Goal: Task Accomplishment & Management: Complete application form

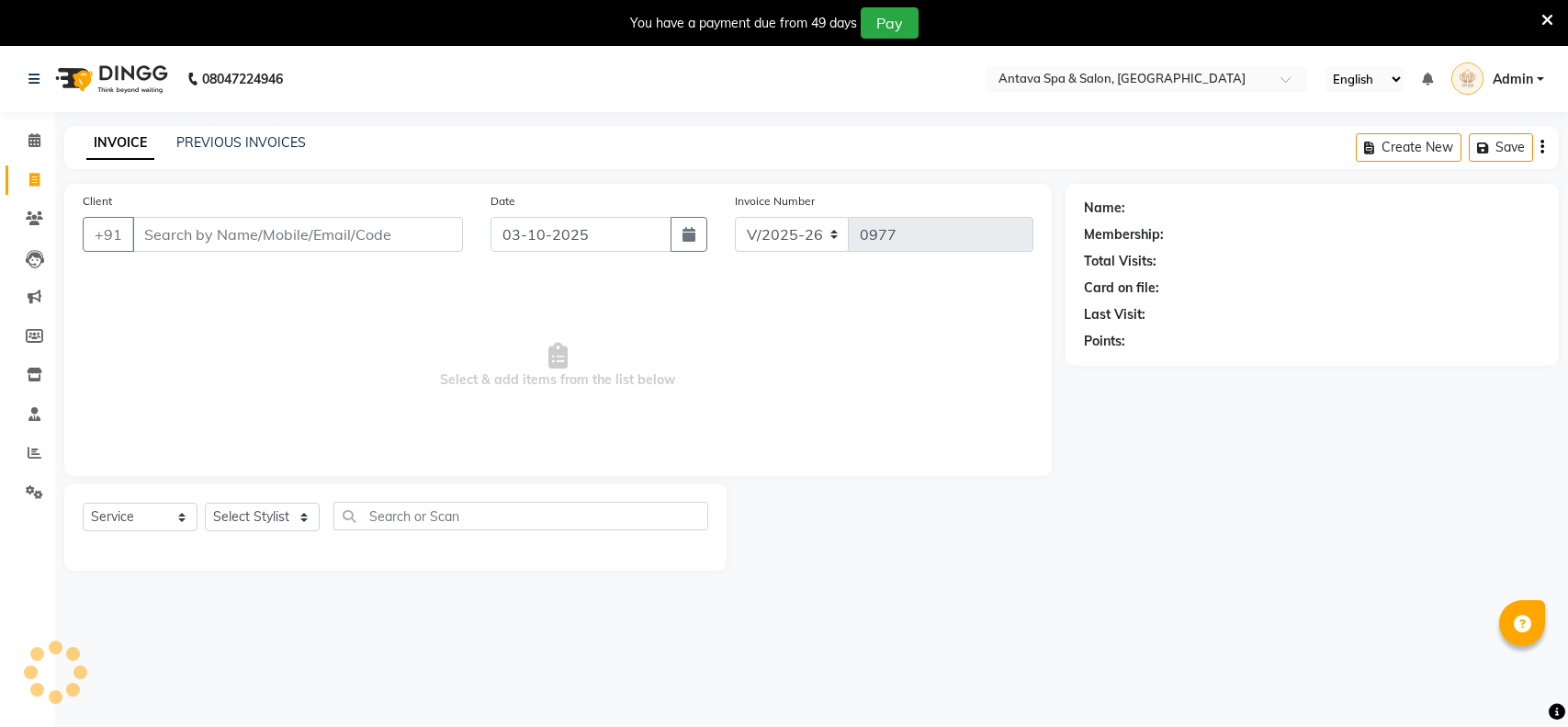
select select "5663"
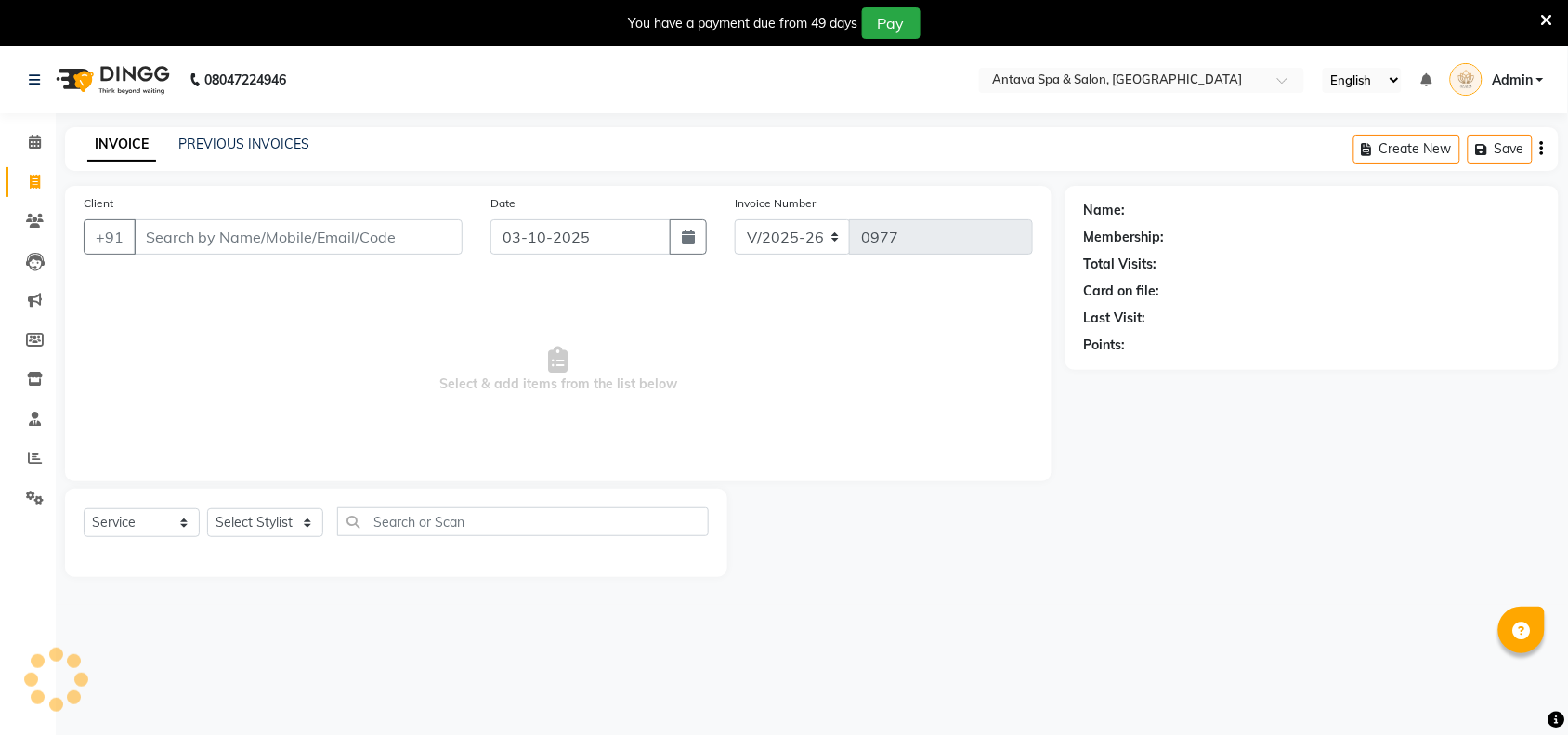
select select "package"
select select "41525"
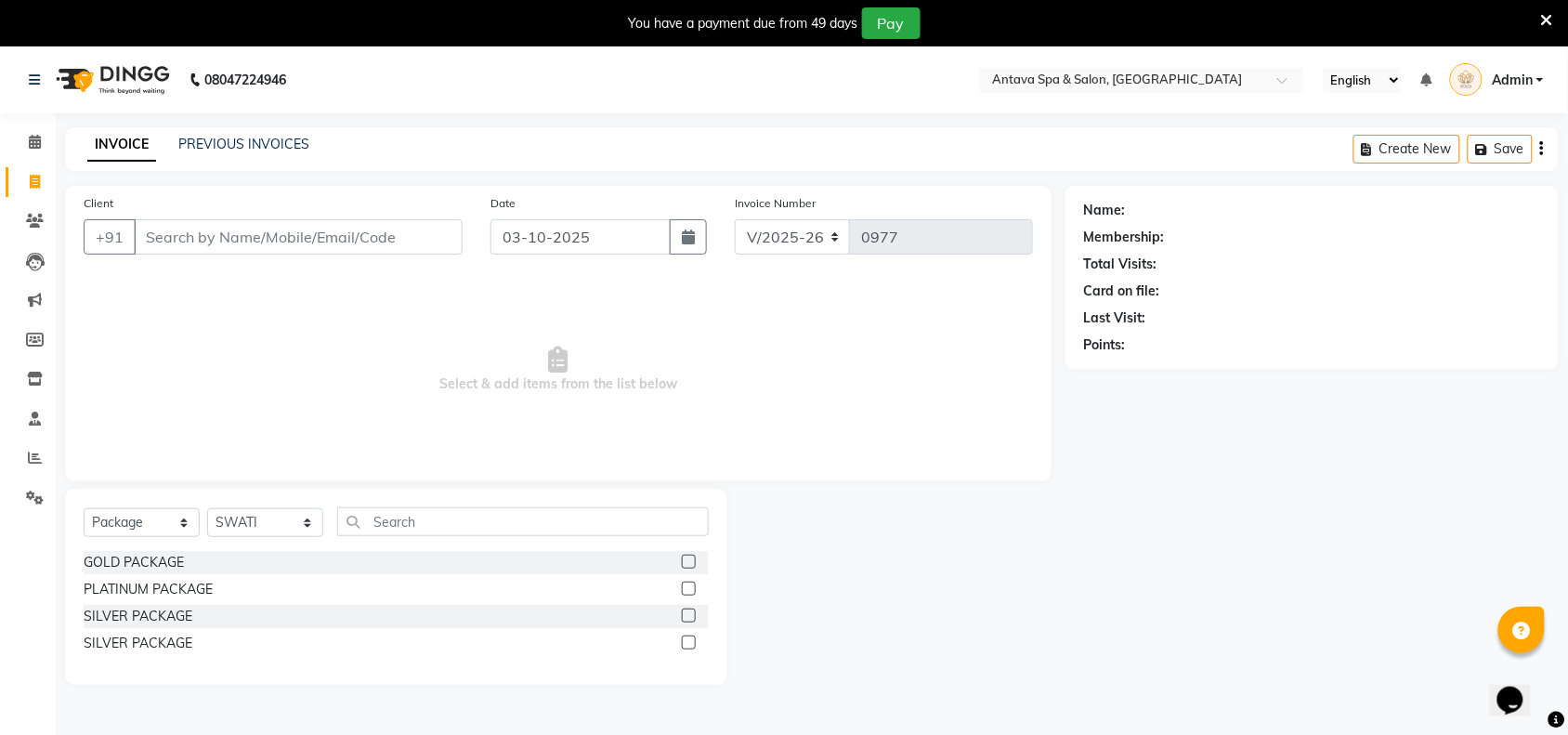
click at [1545, 24] on icon at bounding box center [1547, 20] width 13 height 16
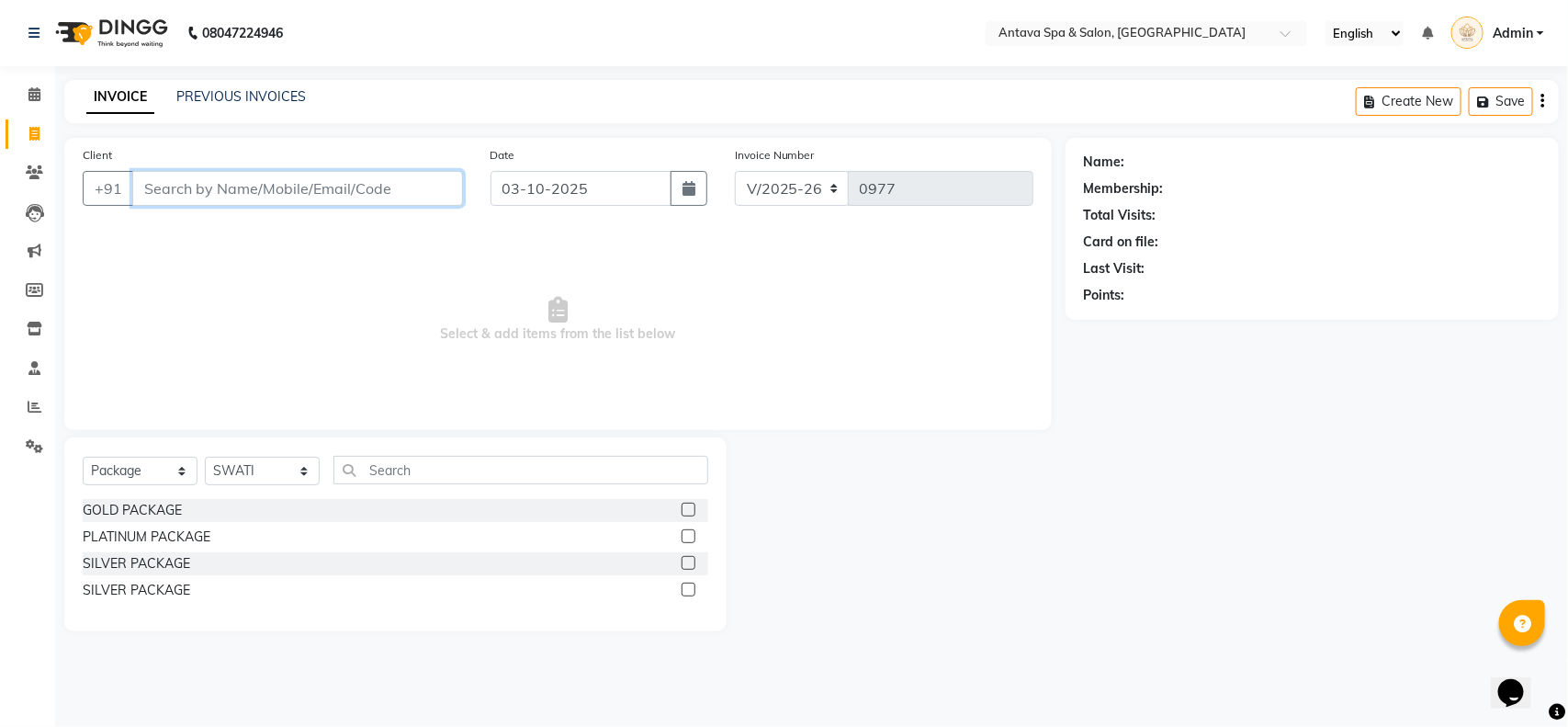
click at [314, 180] on input "Client" at bounding box center [298, 188] width 331 height 35
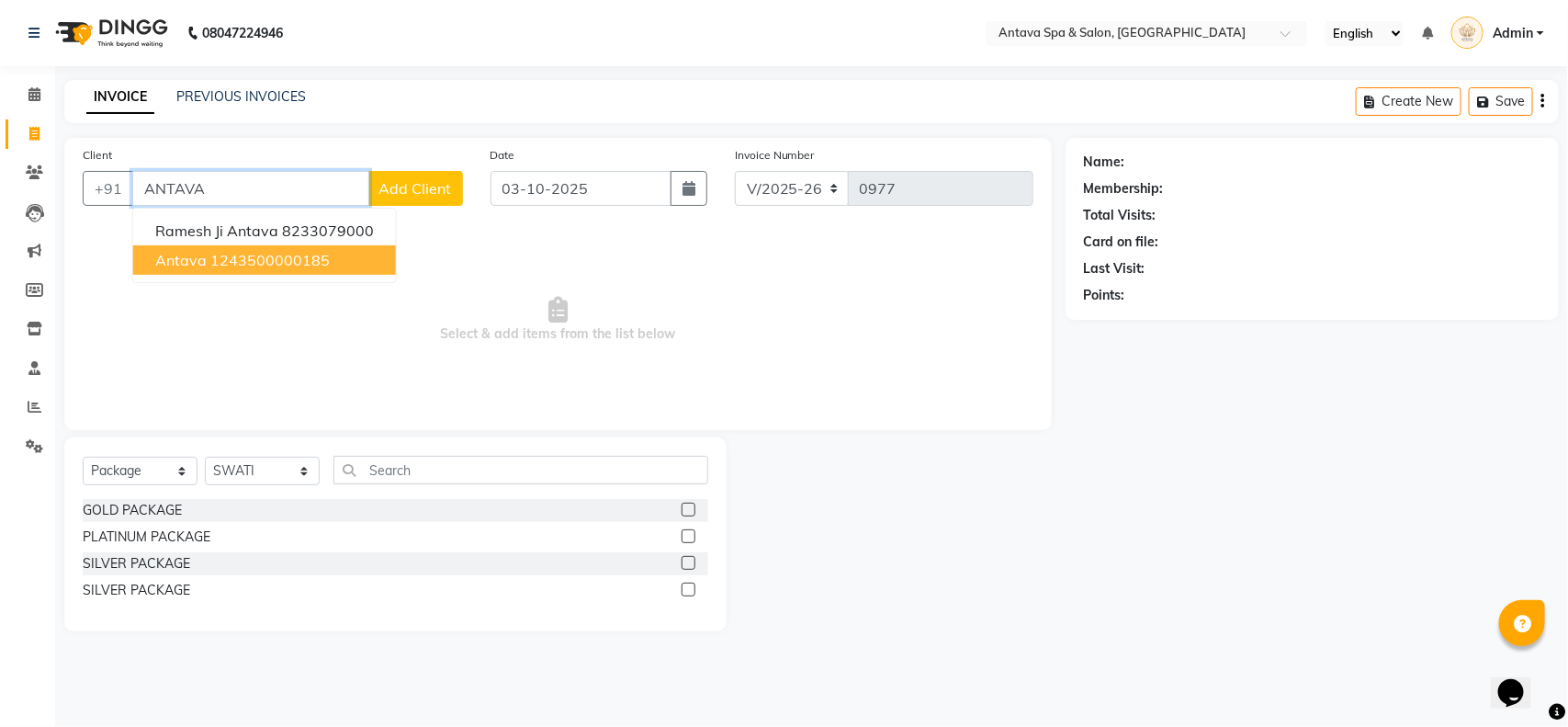
click at [237, 262] on ngb-highlight "1243500000185" at bounding box center [270, 260] width 119 height 18
type input "1243500000185"
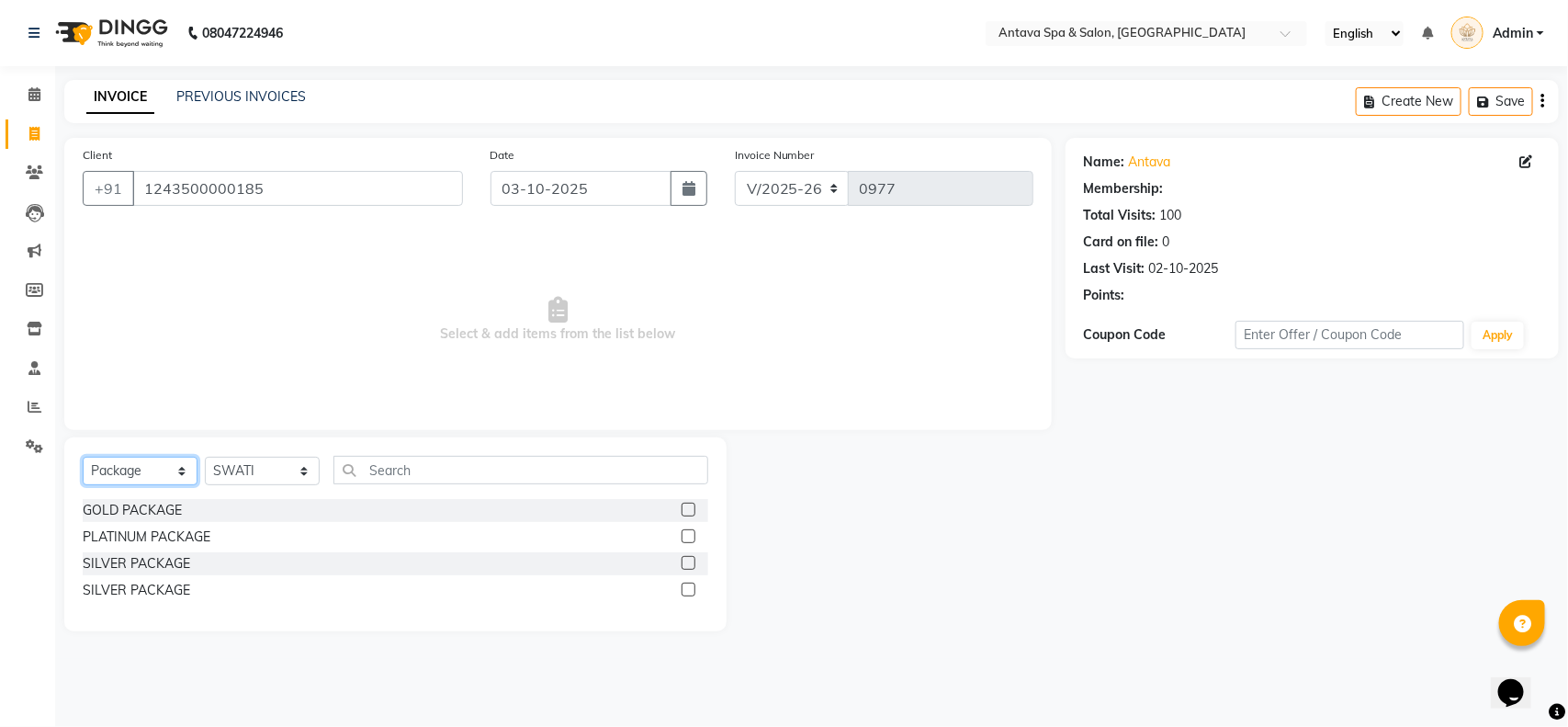
click at [129, 485] on select "Select Service Product Membership Package Voucher Prepaid Gift Card" at bounding box center [140, 471] width 114 height 29
click at [83, 457] on select "Select Service Product Membership Package Voucher Prepaid Gift Card" at bounding box center [140, 471] width 114 height 29
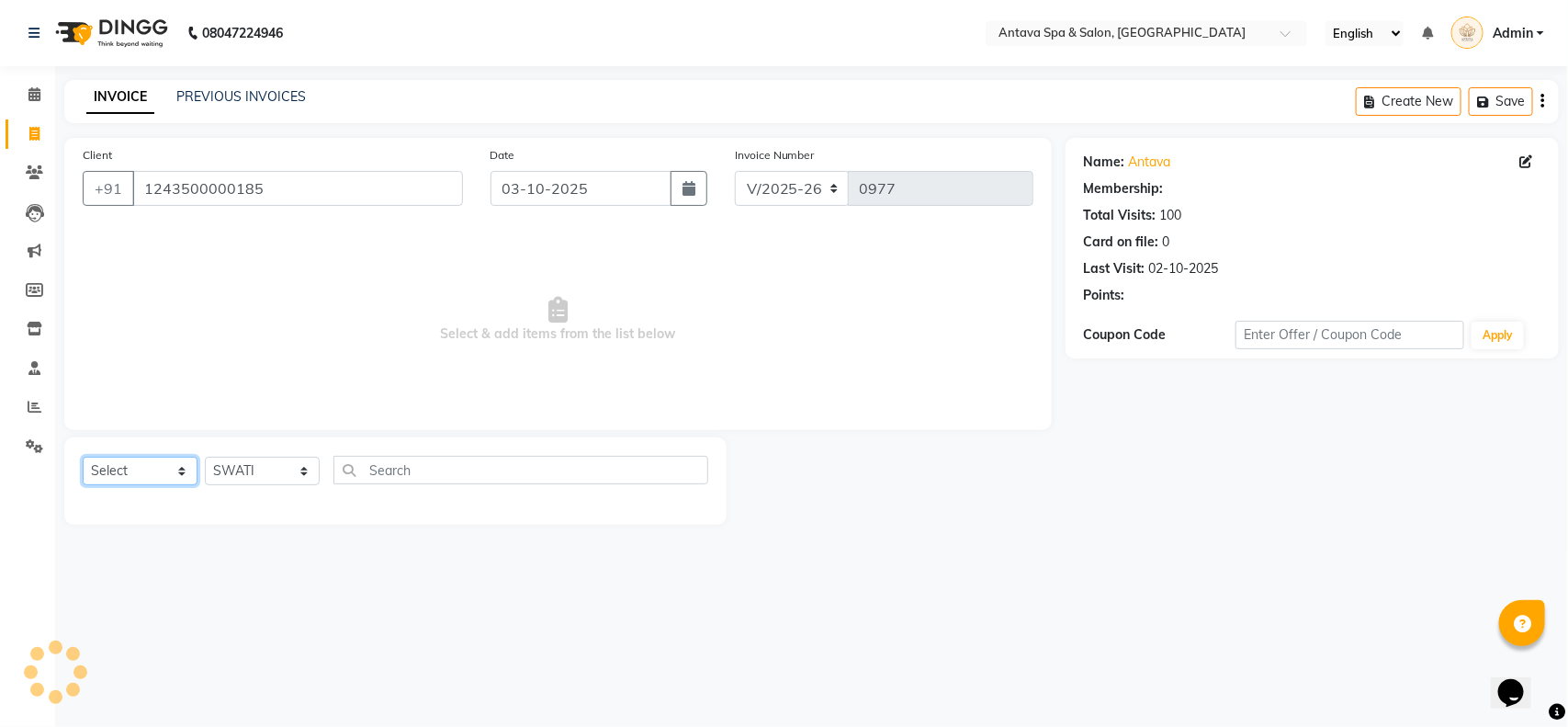
drag, startPoint x: 158, startPoint y: 466, endPoint x: 155, endPoint y: 481, distance: 15.3
click at [158, 466] on select "Select Service Product Membership Package Voucher Prepaid Gift Card" at bounding box center [140, 471] width 114 height 29
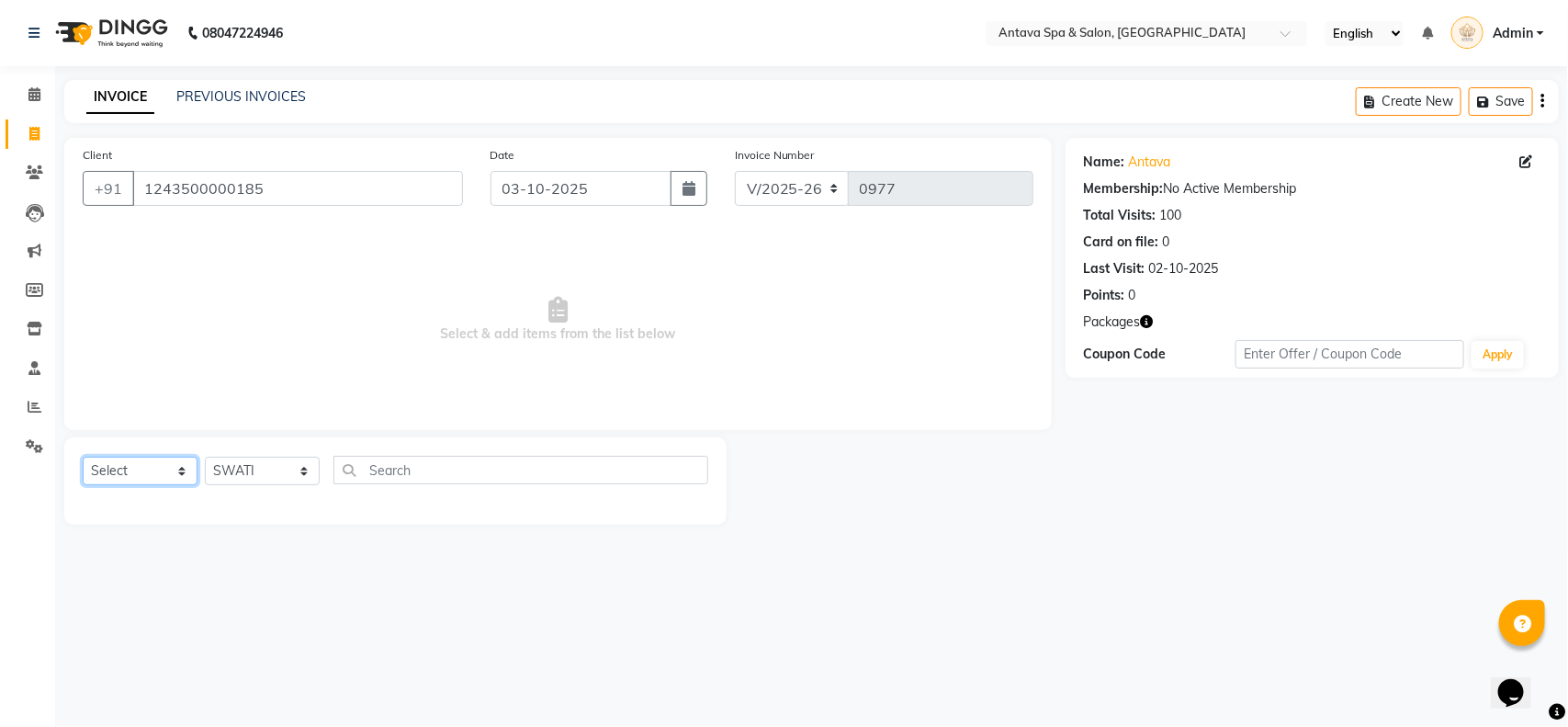
select select "service"
click at [83, 457] on select "Select Service Product Membership Package Voucher Prepaid Gift Card" at bounding box center [140, 471] width 114 height 29
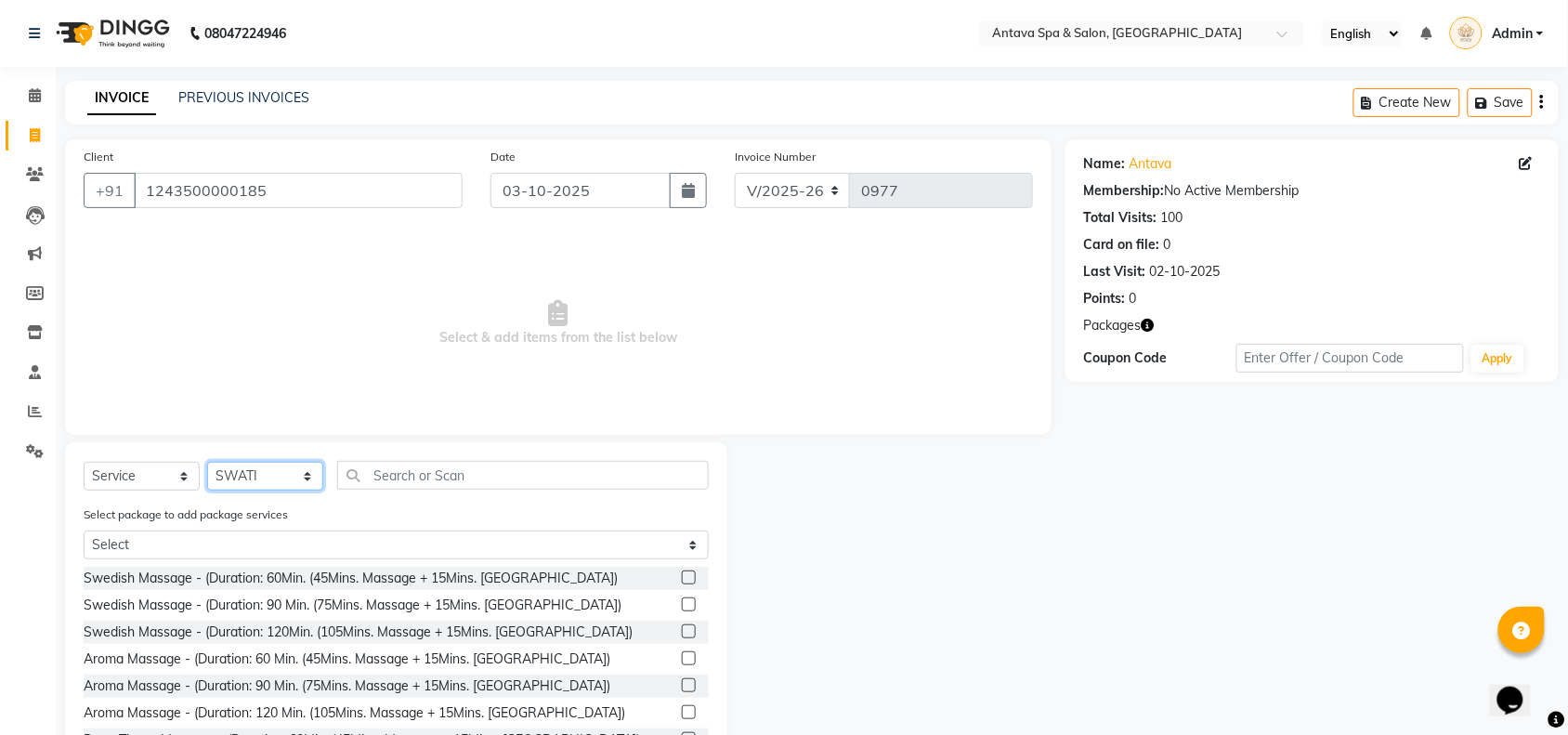
drag, startPoint x: 300, startPoint y: 475, endPoint x: 314, endPoint y: 472, distance: 14.3
click at [300, 475] on select "Select Stylist [PERSON_NAME] [PERSON_NAME] LAMSI POOJA [PERSON_NAME]" at bounding box center [265, 476] width 116 height 29
click at [207, 462] on select "Select Stylist [PERSON_NAME] [PERSON_NAME] LAMSI POOJA [PERSON_NAME]" at bounding box center [265, 476] width 116 height 29
click at [230, 469] on select "Select Stylist [PERSON_NAME] [PERSON_NAME] LAMSI POOJA [PERSON_NAME]" at bounding box center [265, 476] width 116 height 29
select select "87741"
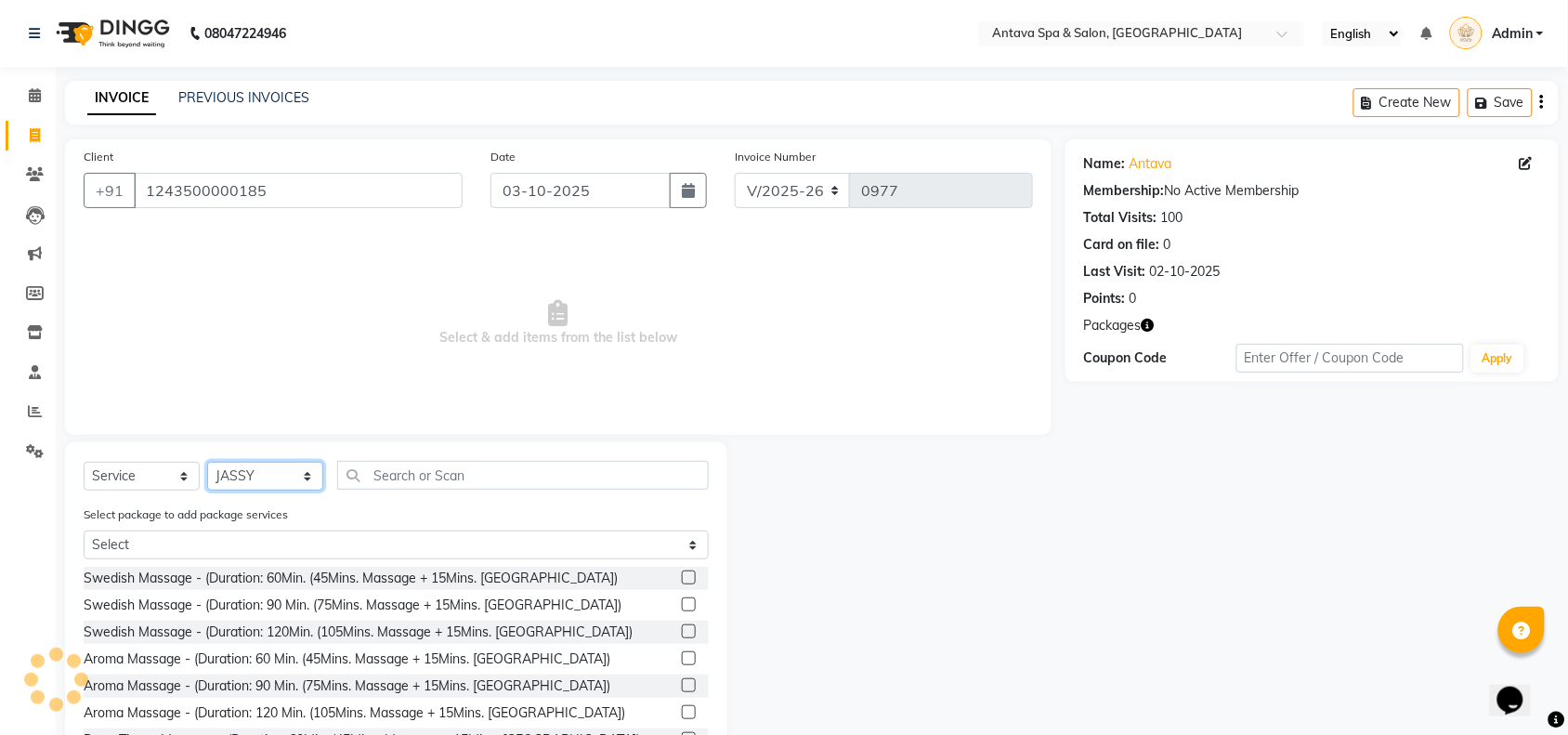
click at [207, 462] on select "Select Stylist [PERSON_NAME] [PERSON_NAME] LAMSI POOJA [PERSON_NAME]" at bounding box center [265, 476] width 116 height 29
click at [405, 486] on input "text" at bounding box center [523, 476] width 371 height 29
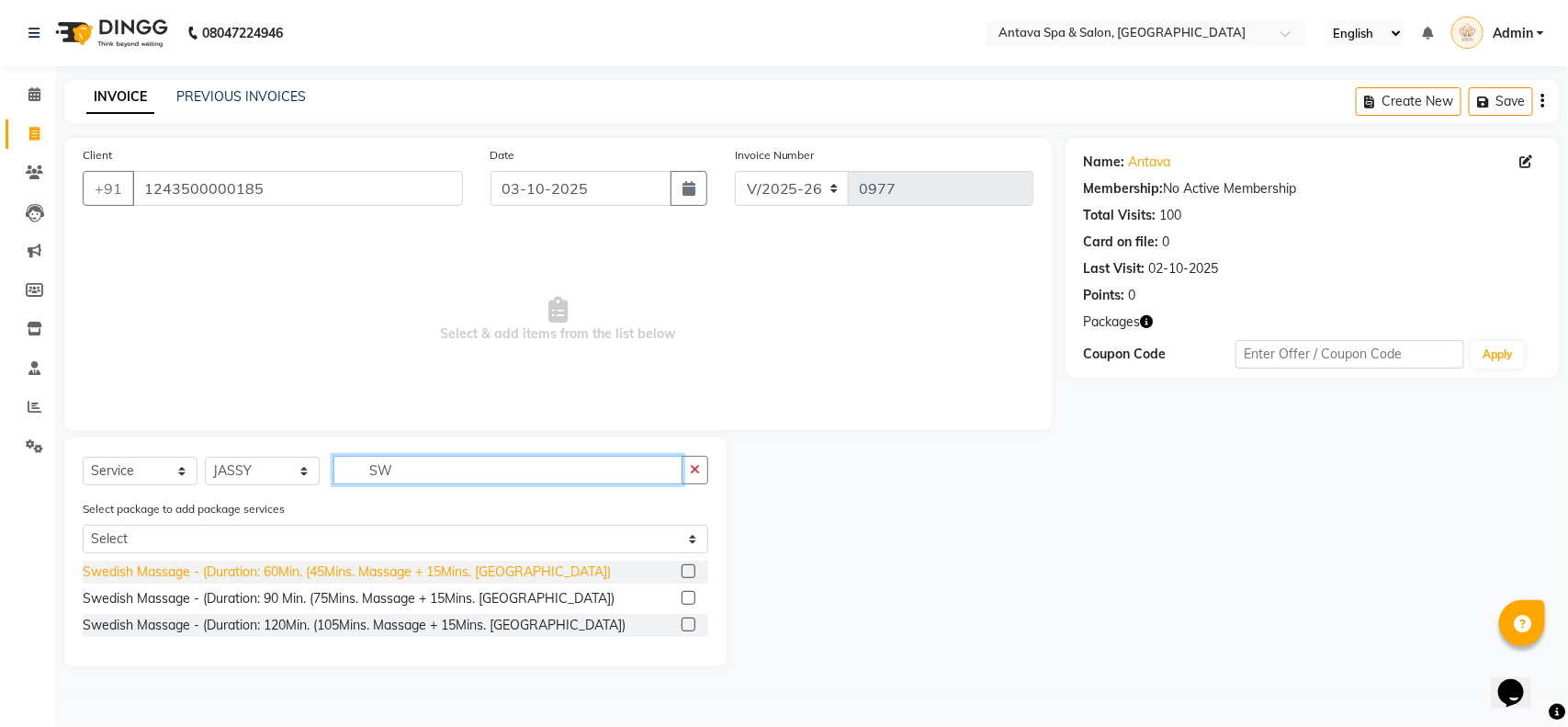
type input "SW"
click at [322, 579] on div "Swedish Massage - (Duration: 60Min. (45Mins. Massage + 15Mins. [GEOGRAPHIC_DATA…" at bounding box center [347, 571] width 528 height 19
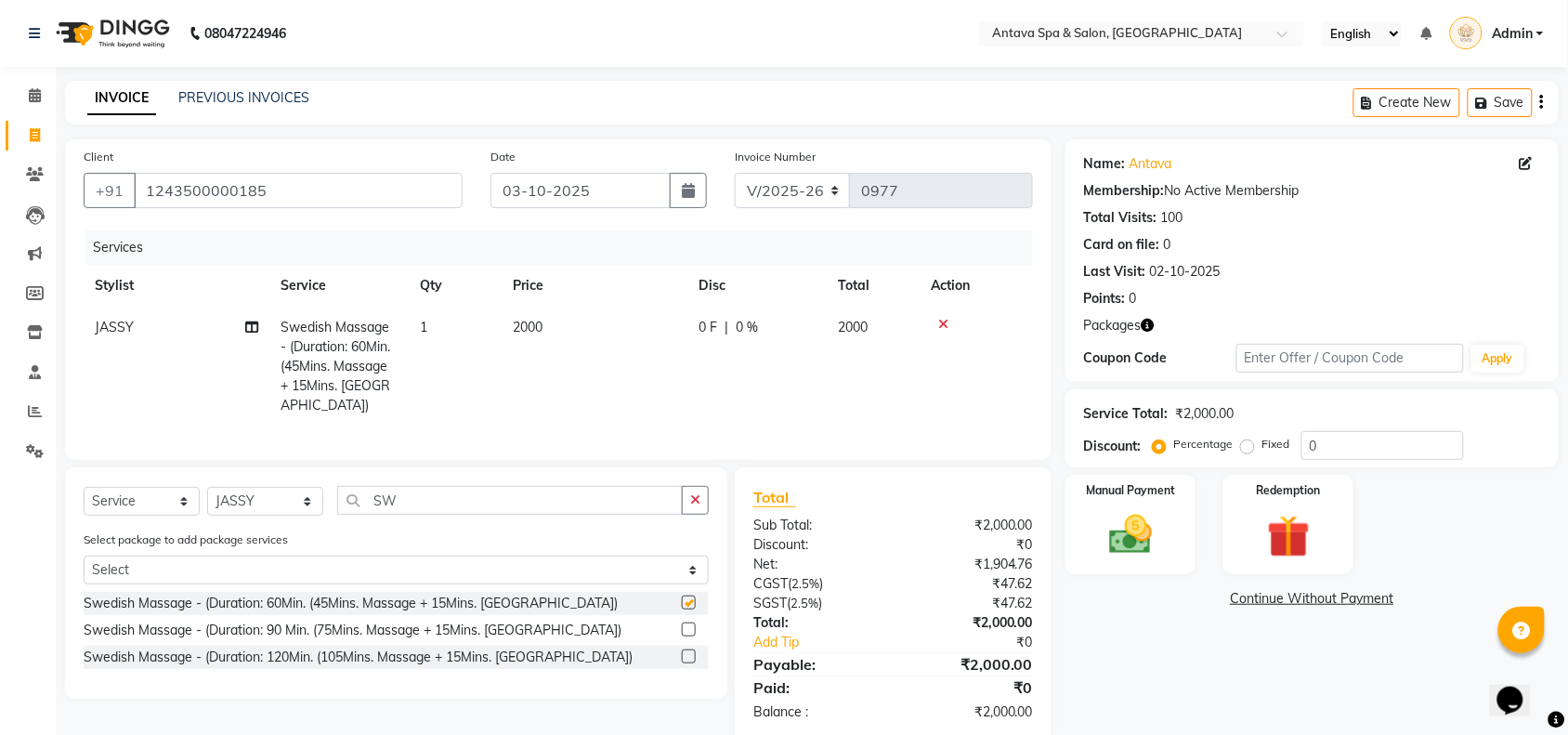
checkbox input "false"
click at [600, 335] on td "2000" at bounding box center [594, 367] width 186 height 120
select select "87741"
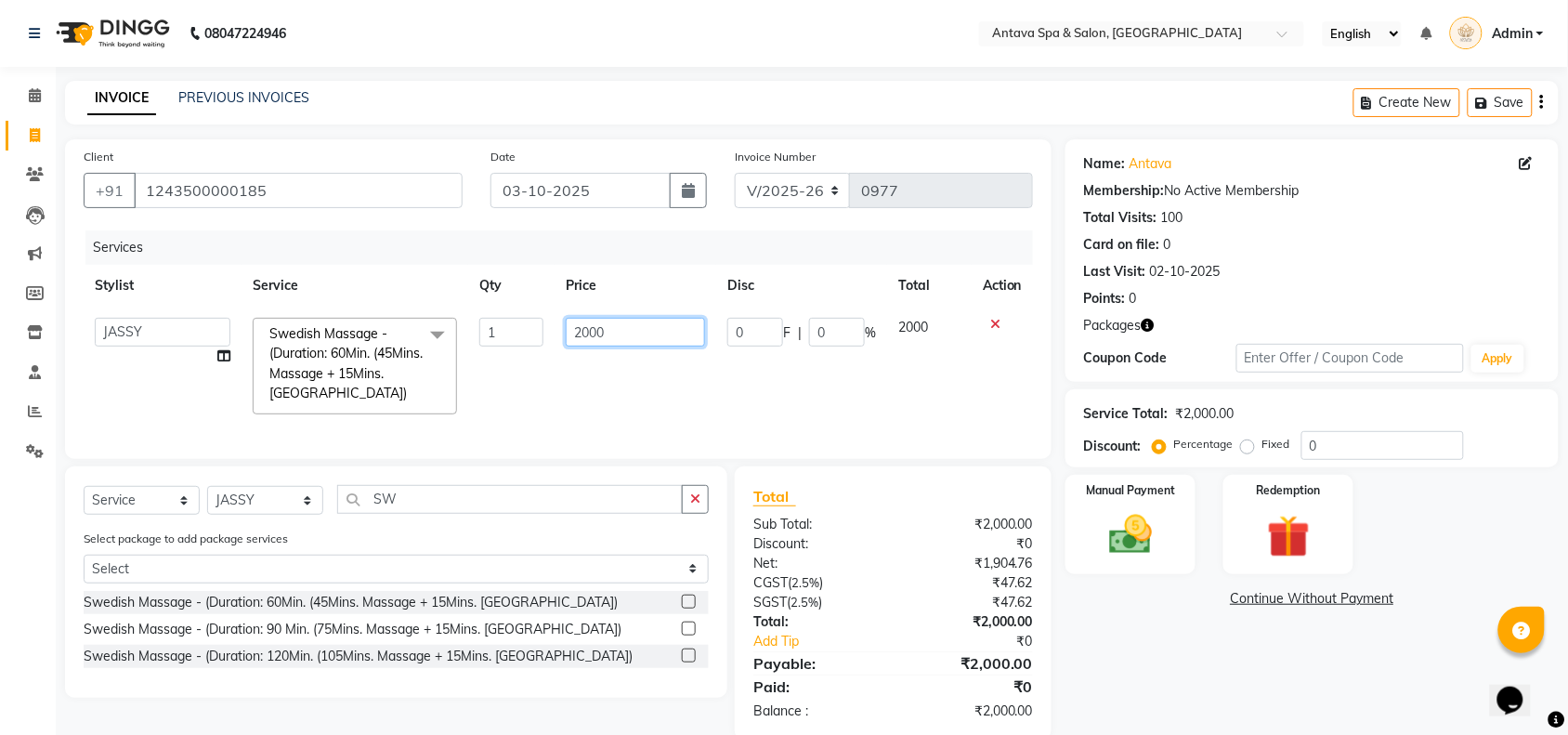
drag, startPoint x: 652, startPoint y: 328, endPoint x: 70, endPoint y: 425, distance: 590.0
click at [149, 411] on tr "[PERSON_NAME] [PERSON_NAME] LAMSI POOJA [PERSON_NAME] Swedish Massage - (Durati…" at bounding box center [558, 366] width 949 height 119
type input "1250"
click at [282, 518] on div "Select Service Product Membership Package Voucher Prepaid Gift Card Select Styl…" at bounding box center [396, 506] width 625 height 43
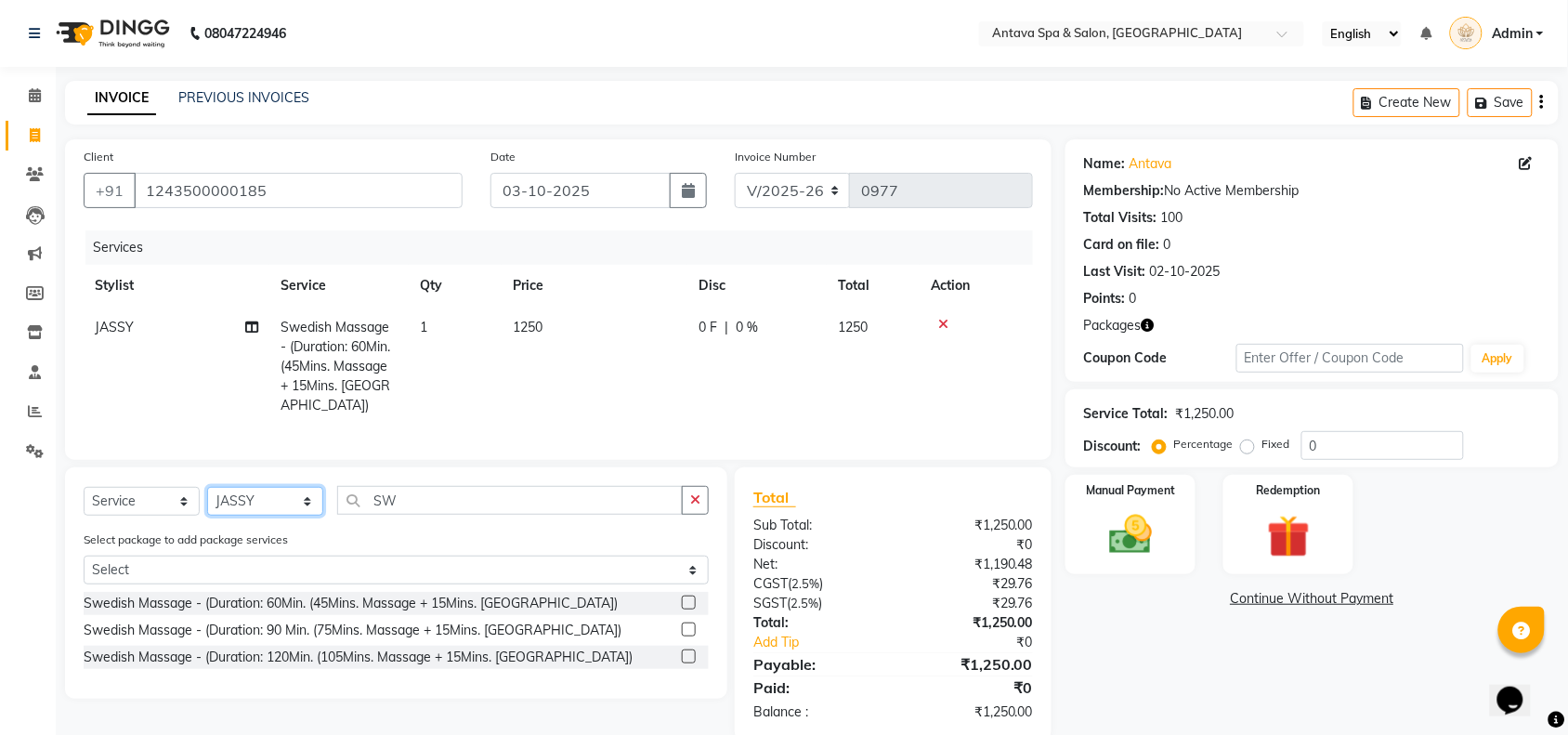
select select "93667"
click at [207, 487] on select "Select Stylist [PERSON_NAME] [PERSON_NAME] LAMSI POOJA [PERSON_NAME]" at bounding box center [265, 502] width 116 height 29
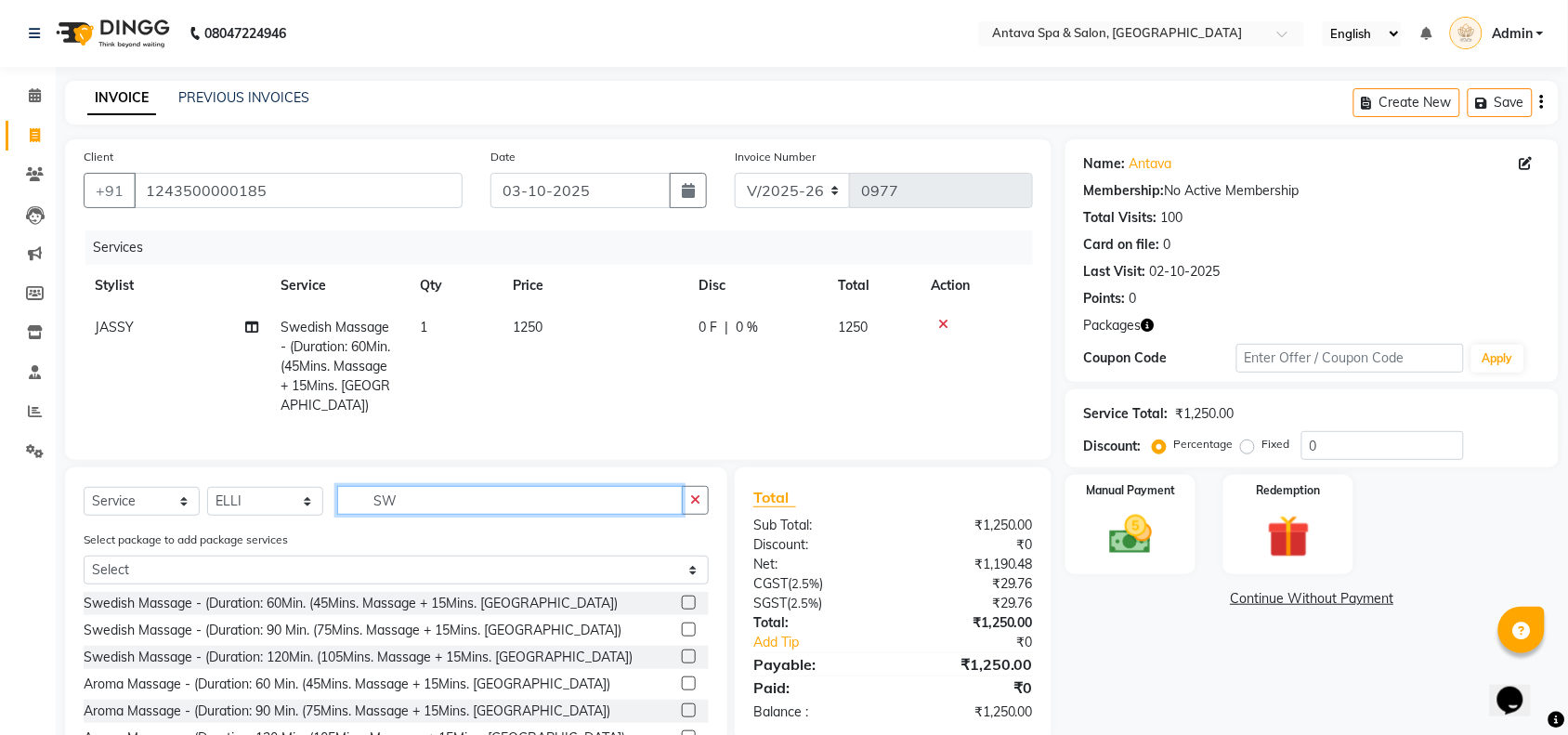
click at [348, 499] on input "SW" at bounding box center [510, 501] width 345 height 29
type input "SW"
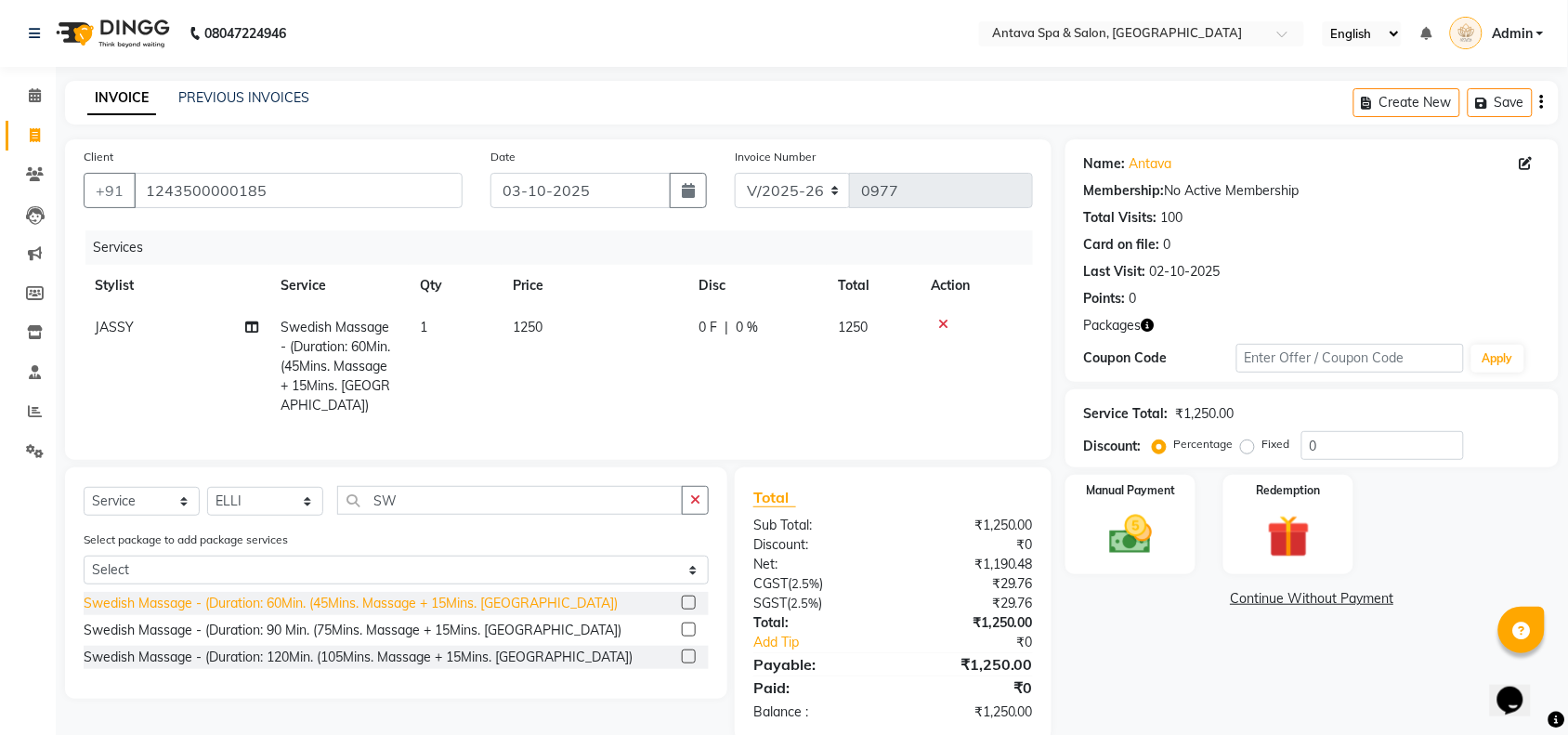
click at [328, 593] on div "Swedish Massage - (Duration: 60Min. (45Mins. Massage + 15Mins. [GEOGRAPHIC_DATA…" at bounding box center [351, 603] width 534 height 19
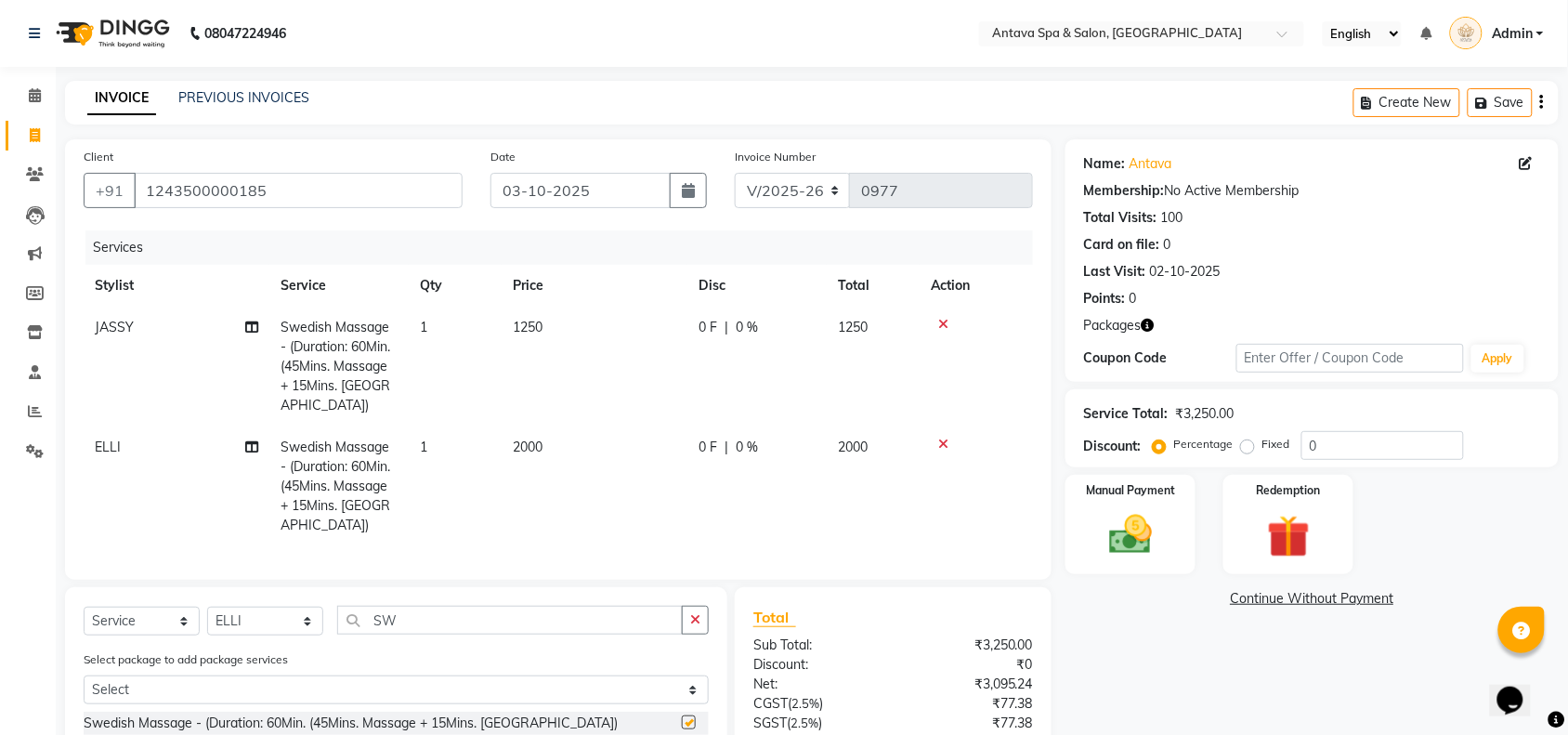
checkbox input "false"
click at [643, 446] on td "2000" at bounding box center [594, 486] width 186 height 120
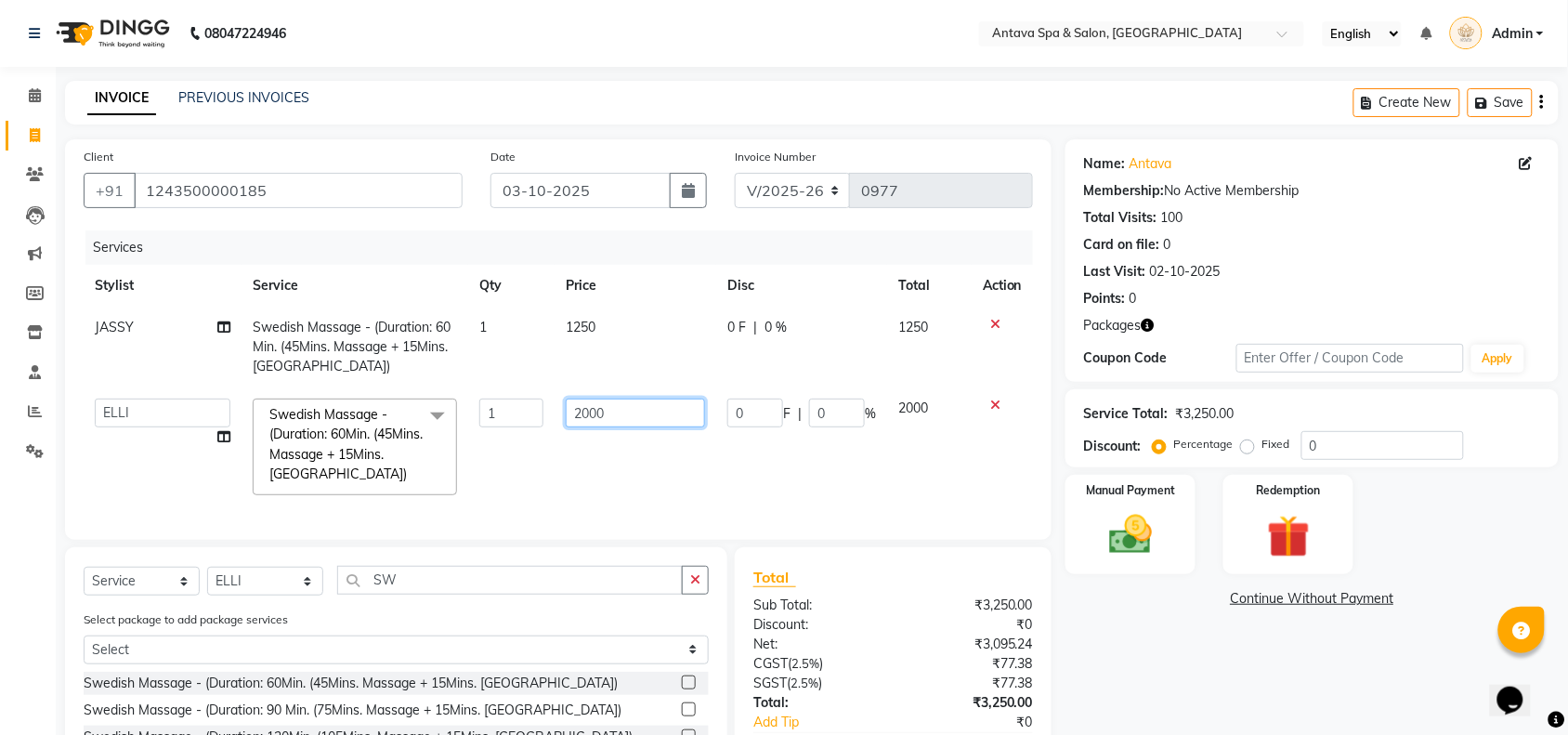
click at [335, 411] on tr "[PERSON_NAME] [PERSON_NAME] LAMSI POOJA [PERSON_NAME] Swedish Massage - (Durati…" at bounding box center [558, 447] width 949 height 119
type input "1250"
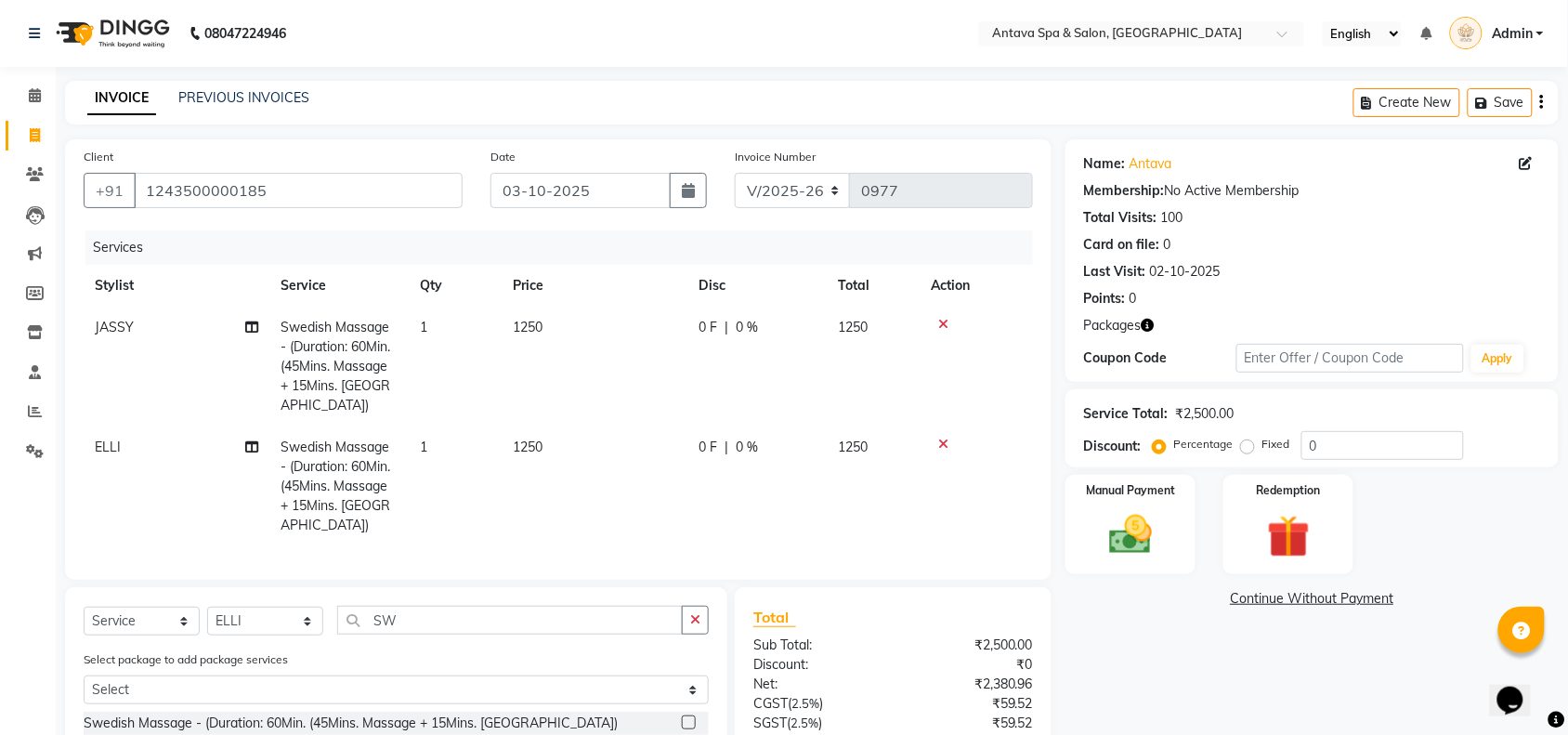
click at [497, 374] on td "1" at bounding box center [455, 367] width 93 height 120
select select "87741"
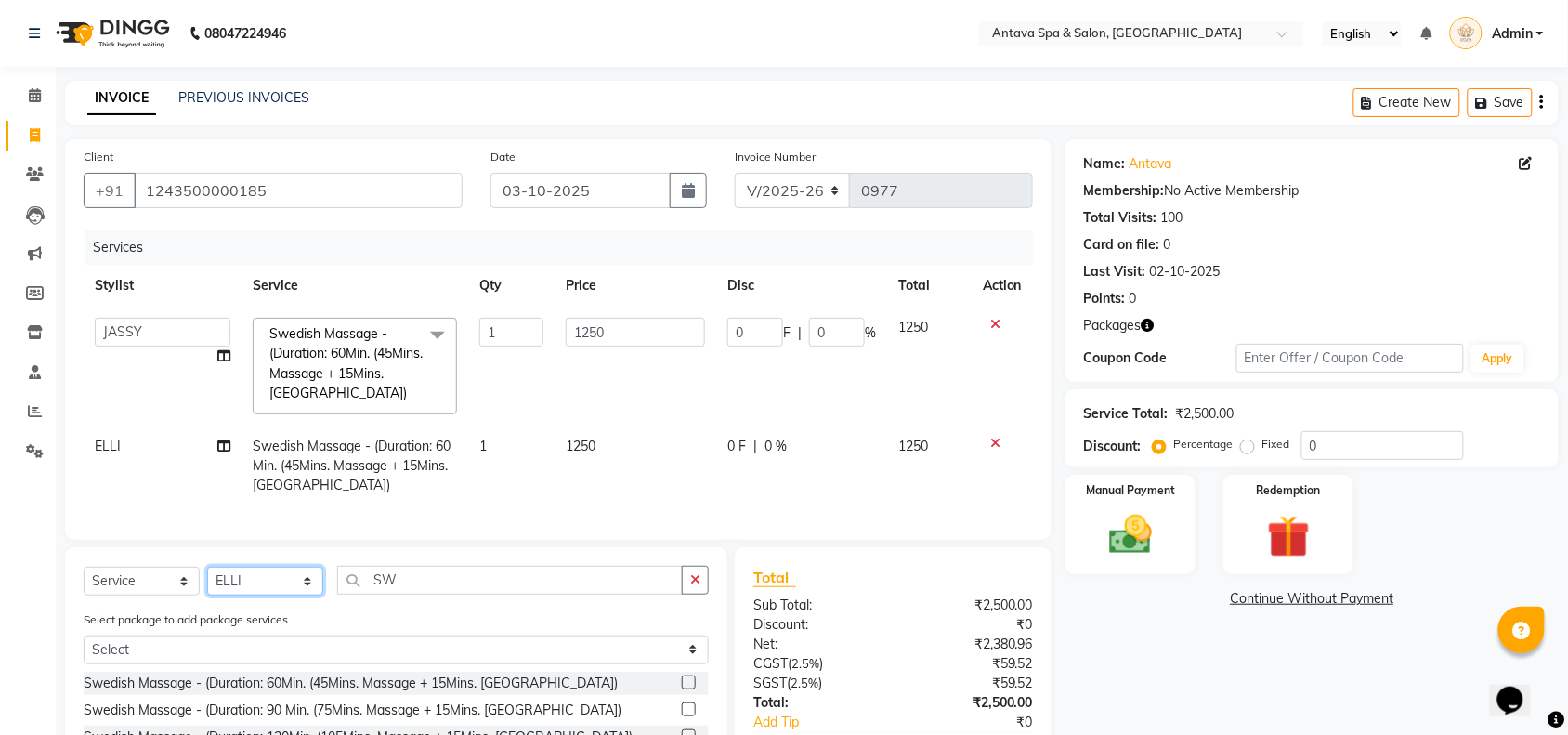
click at [280, 595] on select "Select Stylist [PERSON_NAME] [PERSON_NAME] LAMSI POOJA [PERSON_NAME]" at bounding box center [265, 582] width 116 height 29
select select "38644"
click at [207, 584] on select "Select Stylist [PERSON_NAME] [PERSON_NAME] LAMSI POOJA [PERSON_NAME]" at bounding box center [265, 582] width 116 height 29
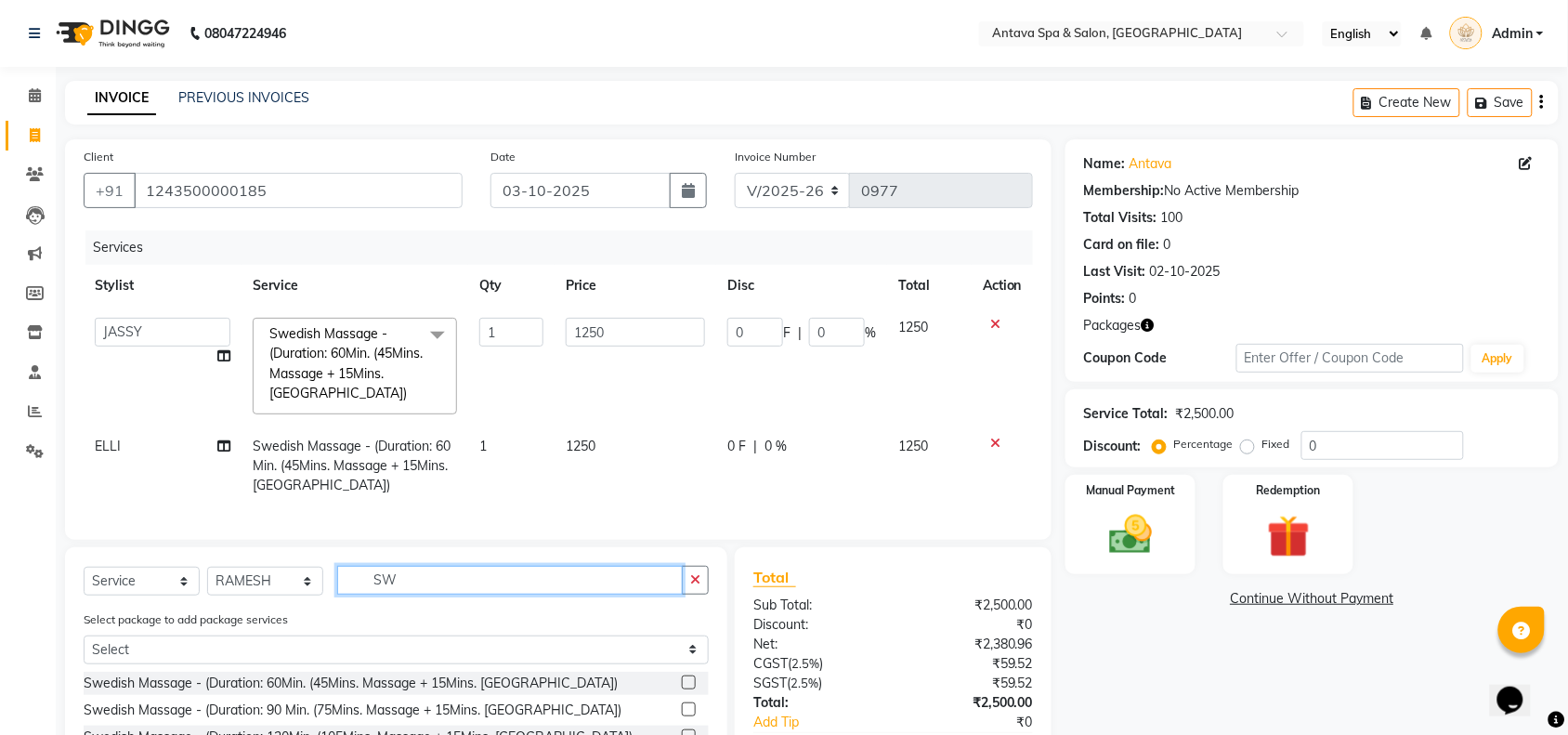
drag, startPoint x: 401, startPoint y: 596, endPoint x: 361, endPoint y: 593, distance: 40.1
click at [361, 593] on input "SW" at bounding box center [510, 581] width 345 height 29
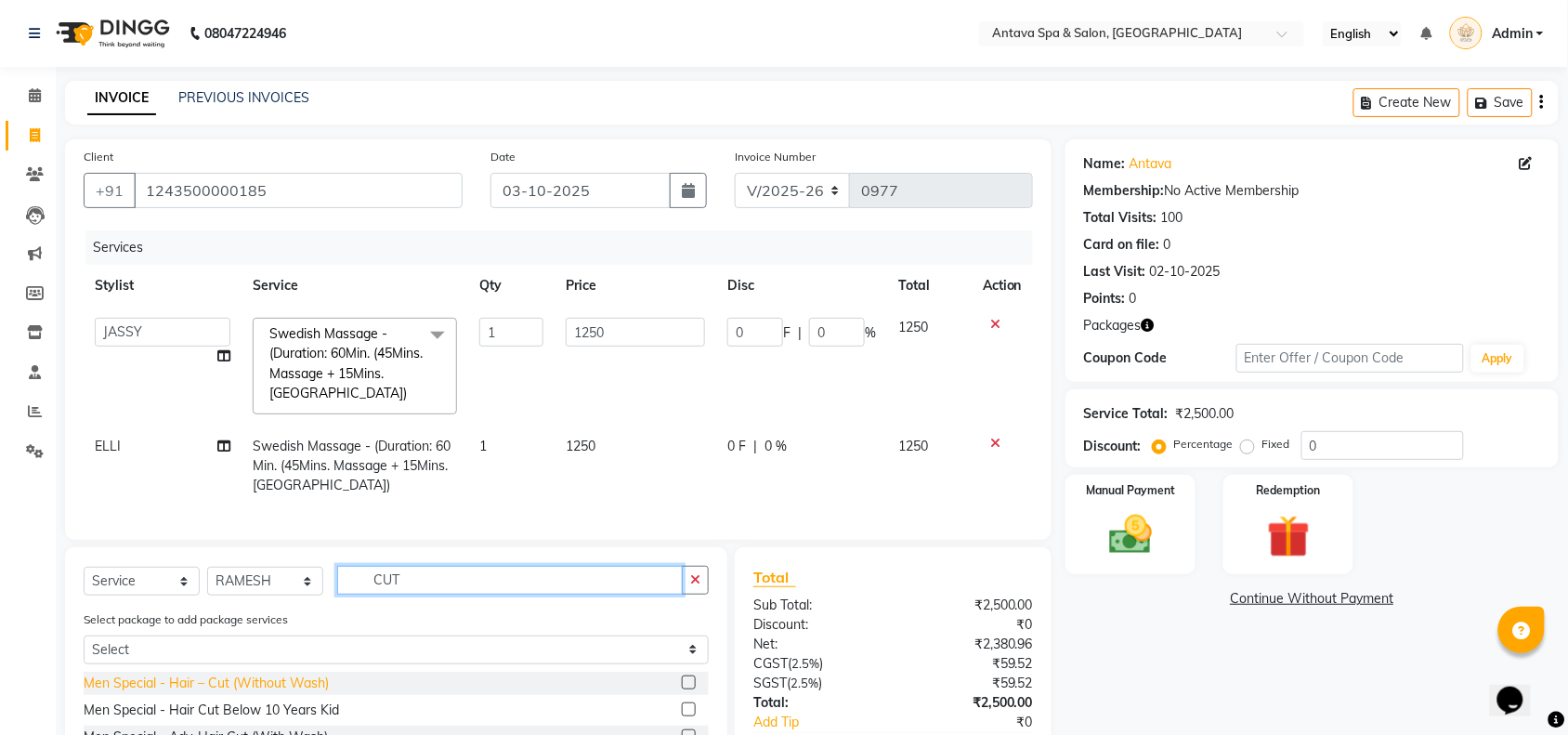
type input "CUT"
click at [183, 694] on div "Men Special - Hair – Cut (Without Wash)" at bounding box center [206, 683] width 245 height 19
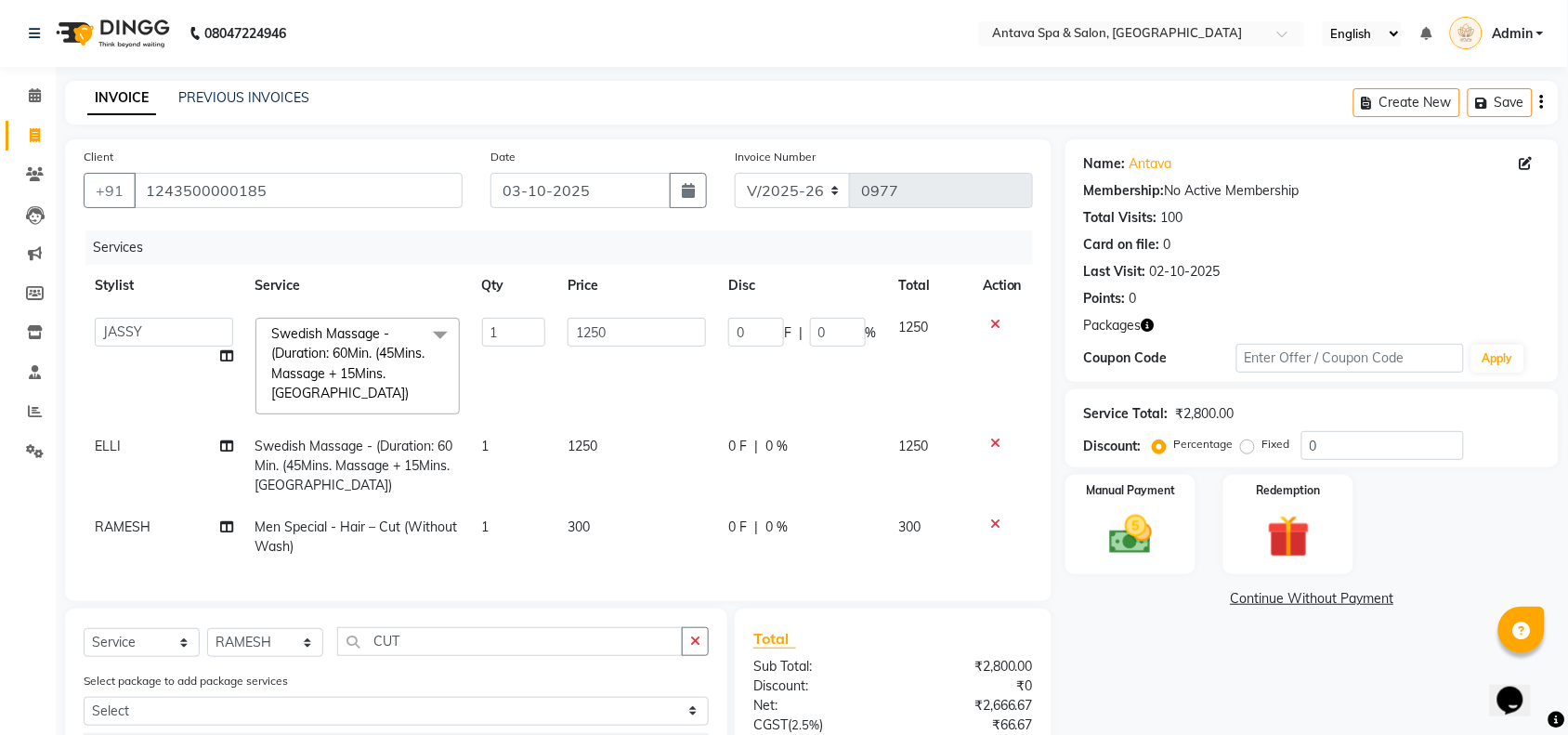
checkbox input "false"
click at [241, 657] on select "Select Stylist [PERSON_NAME] [PERSON_NAME] LAMSI POOJA [PERSON_NAME]" at bounding box center [265, 642] width 116 height 29
select select "41525"
click at [207, 644] on select "Select Stylist [PERSON_NAME] [PERSON_NAME] LAMSI POOJA [PERSON_NAME]" at bounding box center [265, 642] width 116 height 29
drag, startPoint x: 417, startPoint y: 646, endPoint x: 249, endPoint y: 645, distance: 168.0
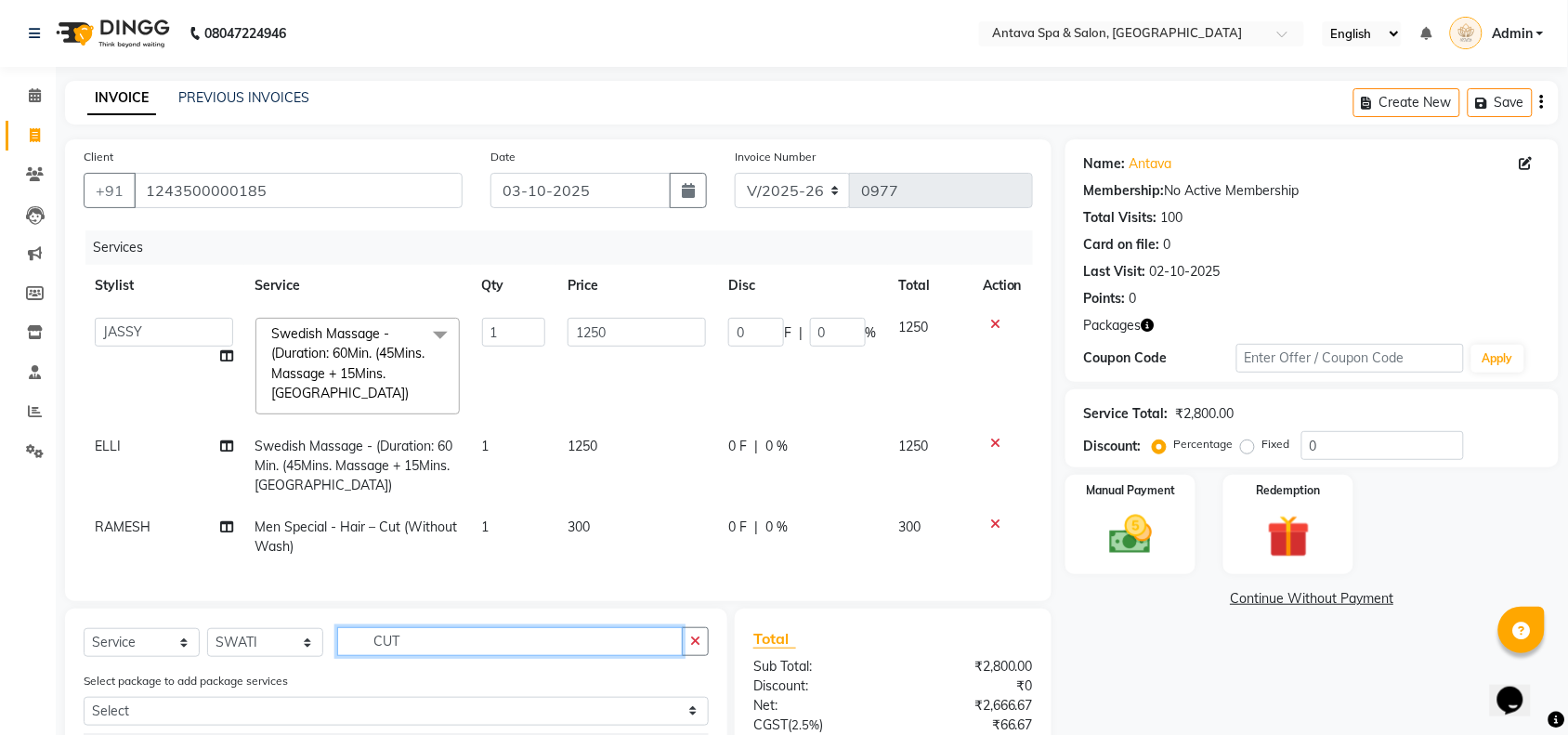
click at [249, 645] on div "Select Service Product Membership Package Voucher Prepaid Gift Card Select Styl…" at bounding box center [396, 648] width 625 height 43
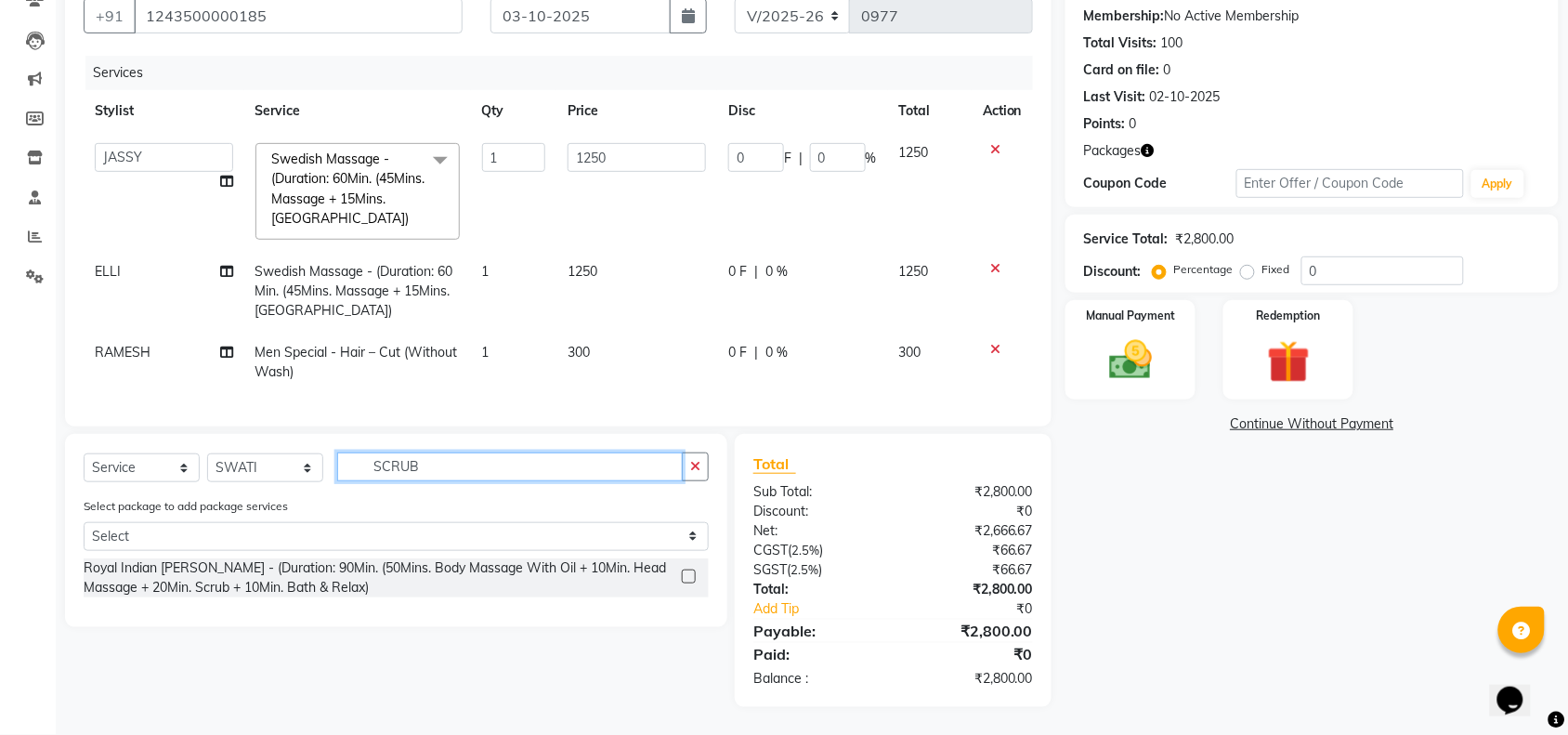
scroll to position [191, 0]
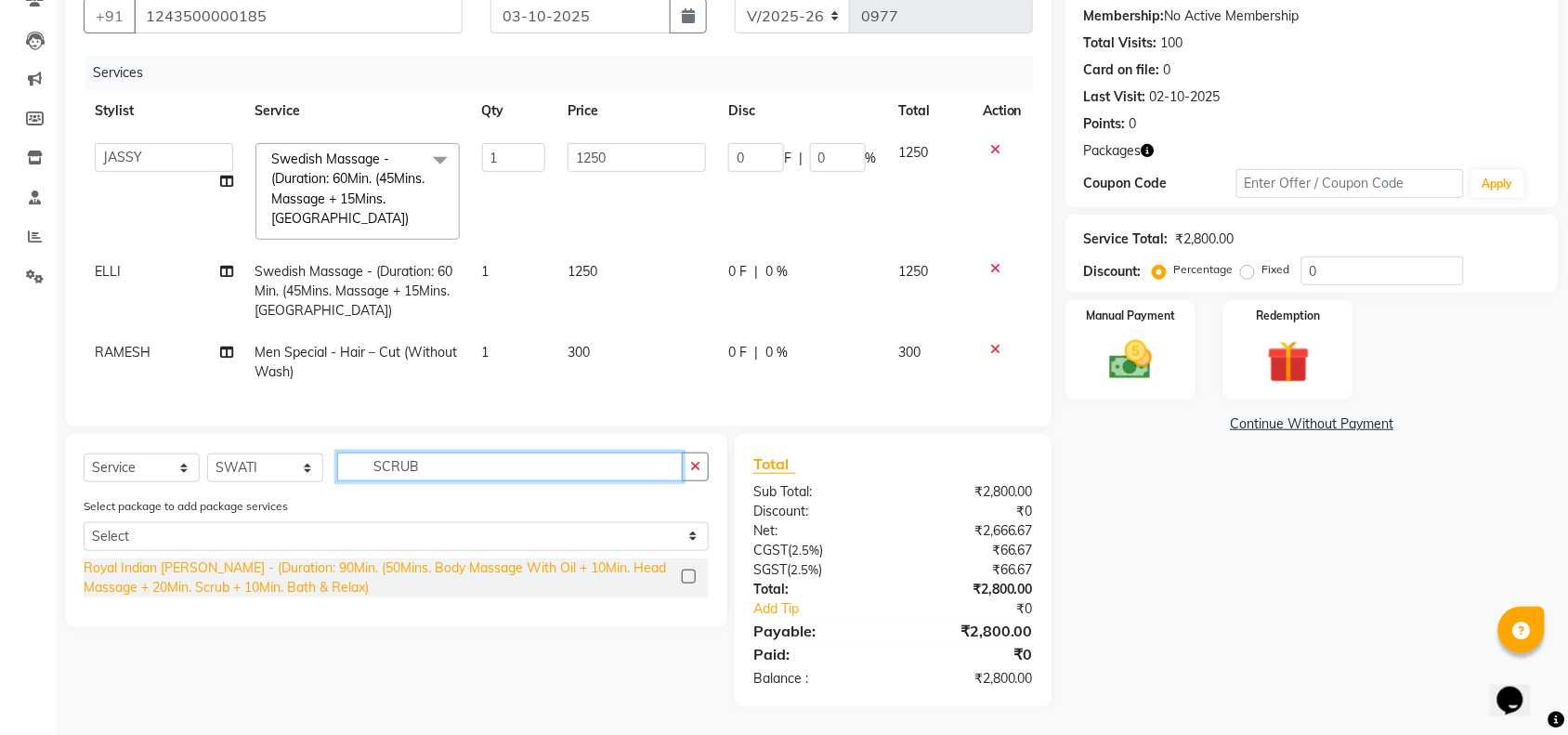
type input "SCRUB"
click at [239, 569] on div "Royal Indian [PERSON_NAME] - (Duration: 90Min. (50Mins. Body Massage With Oil +…" at bounding box center [379, 578] width 591 height 39
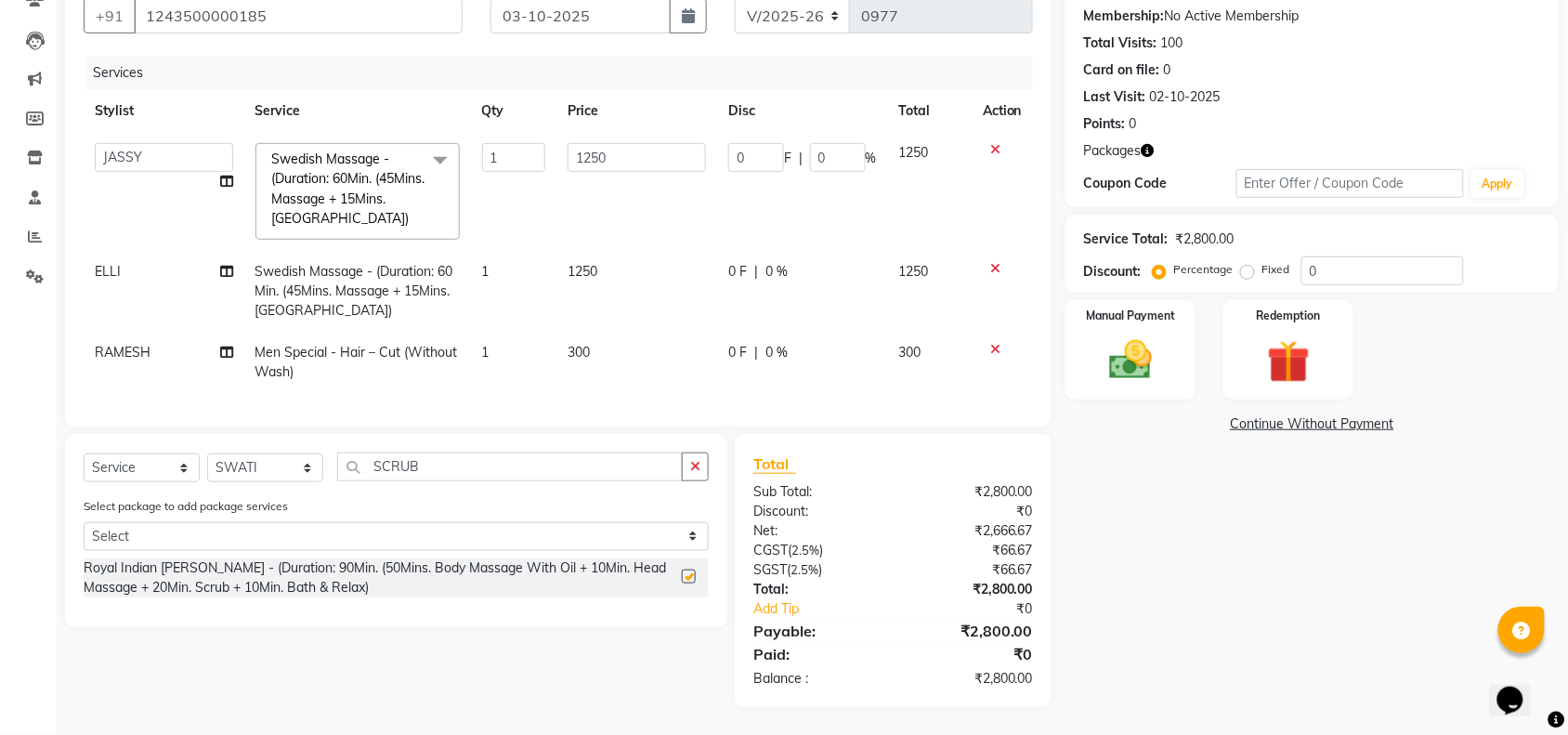
checkbox input "false"
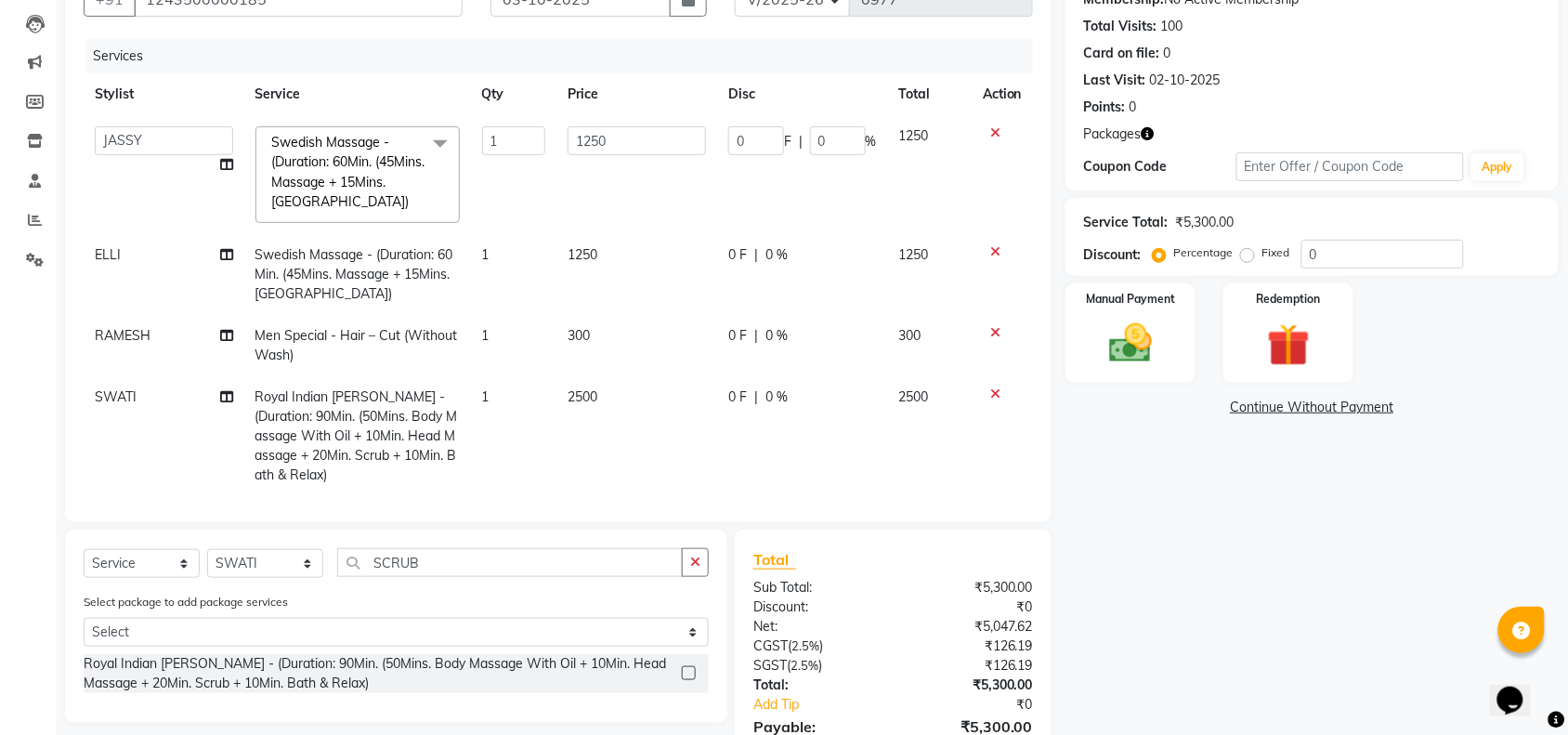
click at [611, 417] on td "2500" at bounding box center [636, 436] width 161 height 120
select select "41525"
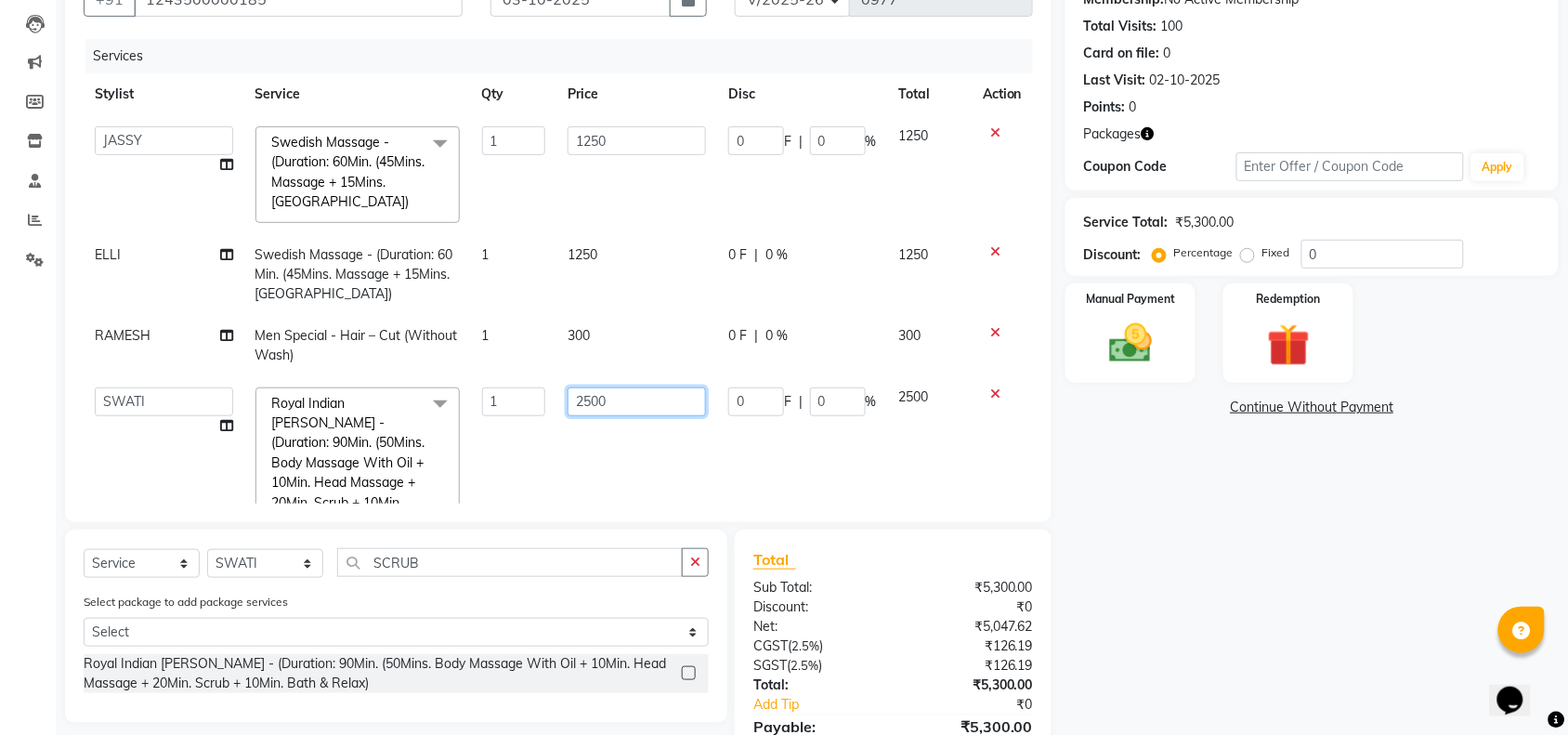
drag, startPoint x: 666, startPoint y: 386, endPoint x: 310, endPoint y: 453, distance: 362.2
click at [317, 452] on tr "[PERSON_NAME] [PERSON_NAME] LAMSI POOJA [PERSON_NAME] SWATI Royal Indian [PERSO…" at bounding box center [558, 465] width 949 height 178
type input "2600"
click at [272, 579] on div "Select Service Product Membership Package Voucher Prepaid Gift Card Select Styl…" at bounding box center [396, 569] width 625 height 43
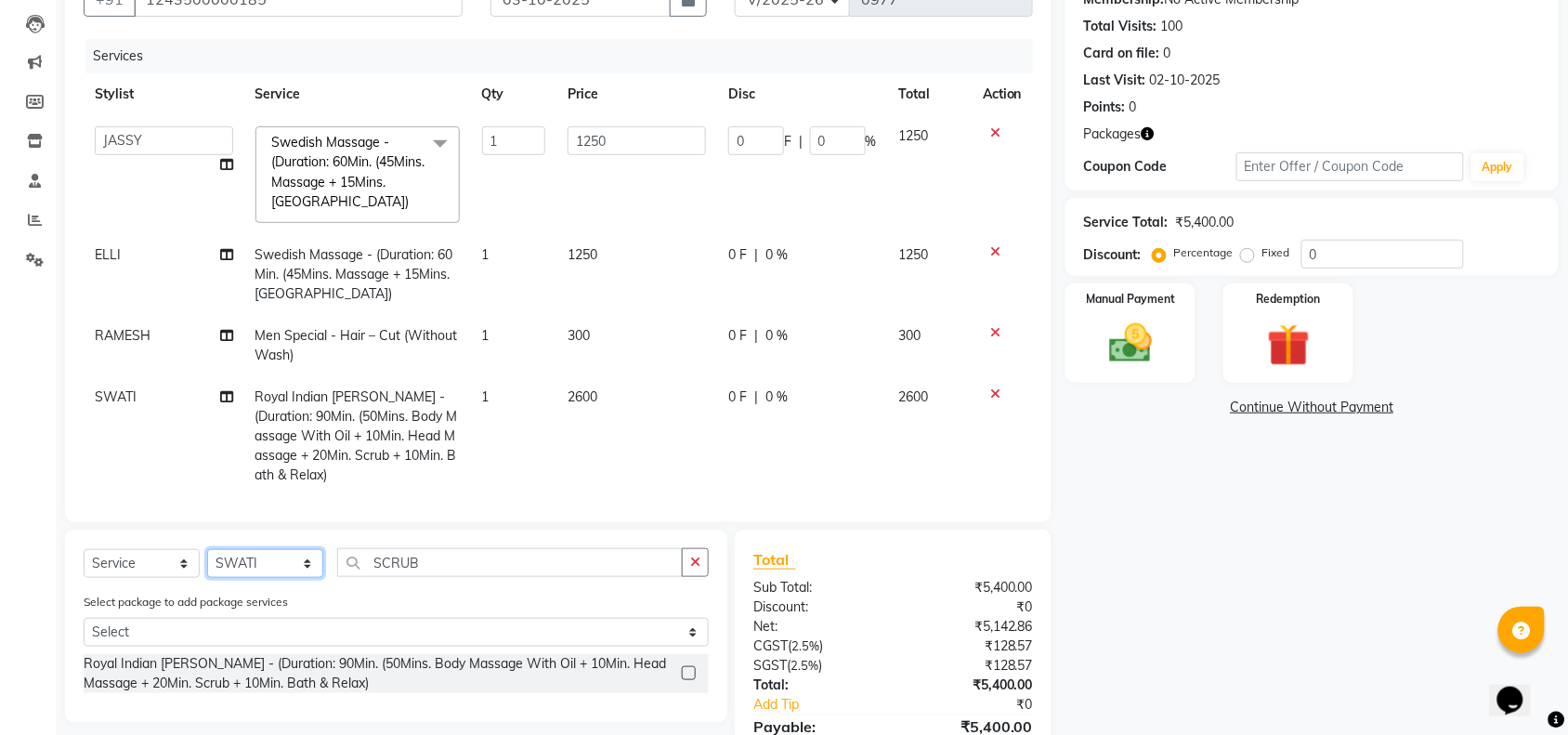
click at [270, 567] on select "Select Stylist [PERSON_NAME] [PERSON_NAME] LAMSI POOJA [PERSON_NAME]" at bounding box center [265, 563] width 116 height 29
select select "87741"
click at [207, 549] on select "Select Stylist [PERSON_NAME] [PERSON_NAME] LAMSI POOJA [PERSON_NAME]" at bounding box center [265, 563] width 116 height 29
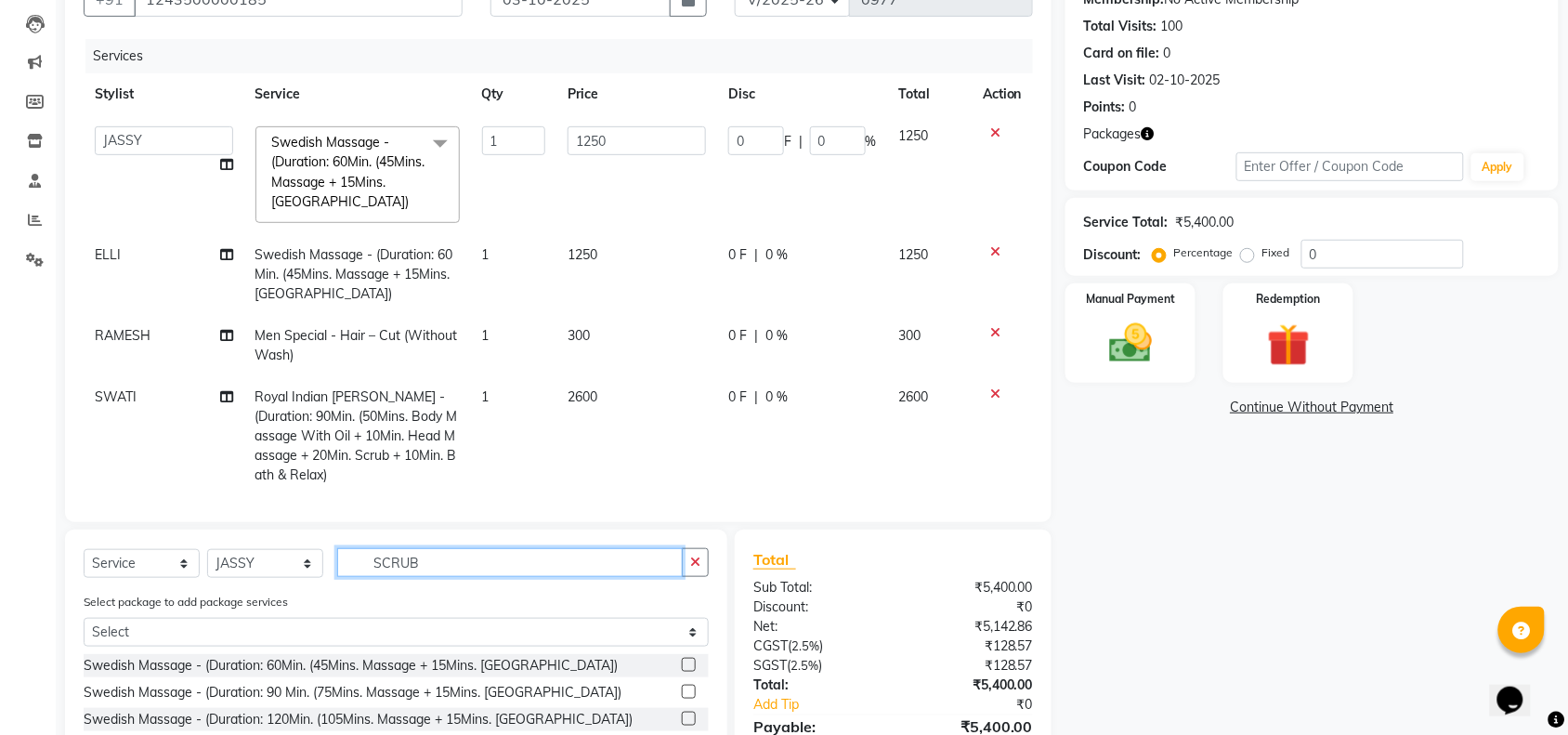
drag, startPoint x: 447, startPoint y: 563, endPoint x: 102, endPoint y: 584, distance: 345.6
click at [223, 584] on div "Select Service Product Membership Package Voucher Prepaid Gift Card Select Styl…" at bounding box center [396, 569] width 625 height 43
type input "SWE"
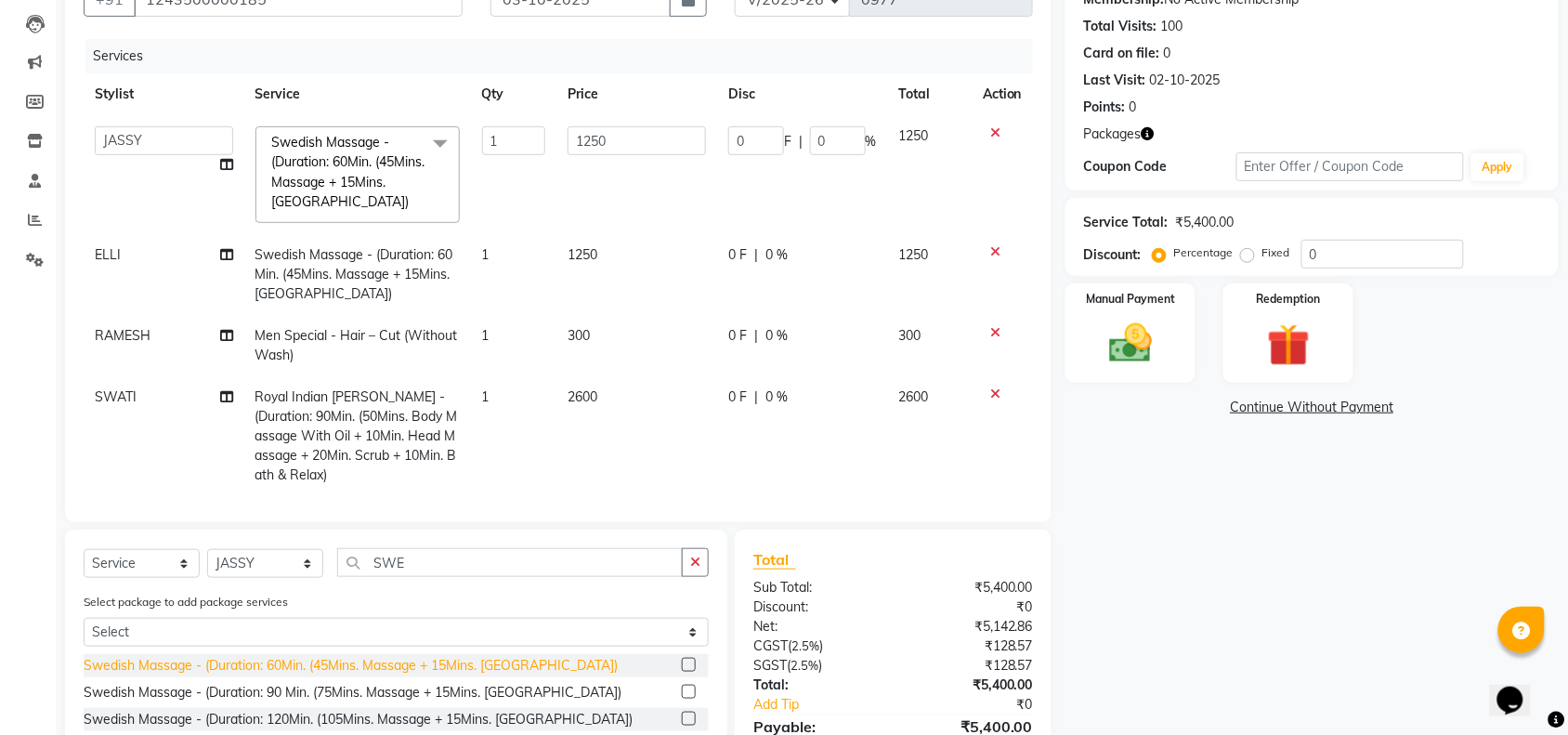
click at [389, 666] on div "Swedish Massage - (Duration: 60Min. (45Mins. Massage + 15Mins. [GEOGRAPHIC_DATA…" at bounding box center [351, 666] width 534 height 19
checkbox input "false"
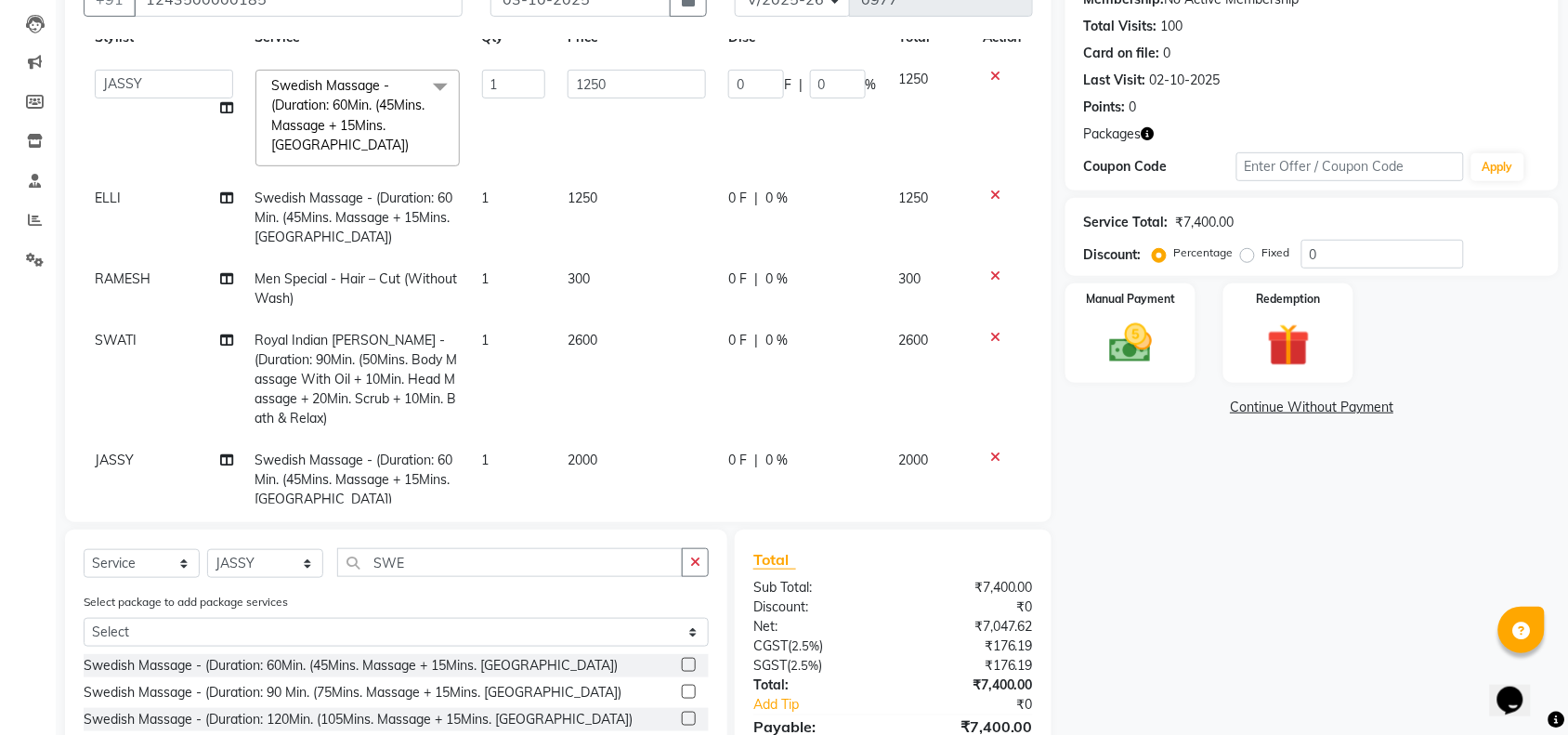
scroll to position [105, 0]
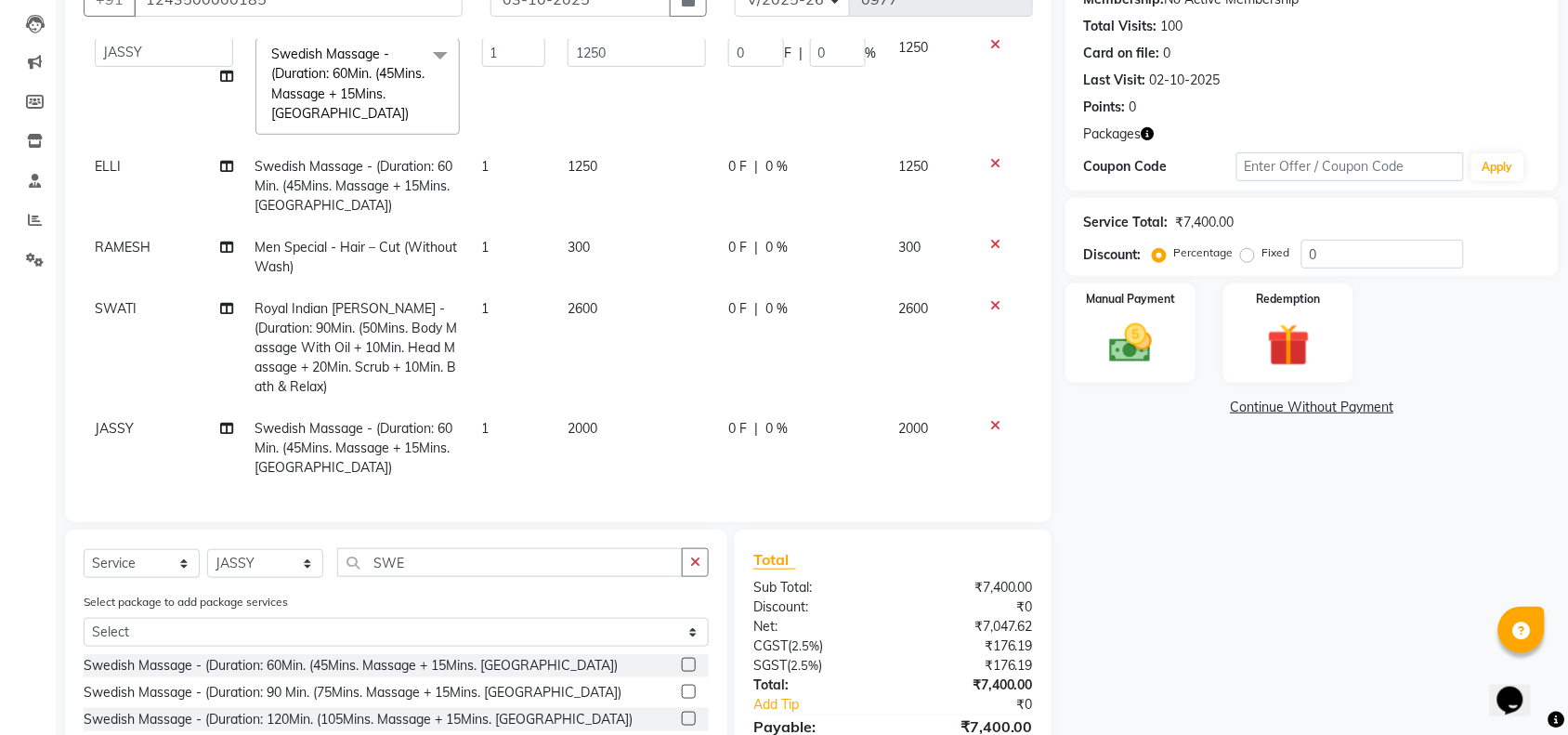
click at [578, 448] on td "2000" at bounding box center [636, 449] width 161 height 81
select select "87741"
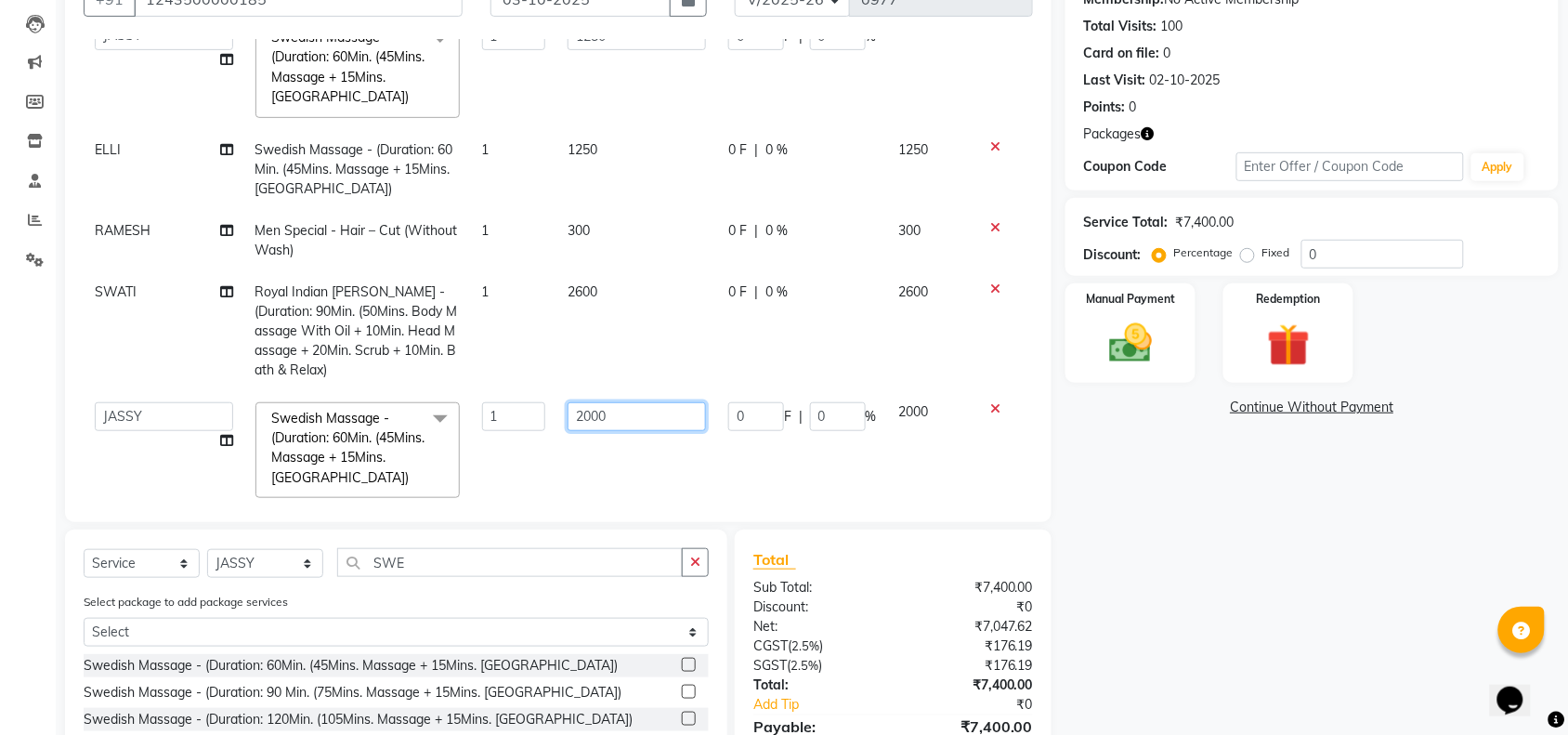
drag, startPoint x: 630, startPoint y: 415, endPoint x: 438, endPoint y: 401, distance: 192.5
click at [476, 407] on tr "[PERSON_NAME] [PERSON_NAME] LAMSI POOJA [PERSON_NAME] Swedish Massage - (Durati…" at bounding box center [558, 449] width 949 height 119
type input "1500"
click at [272, 558] on select "Select Stylist [PERSON_NAME] [PERSON_NAME] LAMSI POOJA [PERSON_NAME]" at bounding box center [265, 563] width 116 height 29
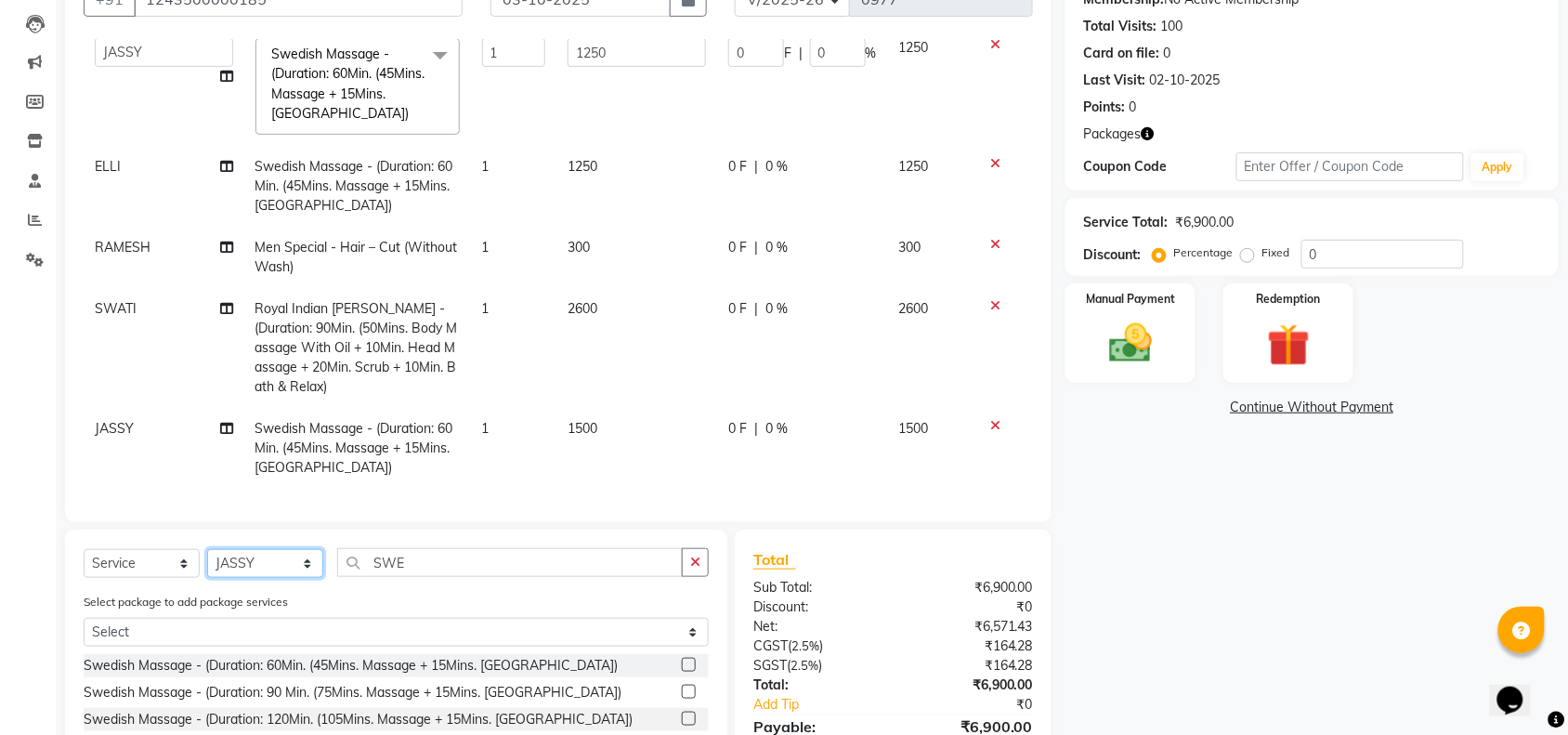
select select "38645"
click at [207, 549] on select "Select Stylist [PERSON_NAME] [PERSON_NAME] LAMSI POOJA [PERSON_NAME]" at bounding box center [265, 563] width 116 height 29
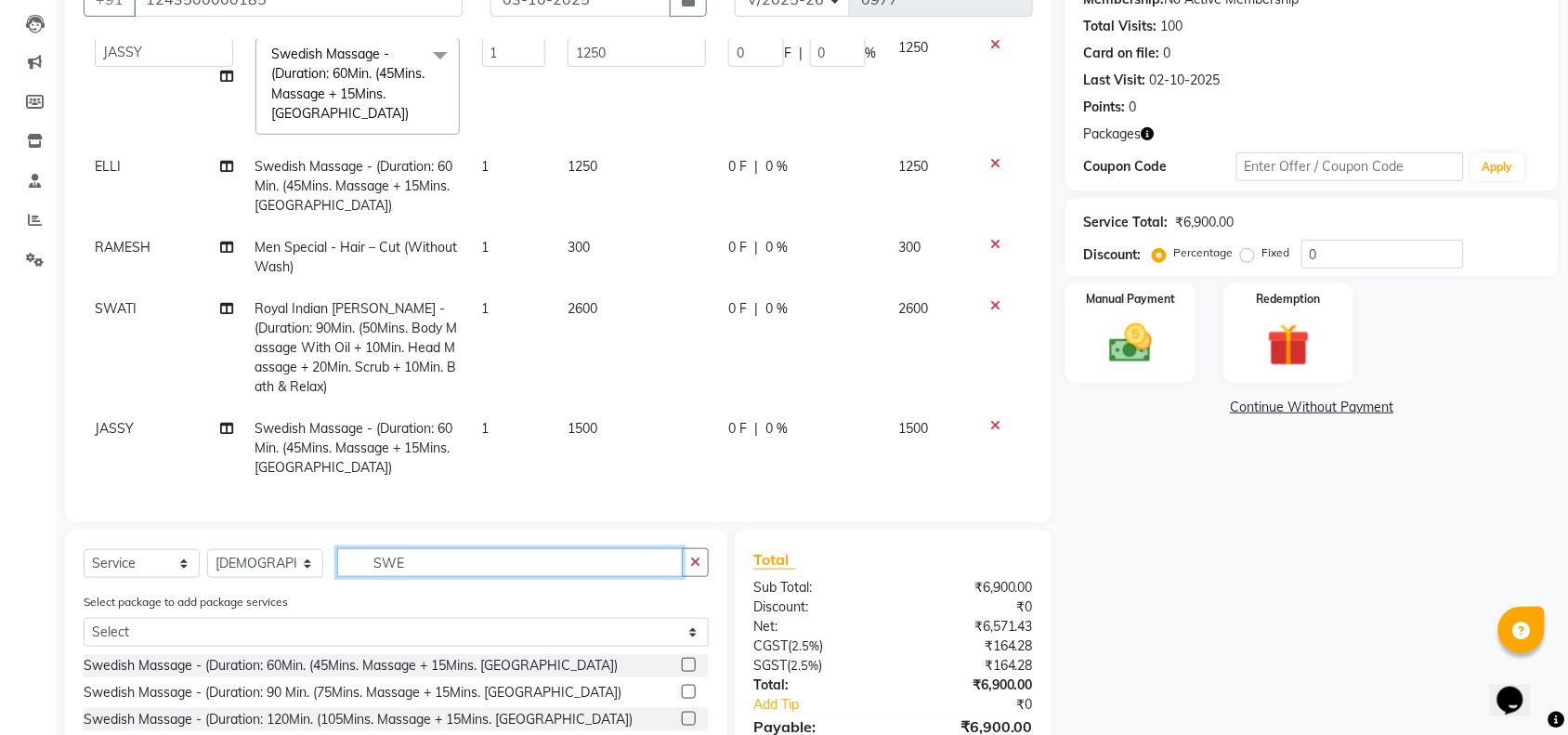
click at [257, 555] on div "Select Service Product Membership Package Voucher Prepaid Gift Card Select Styl…" at bounding box center [396, 569] width 625 height 43
click at [417, 567] on input "SWE" at bounding box center [510, 562] width 345 height 29
drag, startPoint x: 340, startPoint y: 554, endPoint x: 293, endPoint y: 554, distance: 47.0
click at [294, 554] on div "Select Service Product Membership Package Voucher Prepaid Gift Card Select Styl…" at bounding box center [396, 569] width 625 height 43
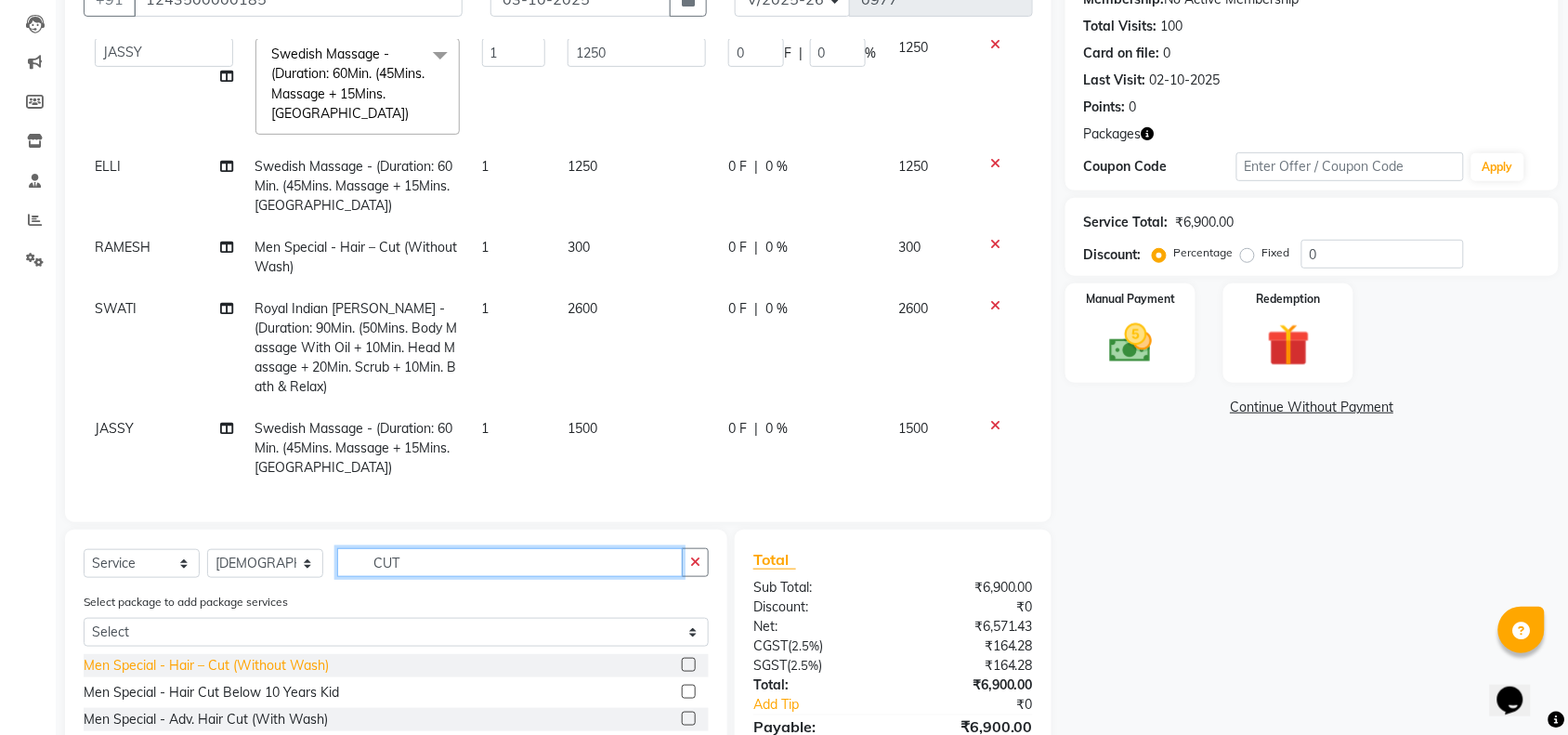
type input "CUT"
click at [272, 670] on div "Men Special - Hair – Cut (Without Wash)" at bounding box center [206, 666] width 245 height 19
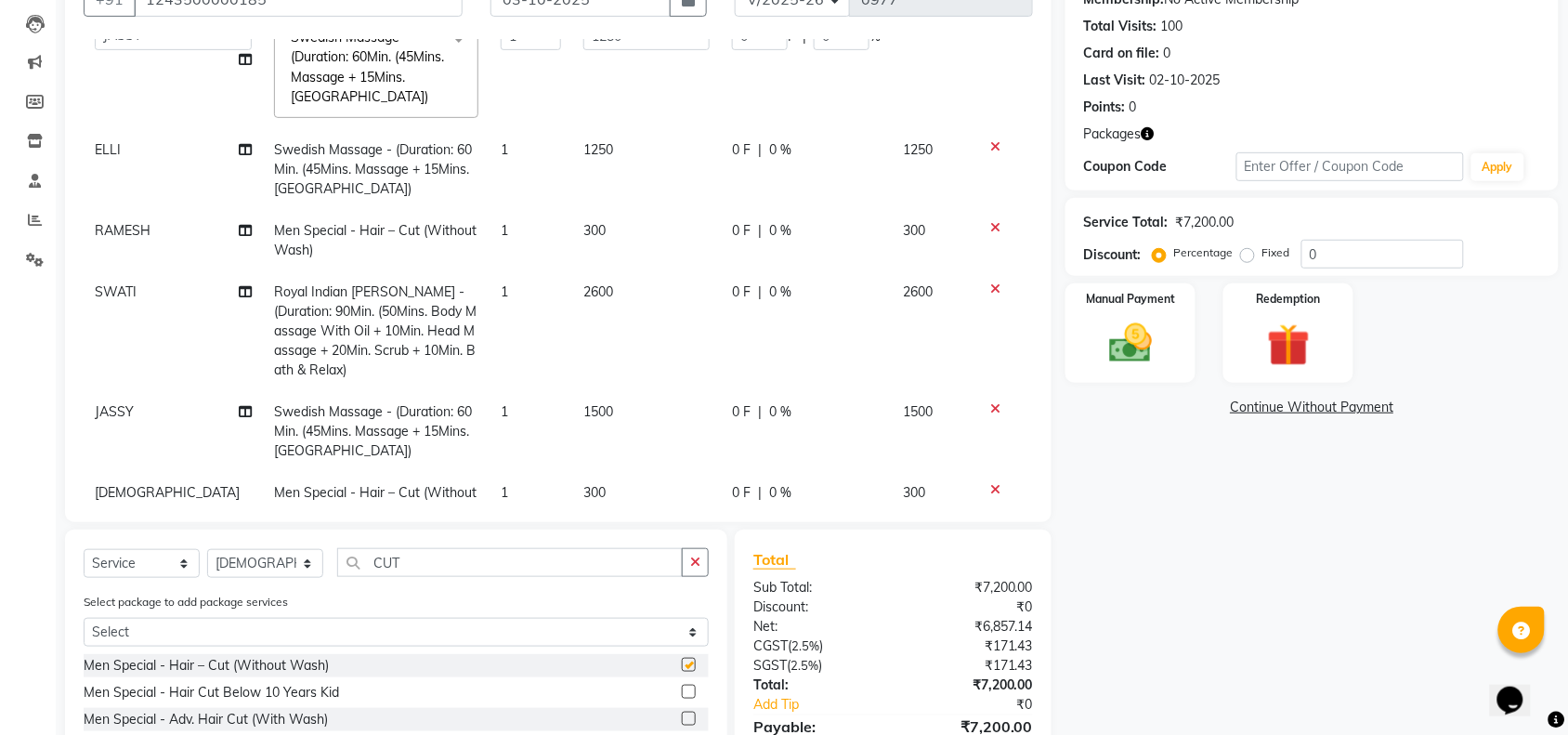
checkbox input "false"
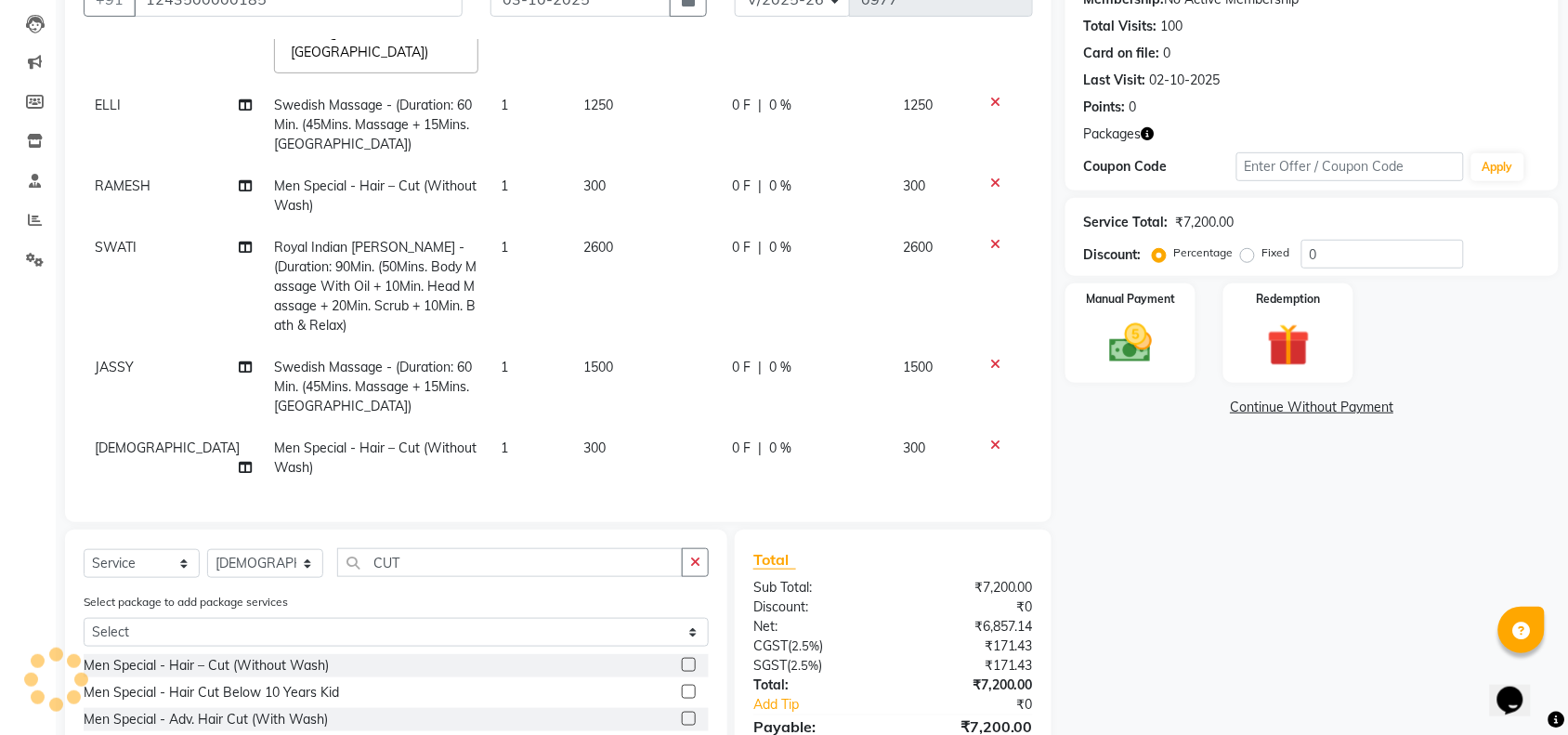
scroll to position [167, 0]
click at [602, 442] on td "300" at bounding box center [646, 458] width 149 height 62
select select "38645"
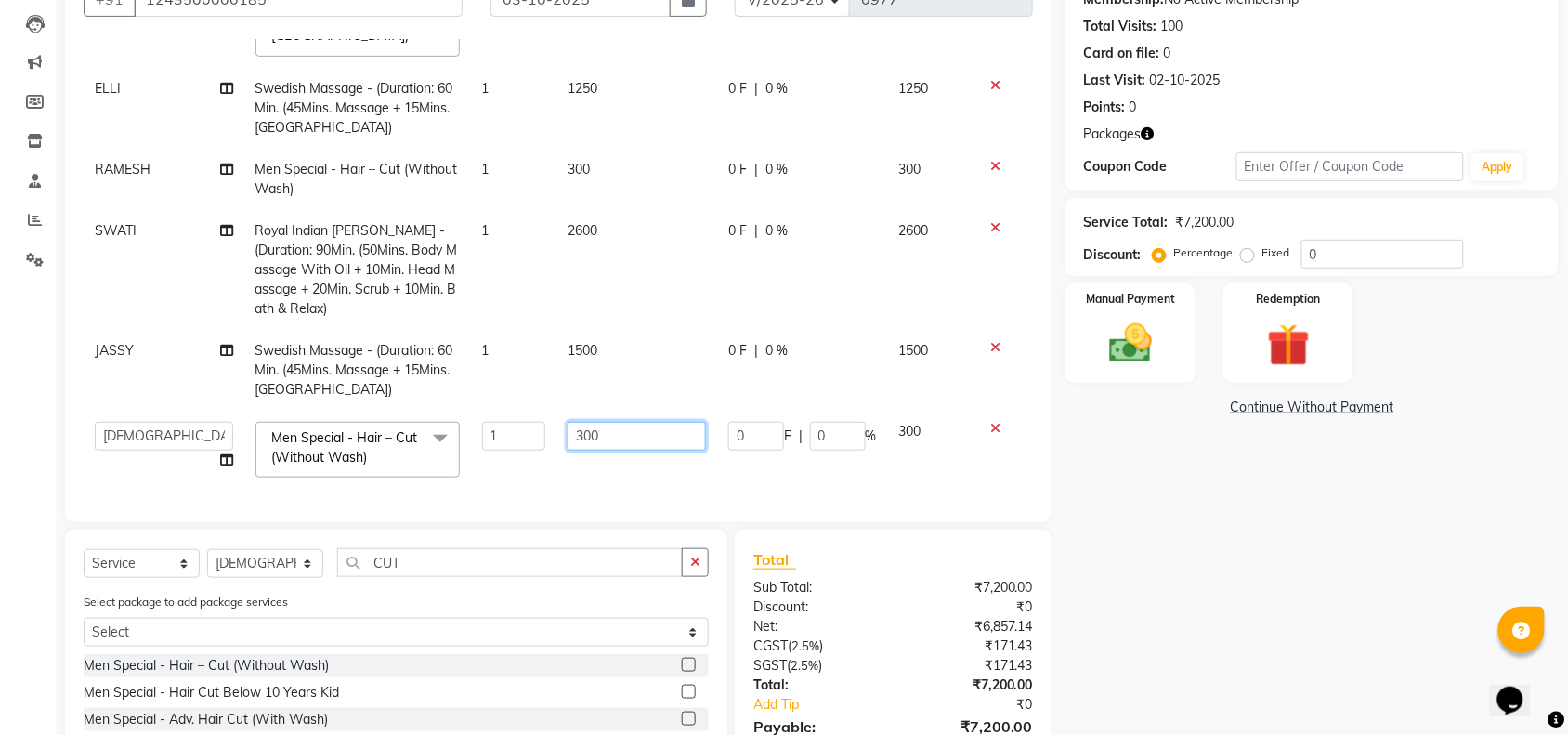
drag, startPoint x: 633, startPoint y: 414, endPoint x: 517, endPoint y: 418, distance: 116.1
click at [540, 418] on tr "[PERSON_NAME] [PERSON_NAME] LAMSI POOJA [PERSON_NAME] SWATI Men Special - Hair …" at bounding box center [558, 450] width 949 height 79
type input "550"
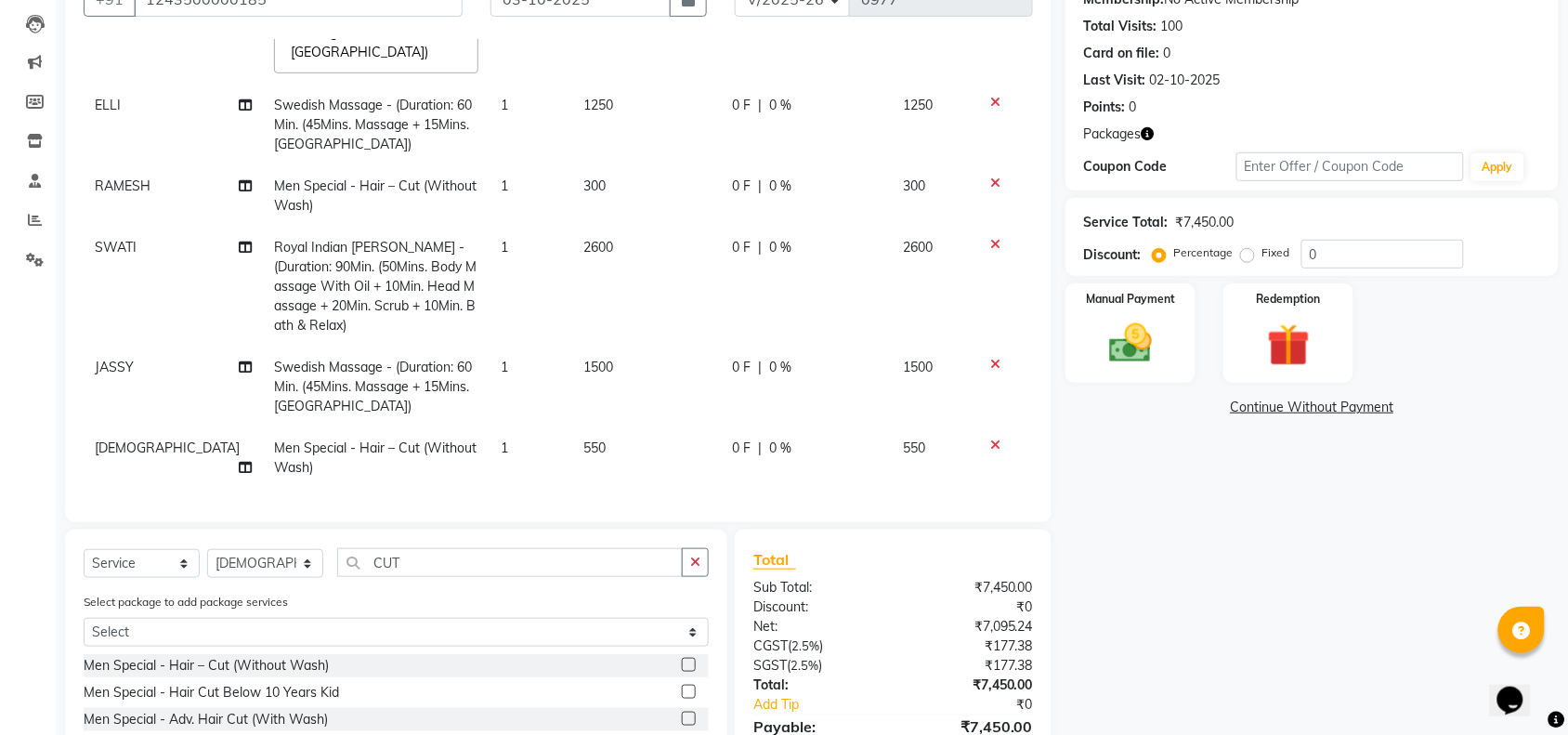
click at [572, 395] on td "1500" at bounding box center [646, 387] width 149 height 81
select select "87741"
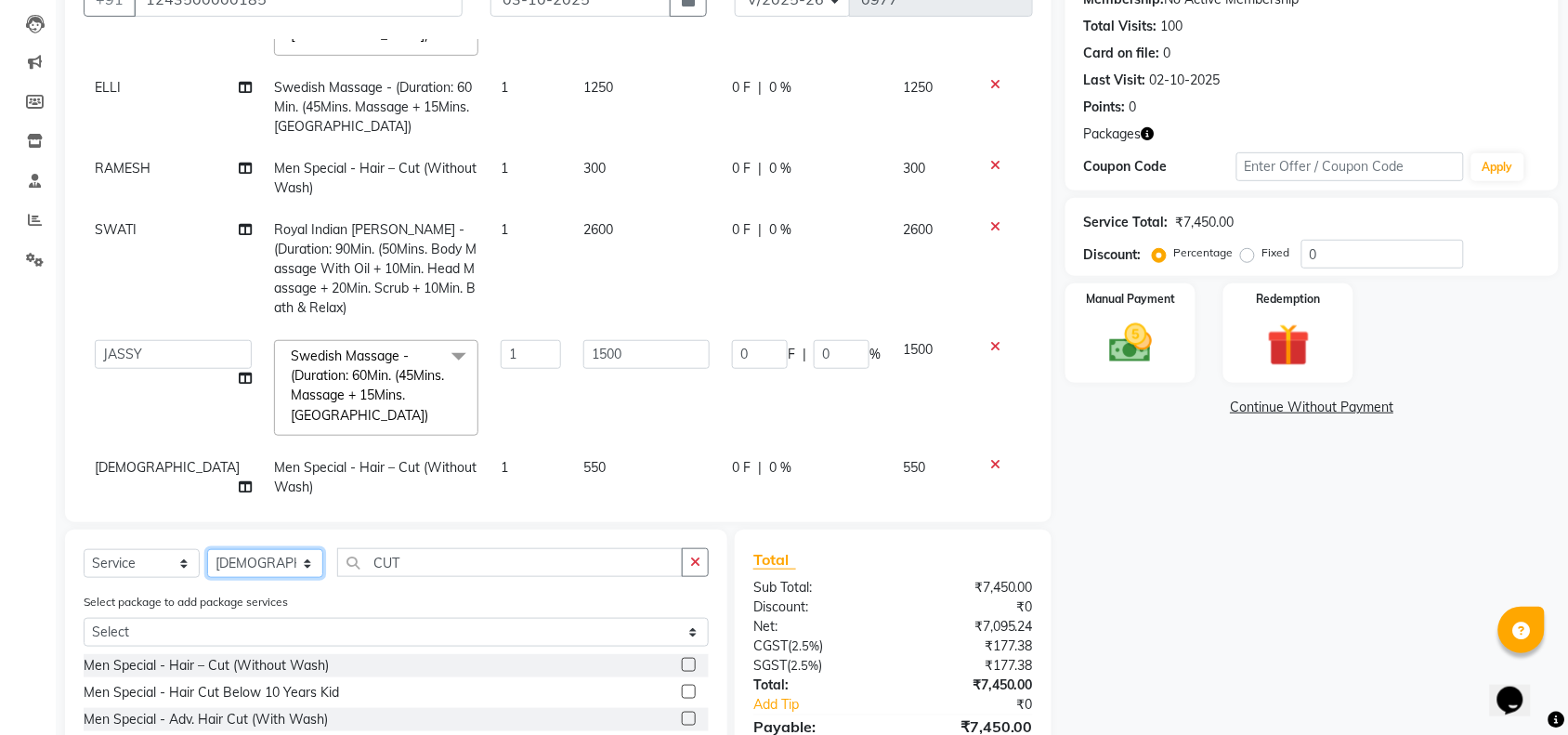
drag, startPoint x: 271, startPoint y: 565, endPoint x: 279, endPoint y: 550, distance: 17.0
click at [271, 565] on select "Select Stylist [PERSON_NAME] [PERSON_NAME] LAMSI POOJA [PERSON_NAME]" at bounding box center [265, 563] width 116 height 29
select select "93667"
click at [207, 549] on select "Select Stylist [PERSON_NAME] [PERSON_NAME] LAMSI POOJA [PERSON_NAME]" at bounding box center [265, 563] width 116 height 29
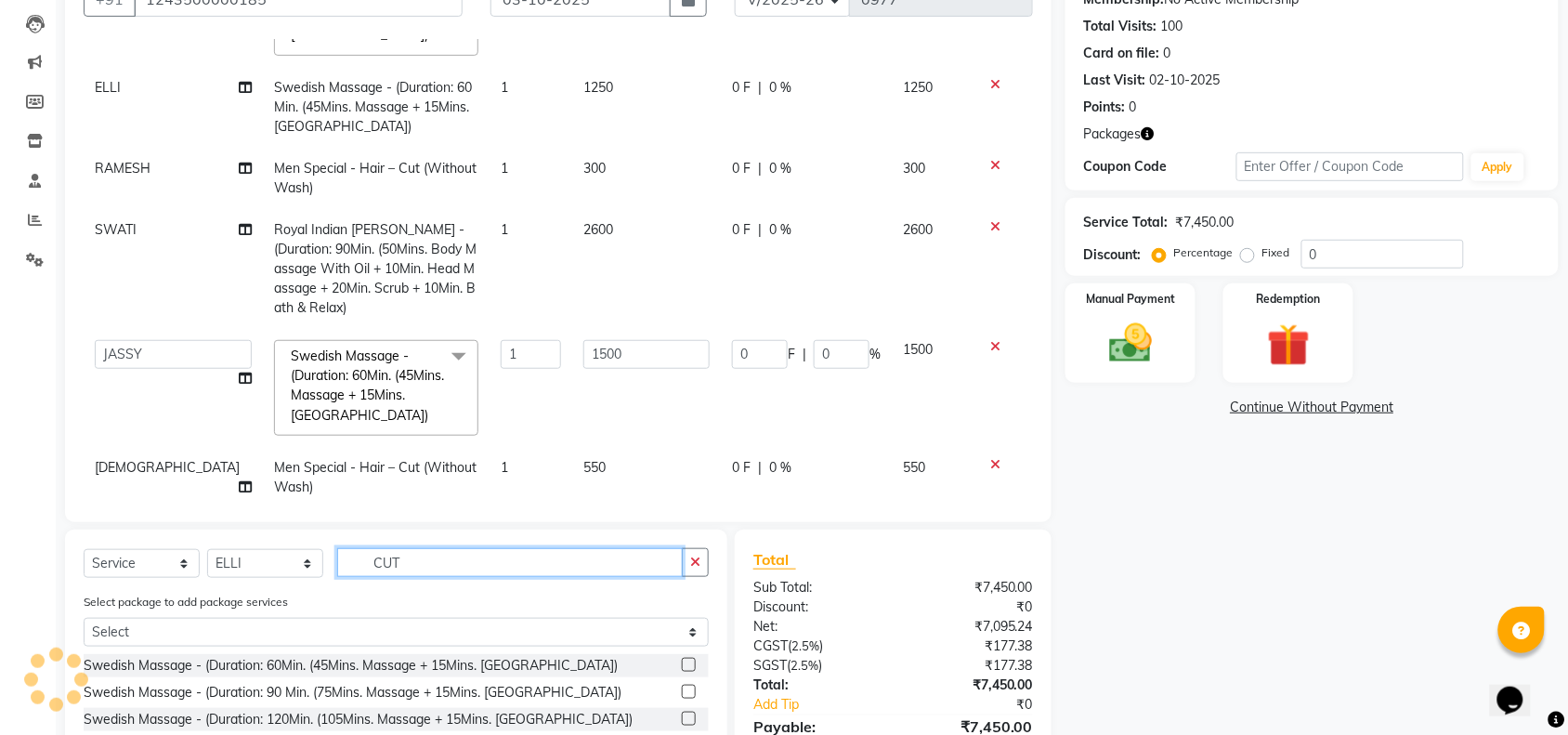
drag, startPoint x: 443, startPoint y: 564, endPoint x: 128, endPoint y: 549, distance: 315.4
click at [168, 550] on div "Select Service Product Membership Package Voucher Prepaid Gift Card Select Styl…" at bounding box center [396, 569] width 625 height 43
type input "SWE"
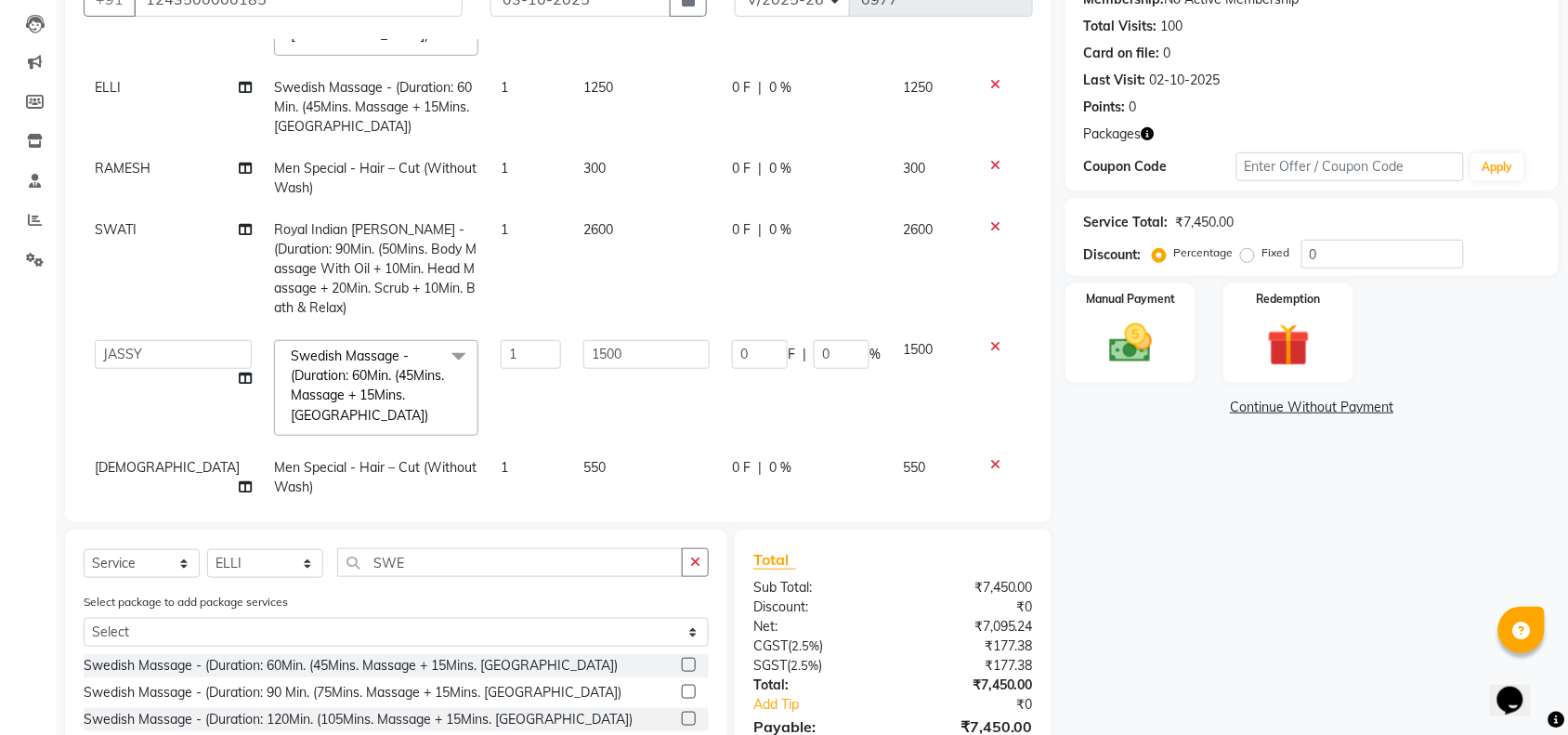
click at [277, 678] on div "Swedish Massage - (Duration: 60Min. (45Mins. Massage + 15Mins. Bath) Swedish Ma…" at bounding box center [396, 694] width 625 height 81
click at [309, 660] on div "Swedish Massage - (Duration: 60Min. (45Mins. Massage + 15Mins. [GEOGRAPHIC_DATA…" at bounding box center [351, 666] width 534 height 19
checkbox input "false"
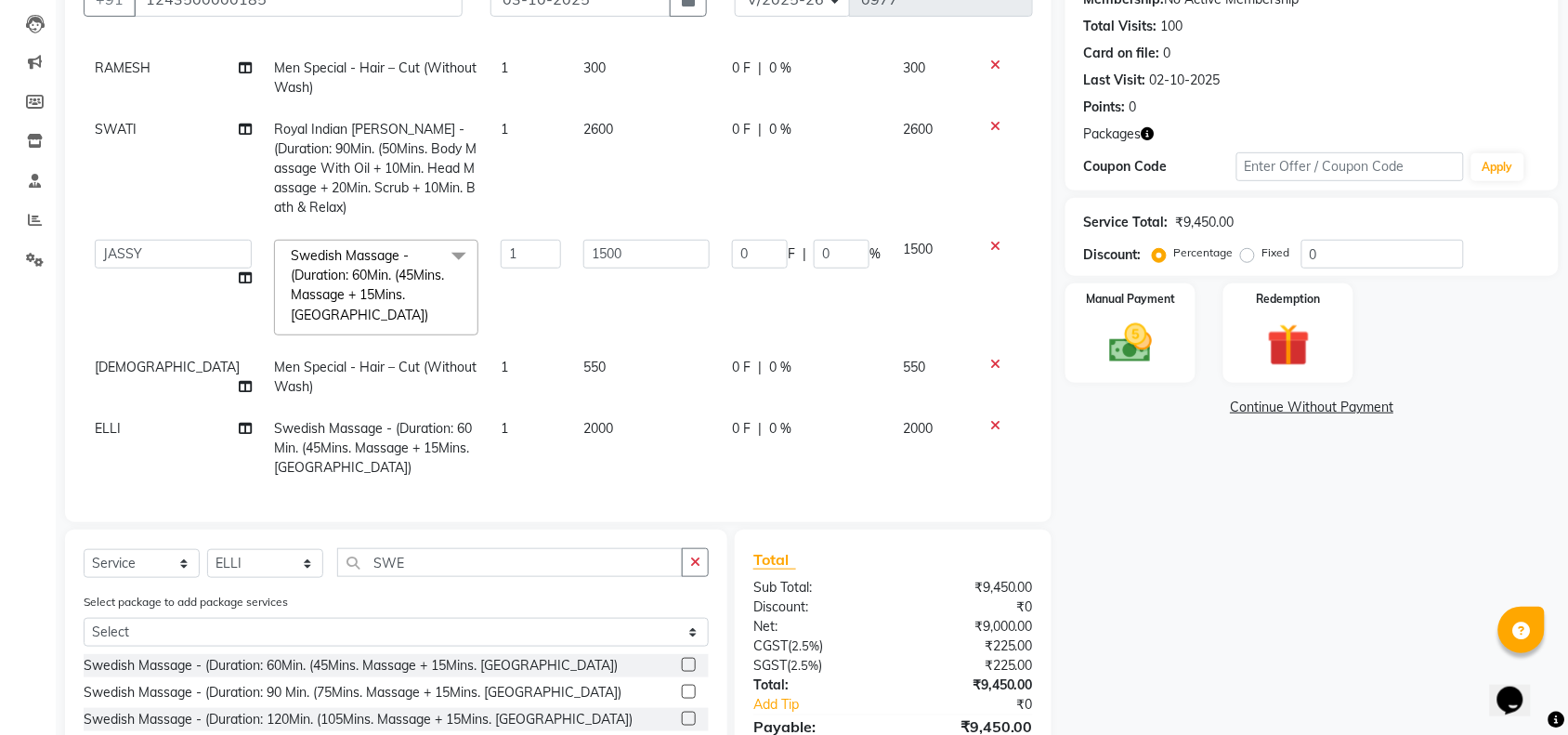
click at [624, 408] on td "2000" at bounding box center [646, 449] width 149 height 81
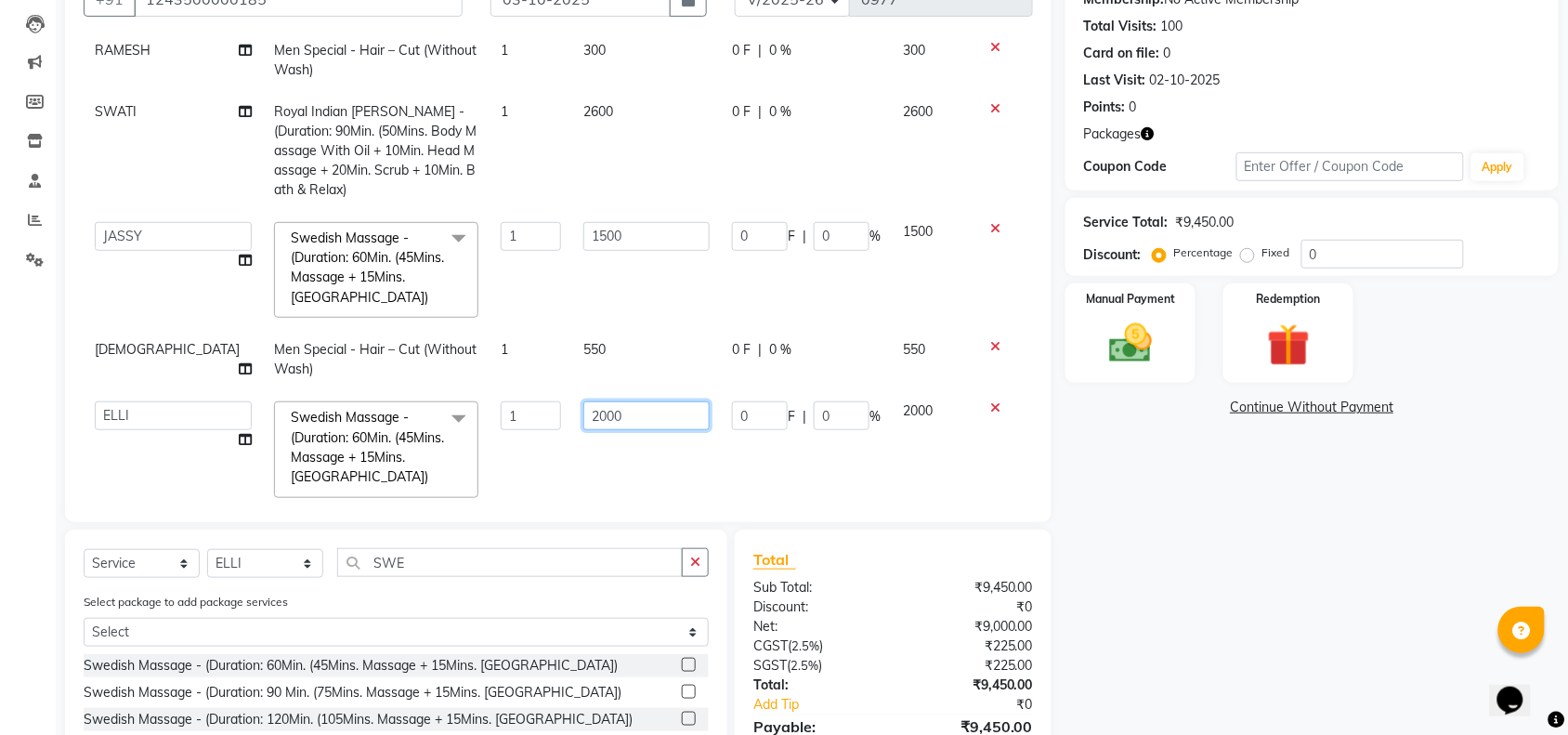
drag, startPoint x: 624, startPoint y: 400, endPoint x: 439, endPoint y: 391, distance: 185.2
click at [478, 400] on tr "[PERSON_NAME] [PERSON_NAME] LAMSI POOJA [PERSON_NAME] Swedish Massage - (Durati…" at bounding box center [558, 449] width 949 height 119
type input "1500"
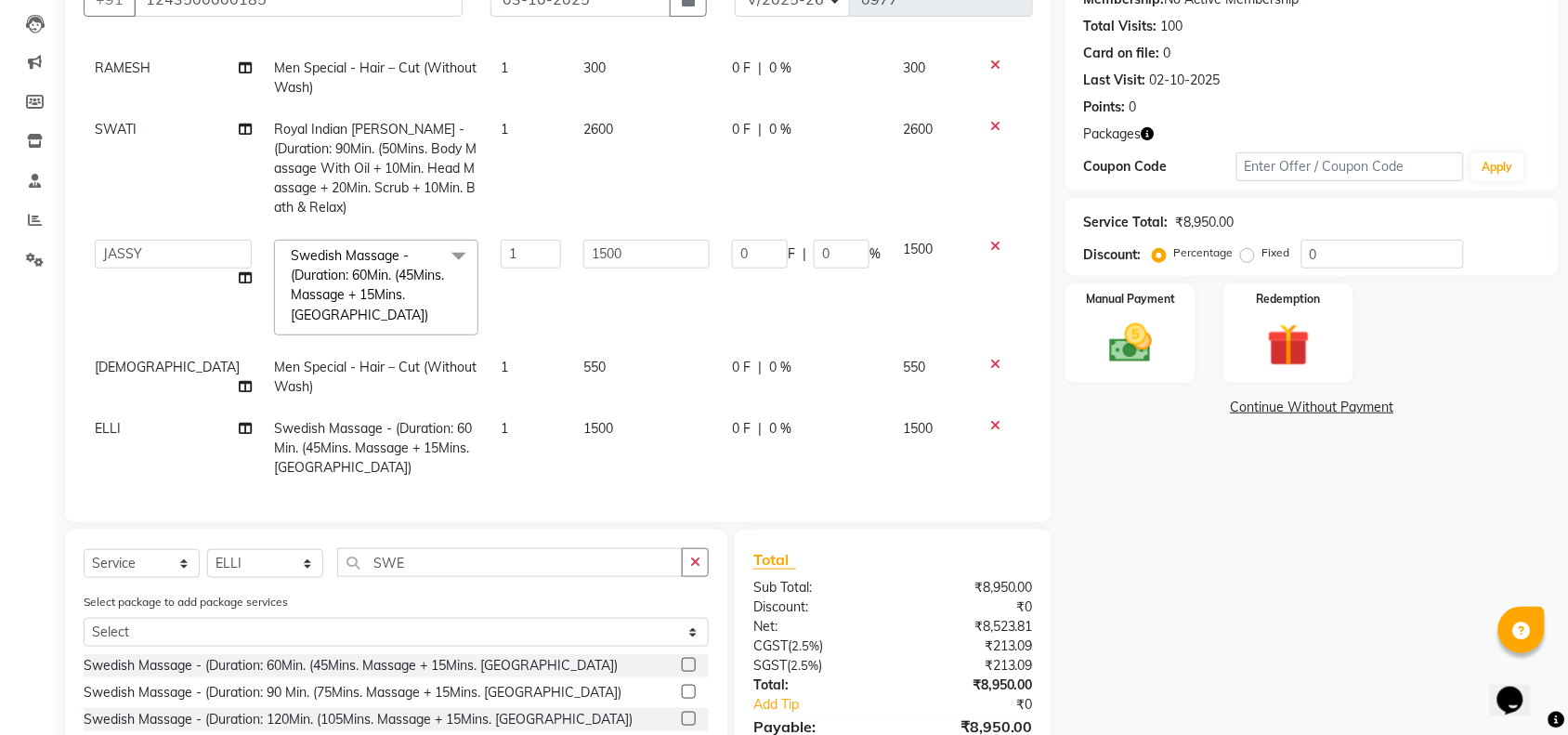
click at [727, 309] on td "0 F | 0 %" at bounding box center [805, 287] width 171 height 119
click at [1071, 366] on div "Manual Payment" at bounding box center [1130, 334] width 136 height 104
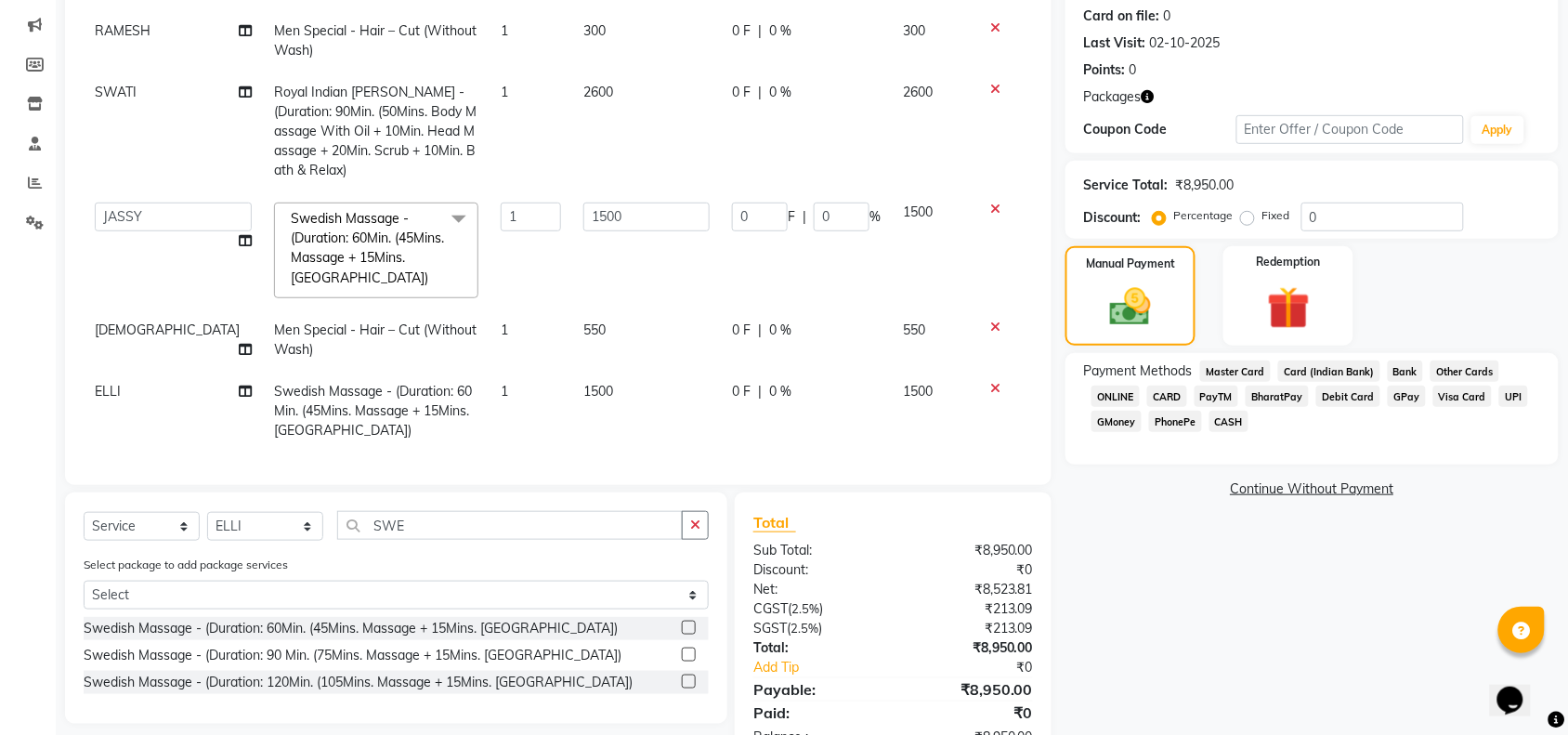
scroll to position [286, 0]
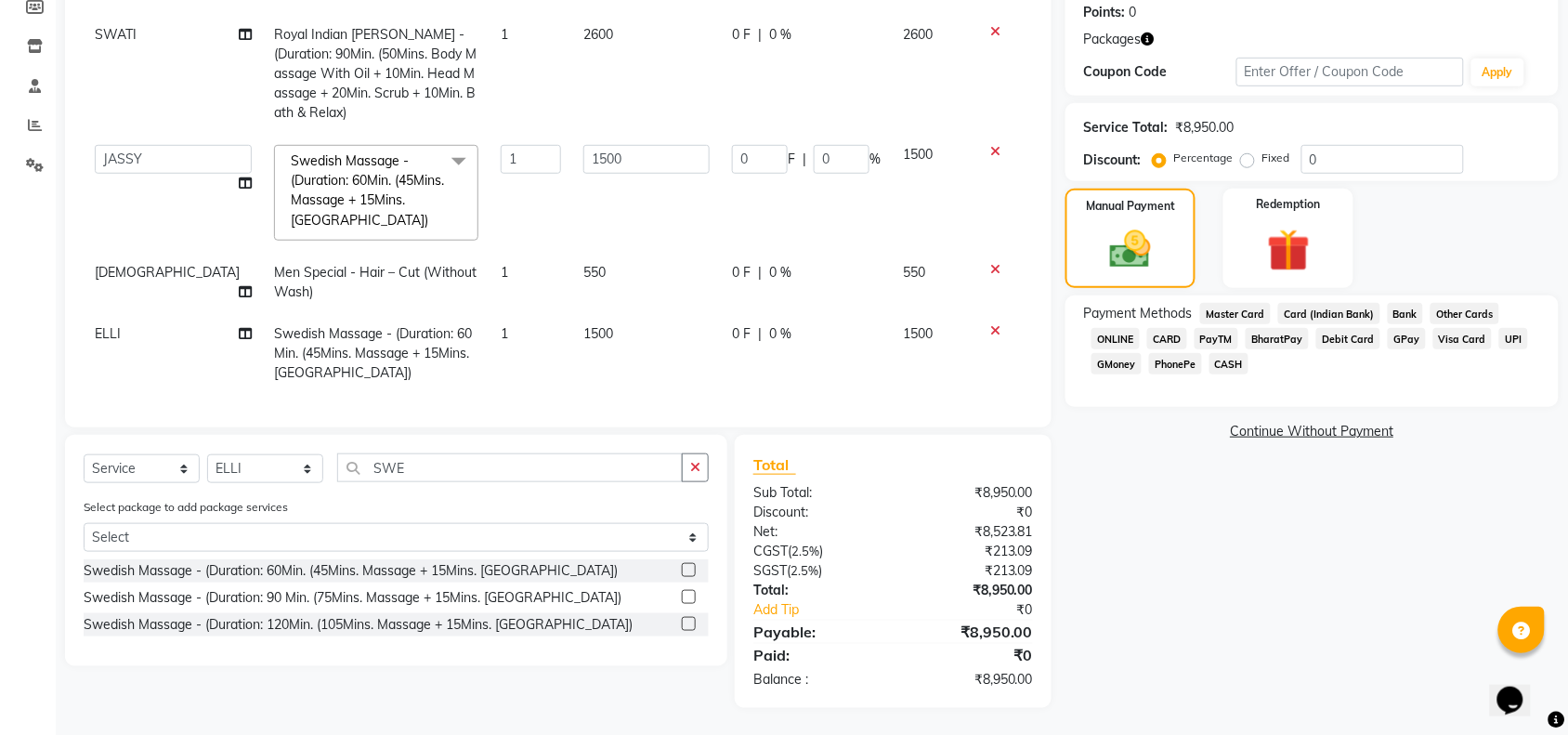
click at [1218, 359] on span "CASH" at bounding box center [1229, 364] width 40 height 21
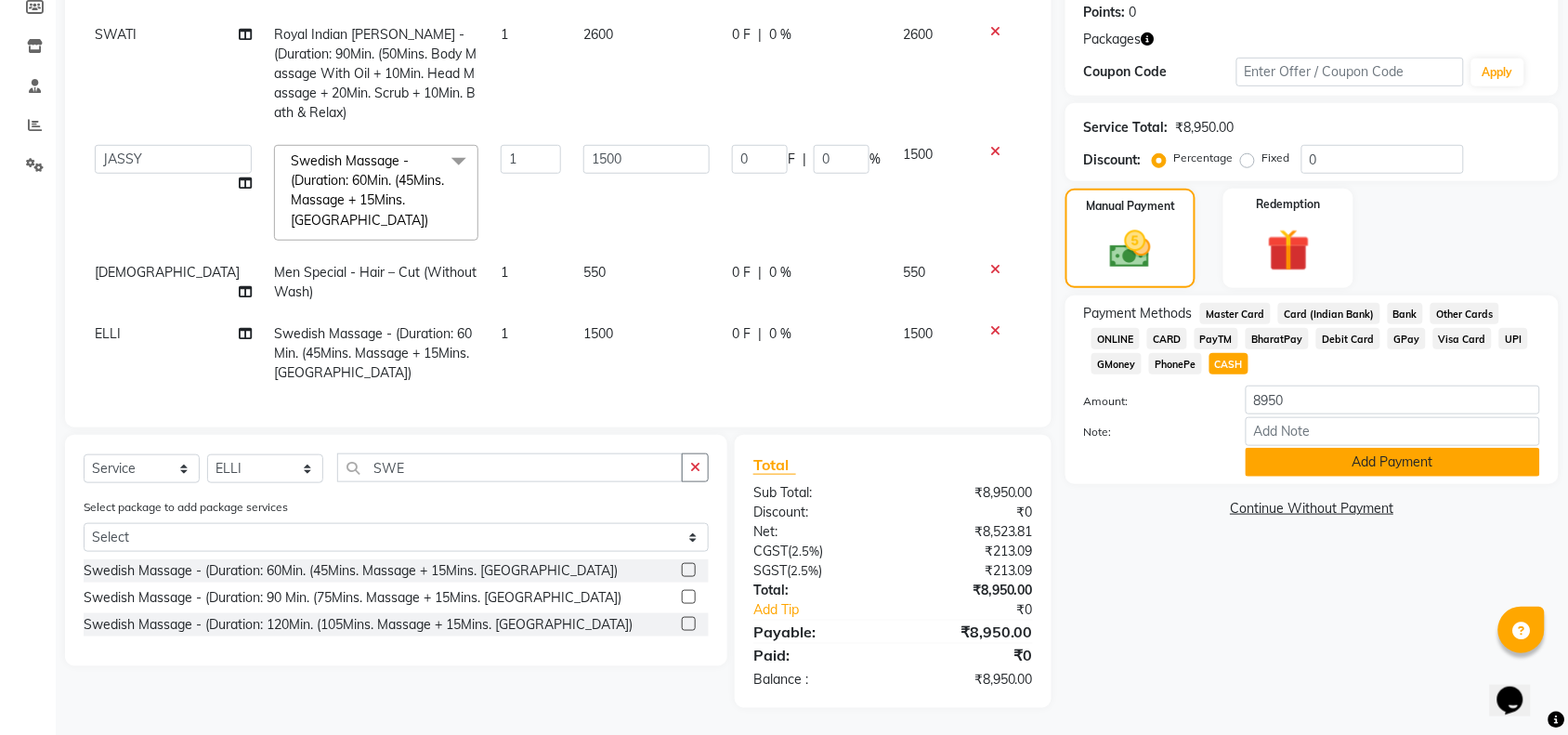
click at [1291, 467] on button "Add Payment" at bounding box center [1392, 462] width 294 height 29
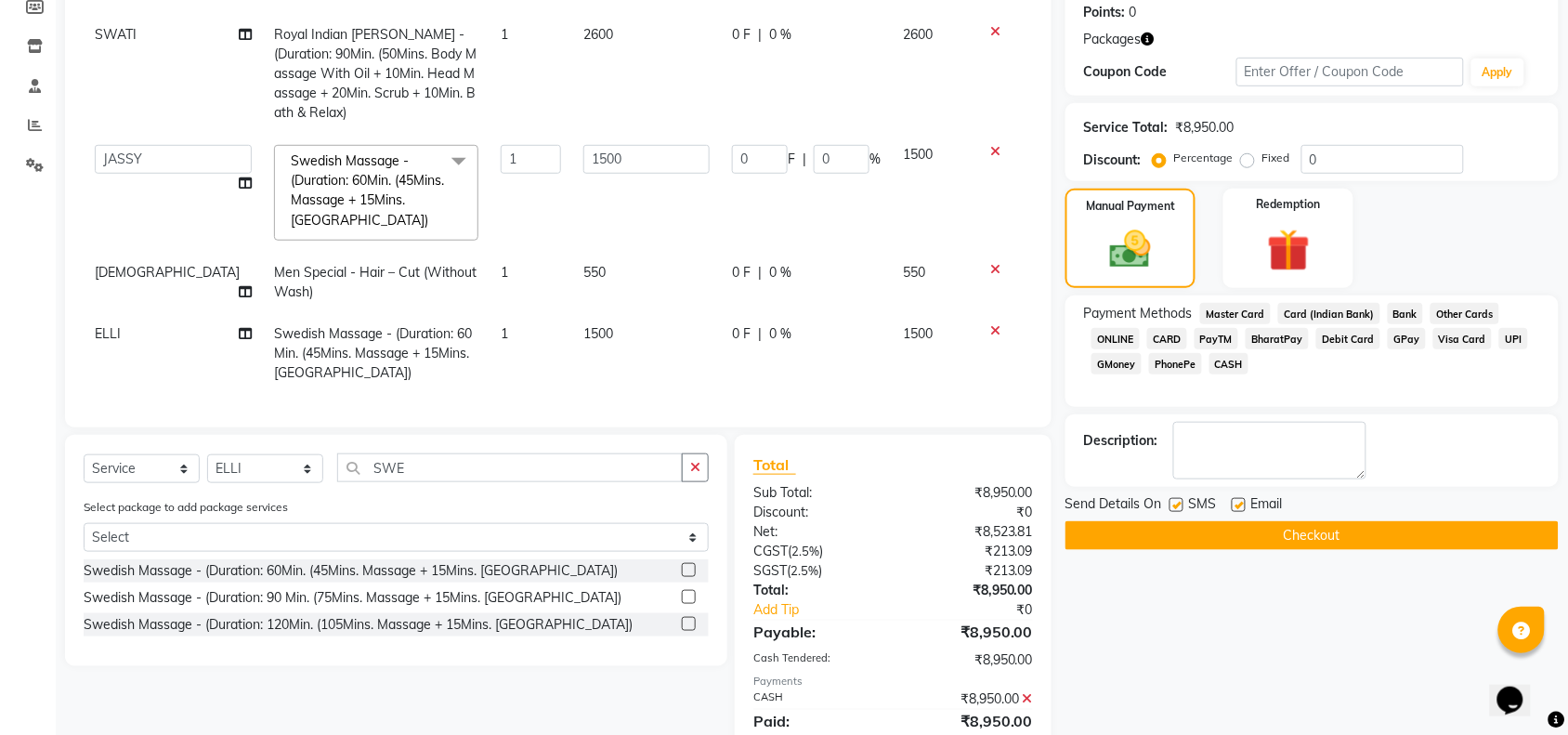
click at [1235, 504] on label at bounding box center [1238, 504] width 14 height 14
click at [1235, 504] on input "checkbox" at bounding box center [1237, 505] width 13 height 13
checkbox input "false"
click at [1179, 500] on label at bounding box center [1176, 504] width 14 height 14
click at [1179, 500] on input "checkbox" at bounding box center [1176, 505] width 13 height 13
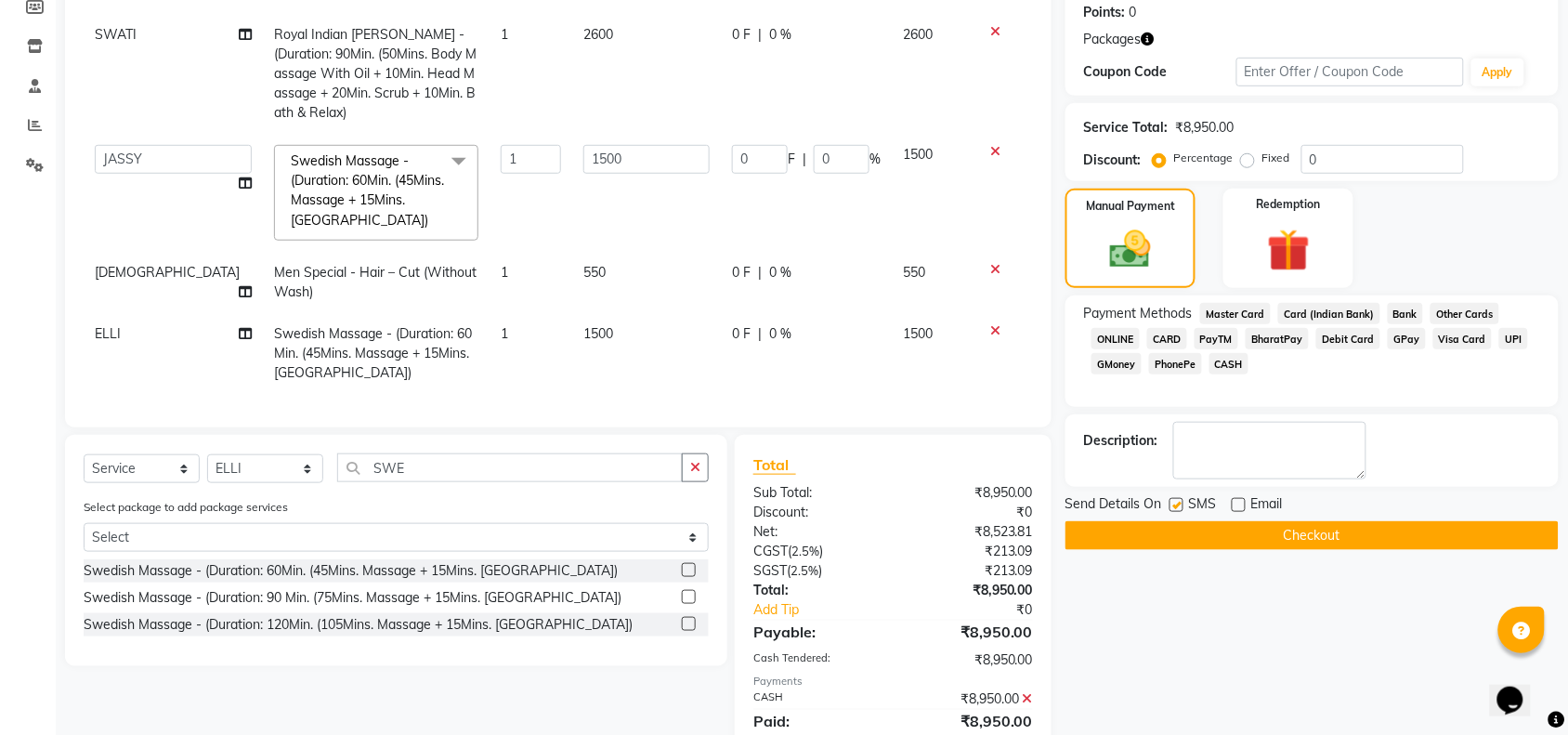
checkbox input "false"
click at [1181, 527] on button "Checkout" at bounding box center [1311, 535] width 493 height 29
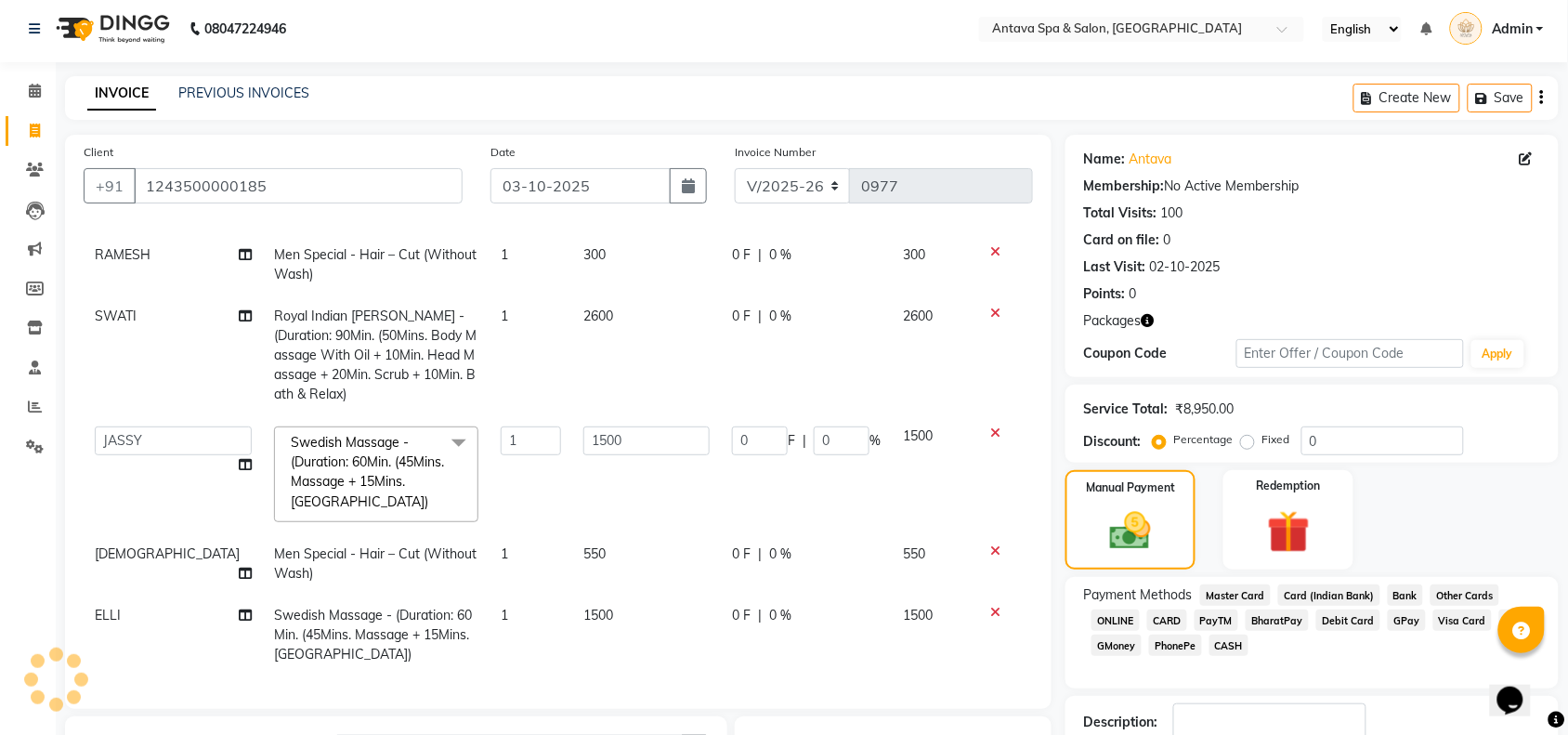
scroll to position [0, 0]
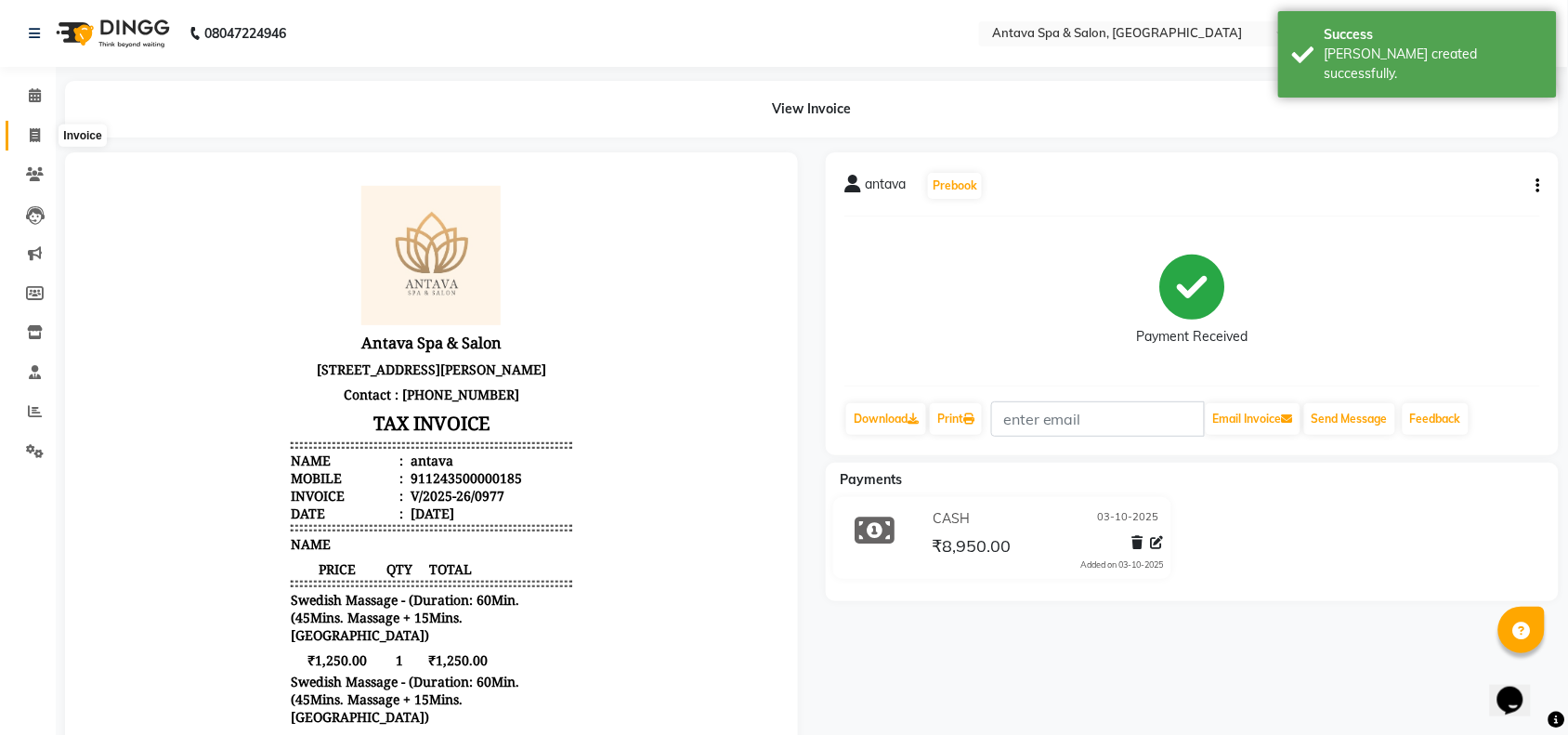
click at [40, 137] on span at bounding box center [35, 136] width 33 height 21
select select "service"
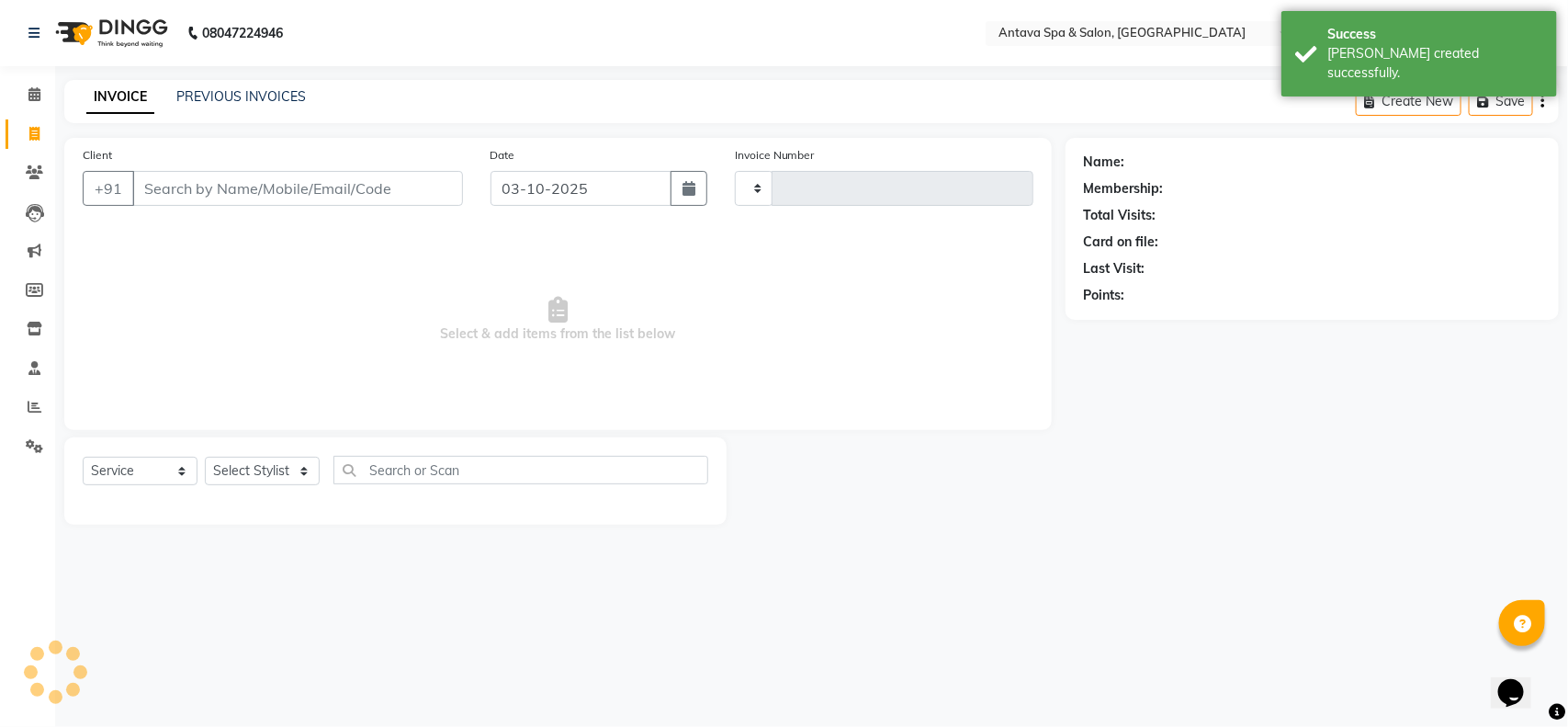
click at [223, 187] on input "Client" at bounding box center [298, 188] width 331 height 35
select select "5663"
type input "0978"
select select "package"
select select "41525"
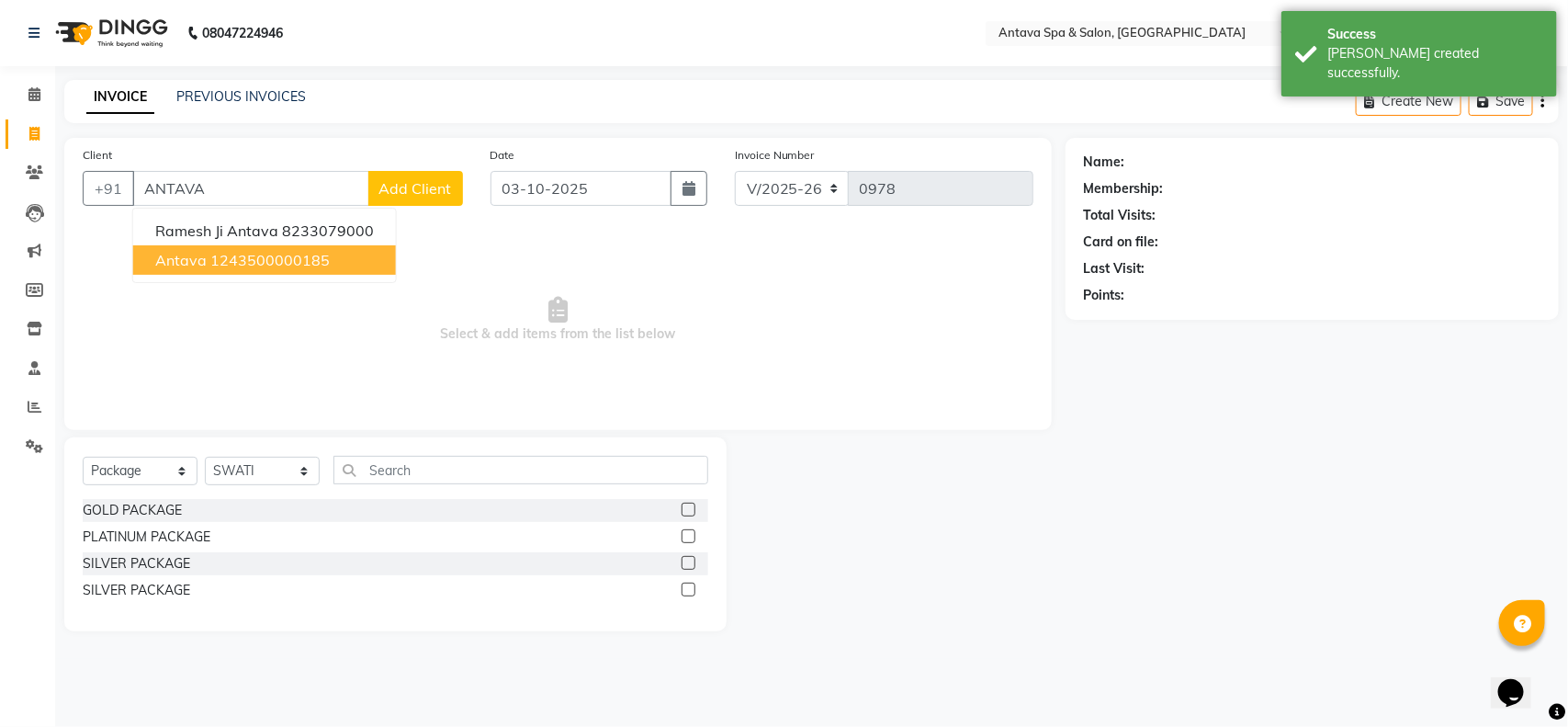
click at [266, 259] on ngb-highlight "1243500000185" at bounding box center [270, 260] width 119 height 18
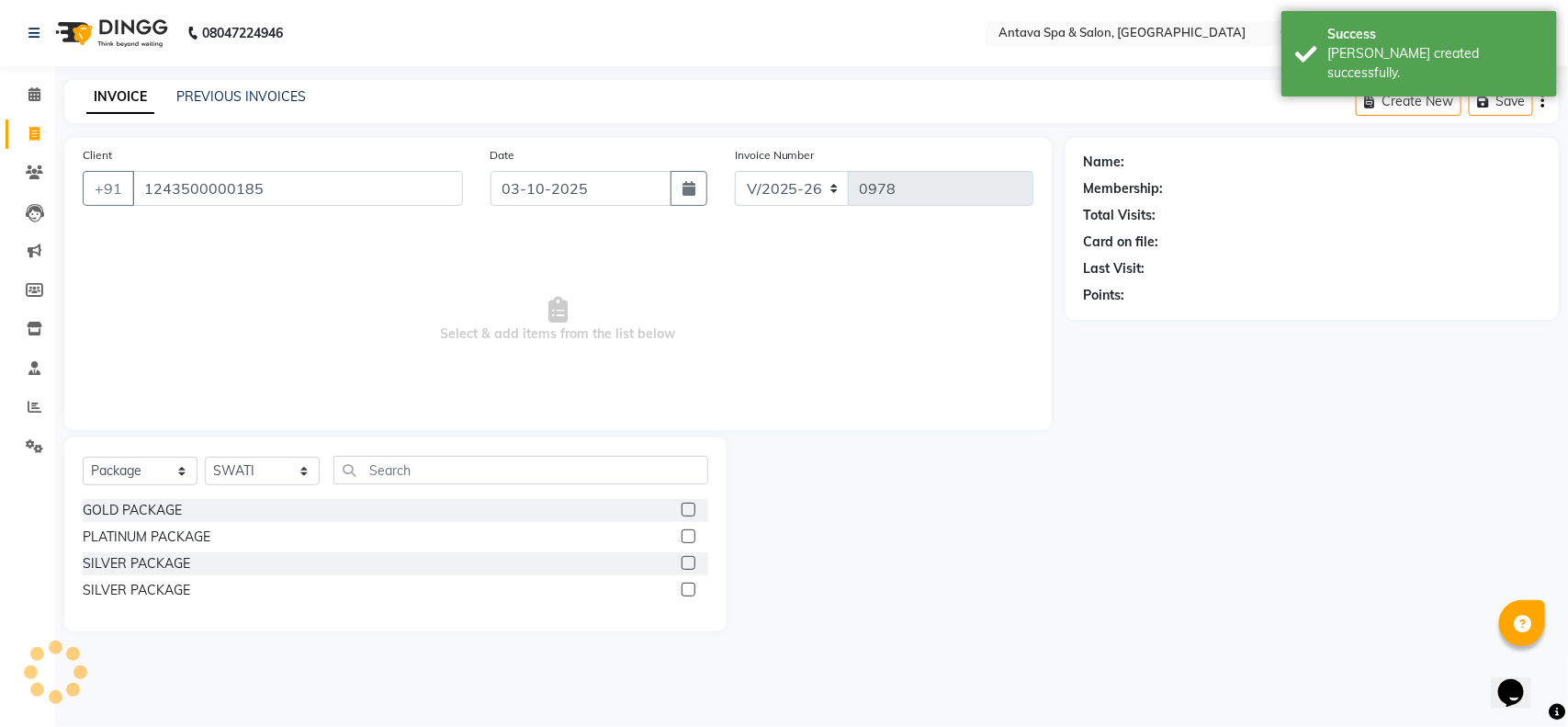
type input "1243500000185"
click at [162, 462] on select "Select Service Product Membership Package Voucher Prepaid Gift Card" at bounding box center [140, 471] width 114 height 29
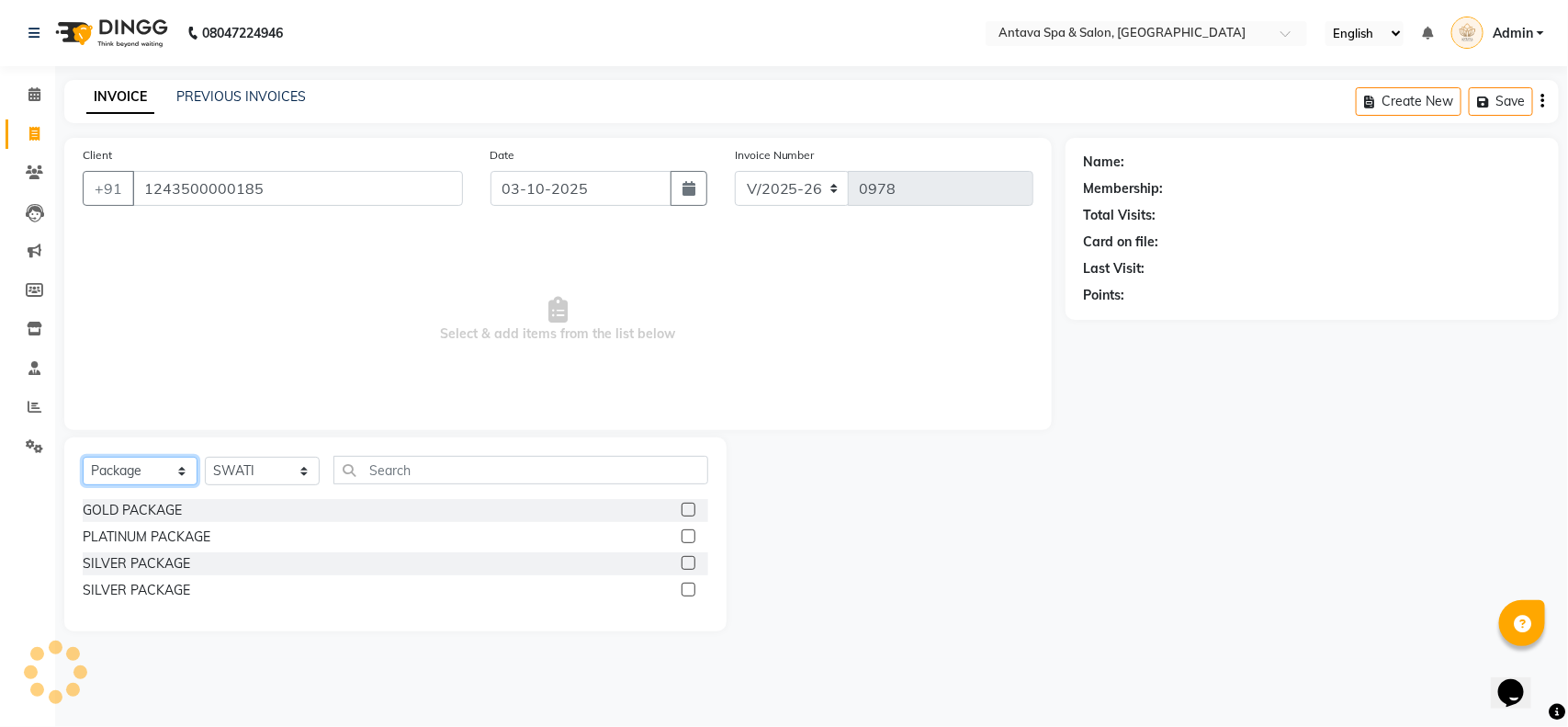
select select "service"
click at [83, 457] on select "Select Service Product Membership Package Voucher Prepaid Gift Card" at bounding box center [140, 471] width 114 height 29
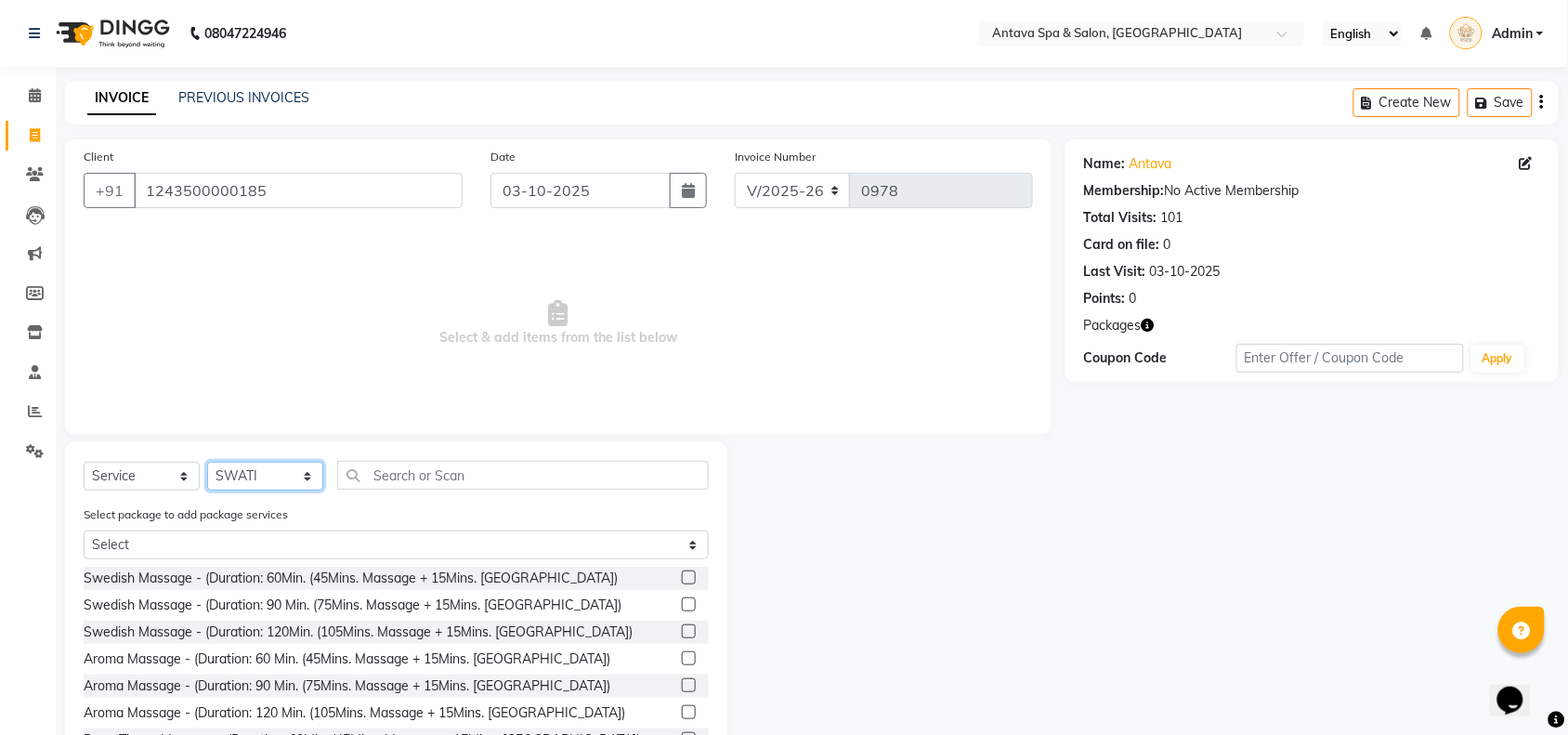
click at [228, 470] on select "Select Stylist [PERSON_NAME] [PERSON_NAME] LAMSI POOJA [PERSON_NAME]" at bounding box center [265, 476] width 116 height 29
select select "93667"
click at [207, 462] on select "Select Stylist [PERSON_NAME] [PERSON_NAME] LAMSI POOJA [PERSON_NAME]" at bounding box center [265, 476] width 116 height 29
click at [383, 486] on input "text" at bounding box center [523, 476] width 371 height 29
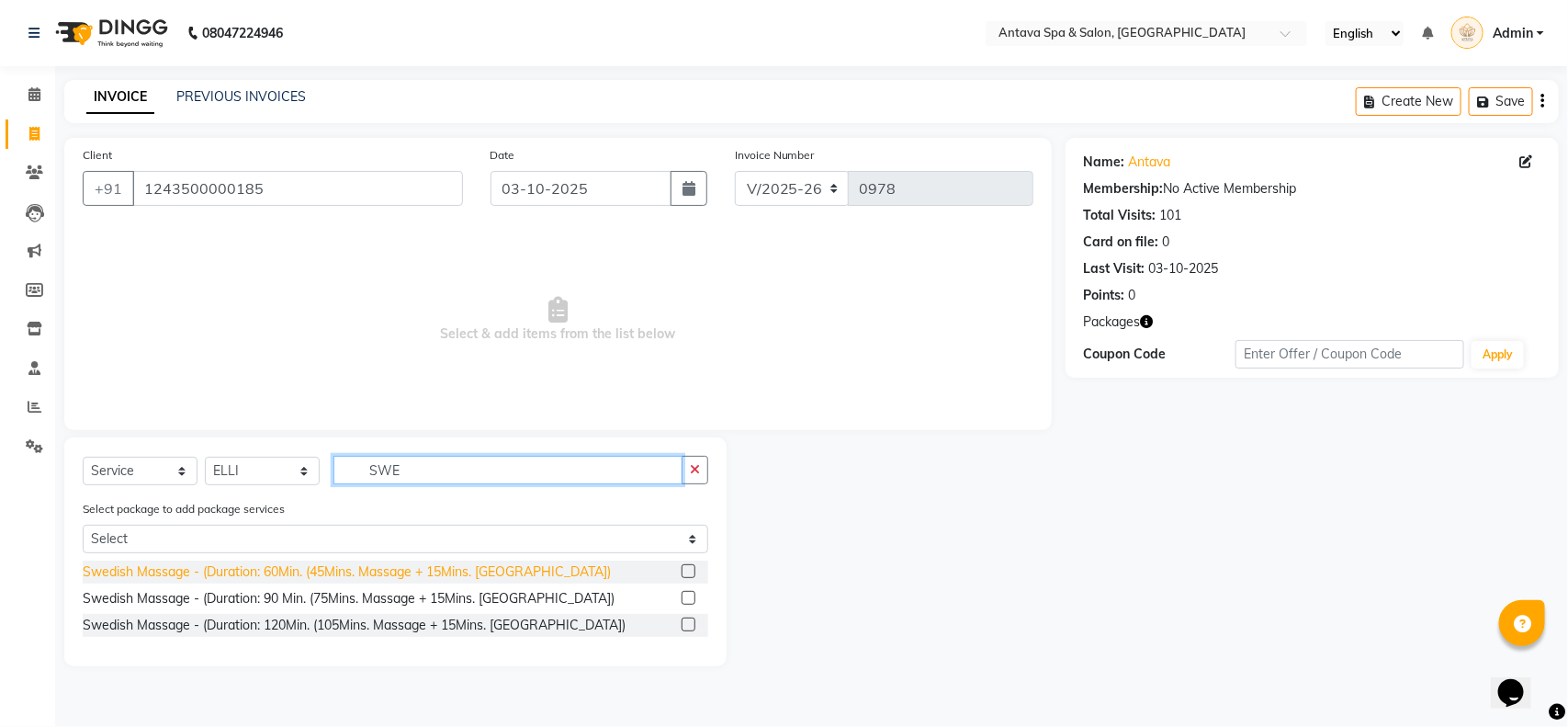
type input "SWE"
click at [321, 571] on div "Swedish Massage - (Duration: 60Min. (45Mins. Massage + 15Mins. [GEOGRAPHIC_DATA…" at bounding box center [347, 571] width 528 height 19
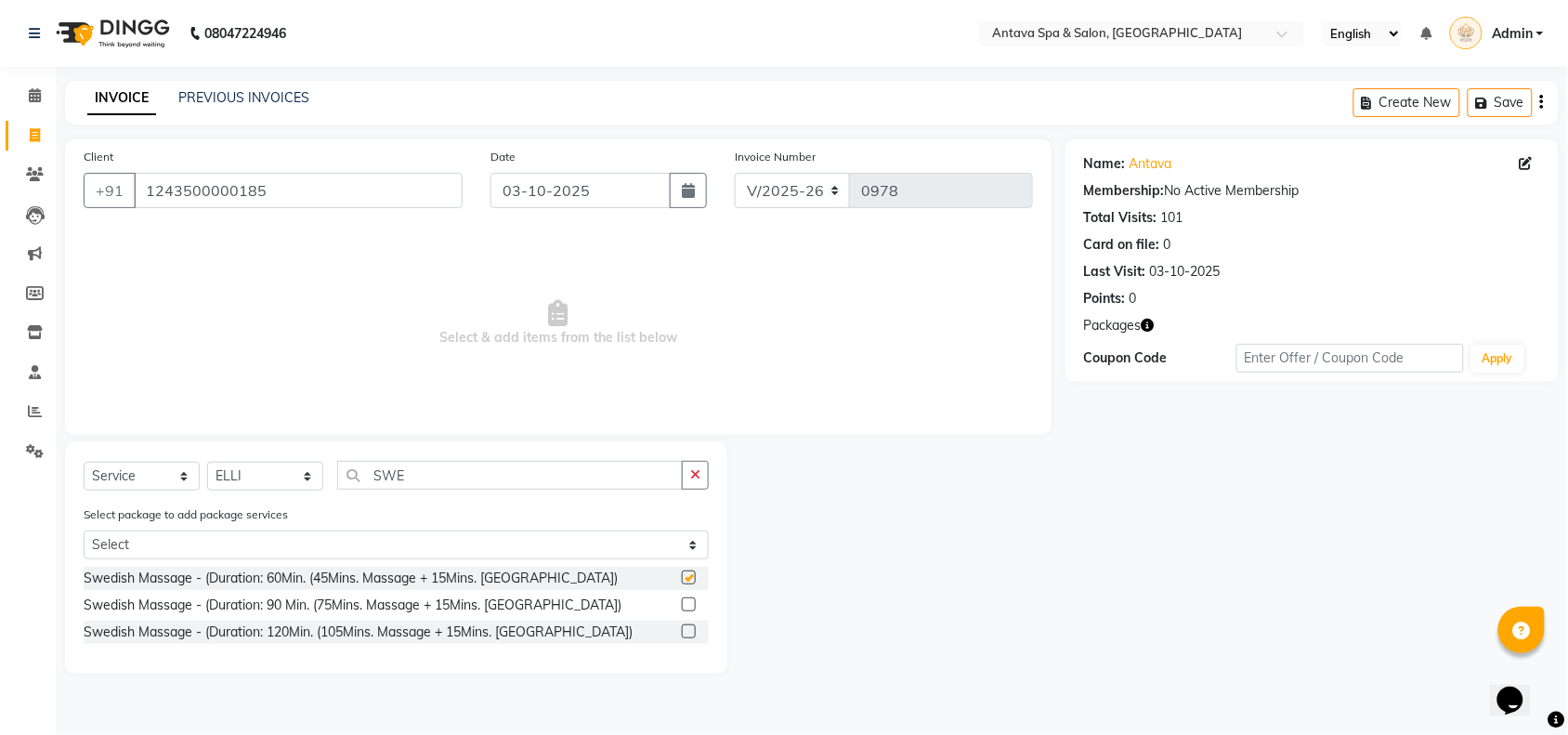
checkbox input "false"
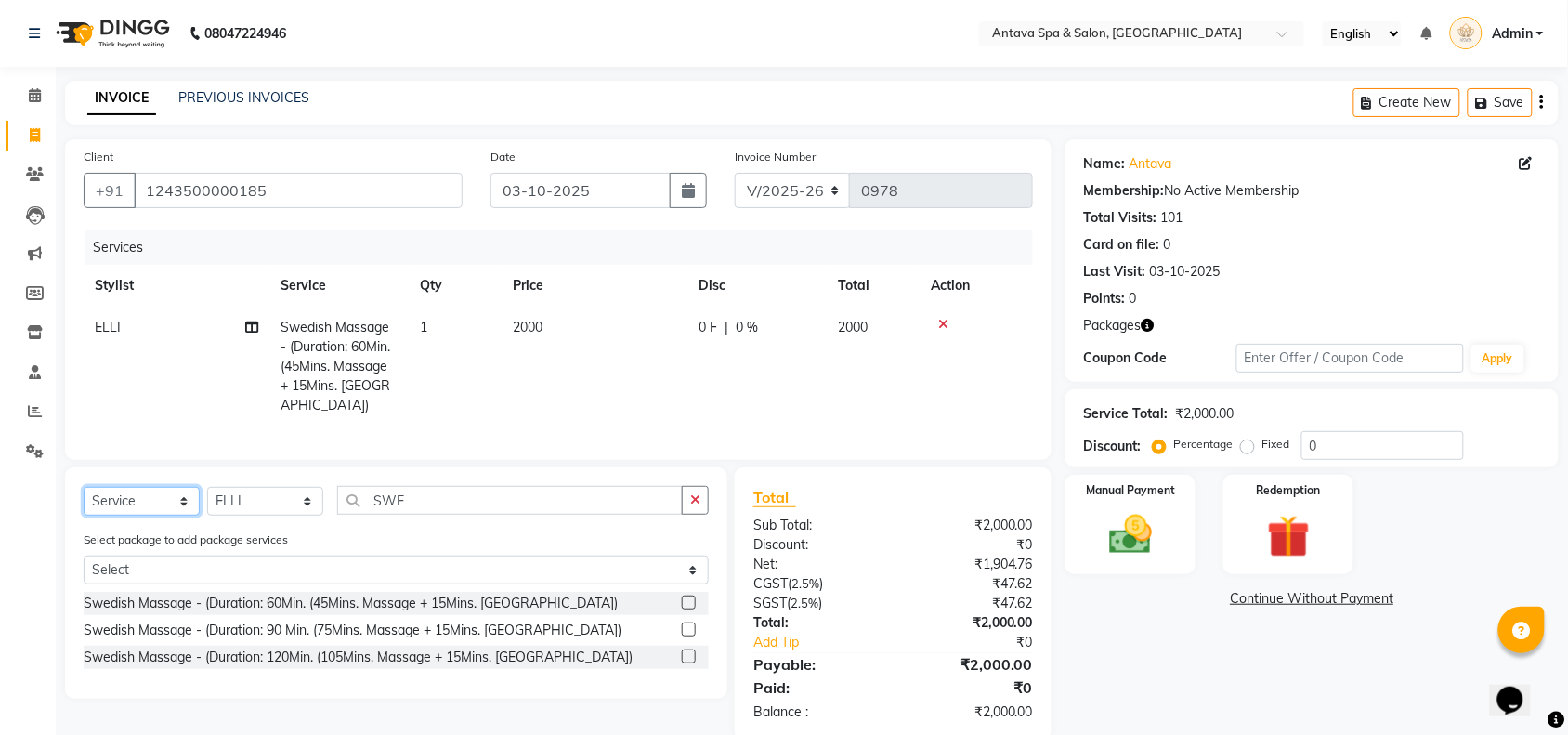
click at [181, 504] on select "Select Service Product Membership Package Voucher Prepaid Gift Card" at bounding box center [142, 502] width 116 height 29
select select "product"
click at [84, 487] on select "Select Service Product Membership Package Voucher Prepaid Gift Card" at bounding box center [142, 502] width 116 height 29
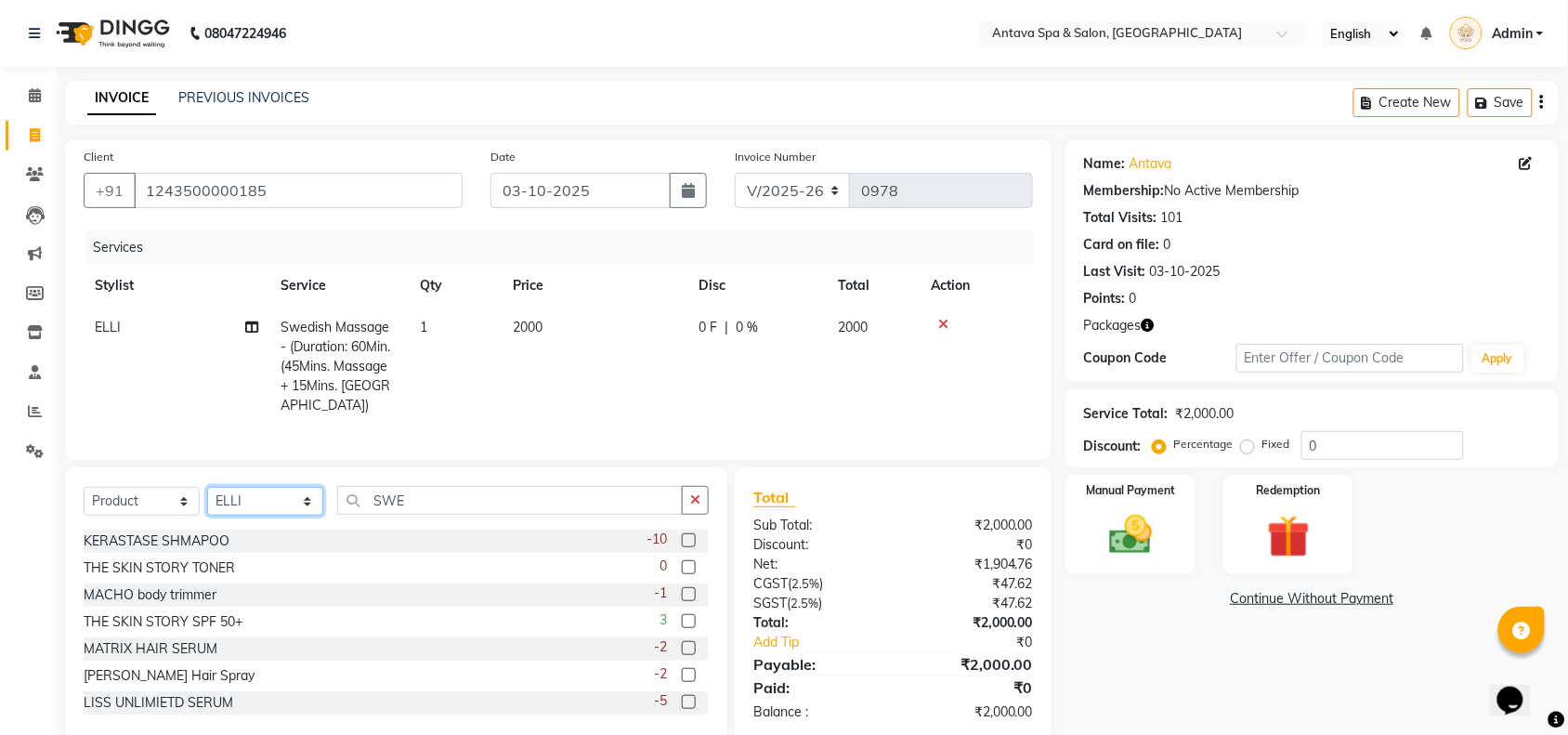
click at [290, 504] on select "Select Stylist [PERSON_NAME] [PERSON_NAME] LAMSI POOJA [PERSON_NAME]" at bounding box center [265, 502] width 116 height 29
select select "41525"
click at [207, 487] on select "Select Stylist [PERSON_NAME] [PERSON_NAME] LAMSI POOJA [PERSON_NAME]" at bounding box center [265, 502] width 116 height 29
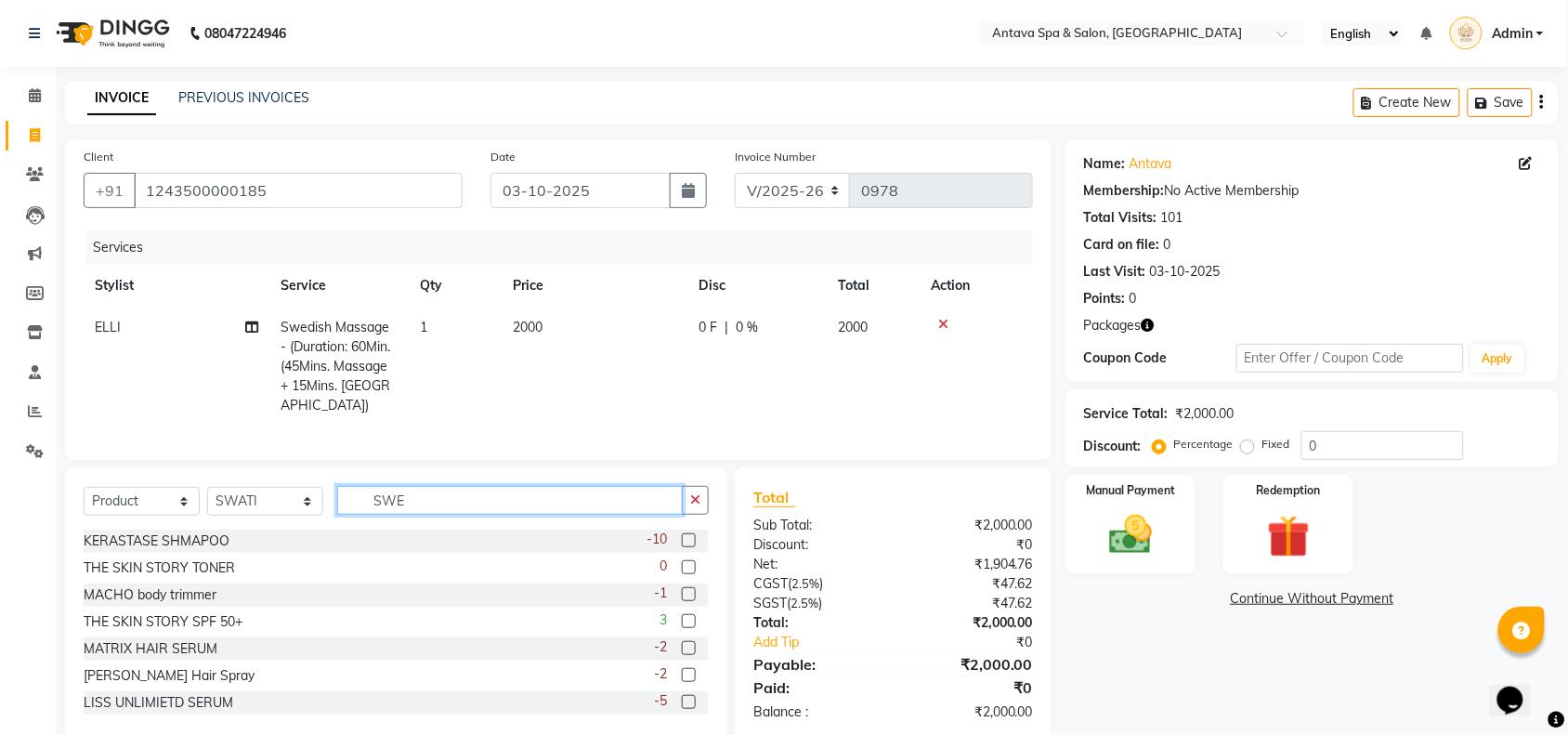
drag, startPoint x: 448, startPoint y: 499, endPoint x: 249, endPoint y: 480, distance: 199.9
click at [276, 490] on div "Select Service Product Membership Package Voucher Prepaid Gift Card Select Styl…" at bounding box center [396, 507] width 625 height 43
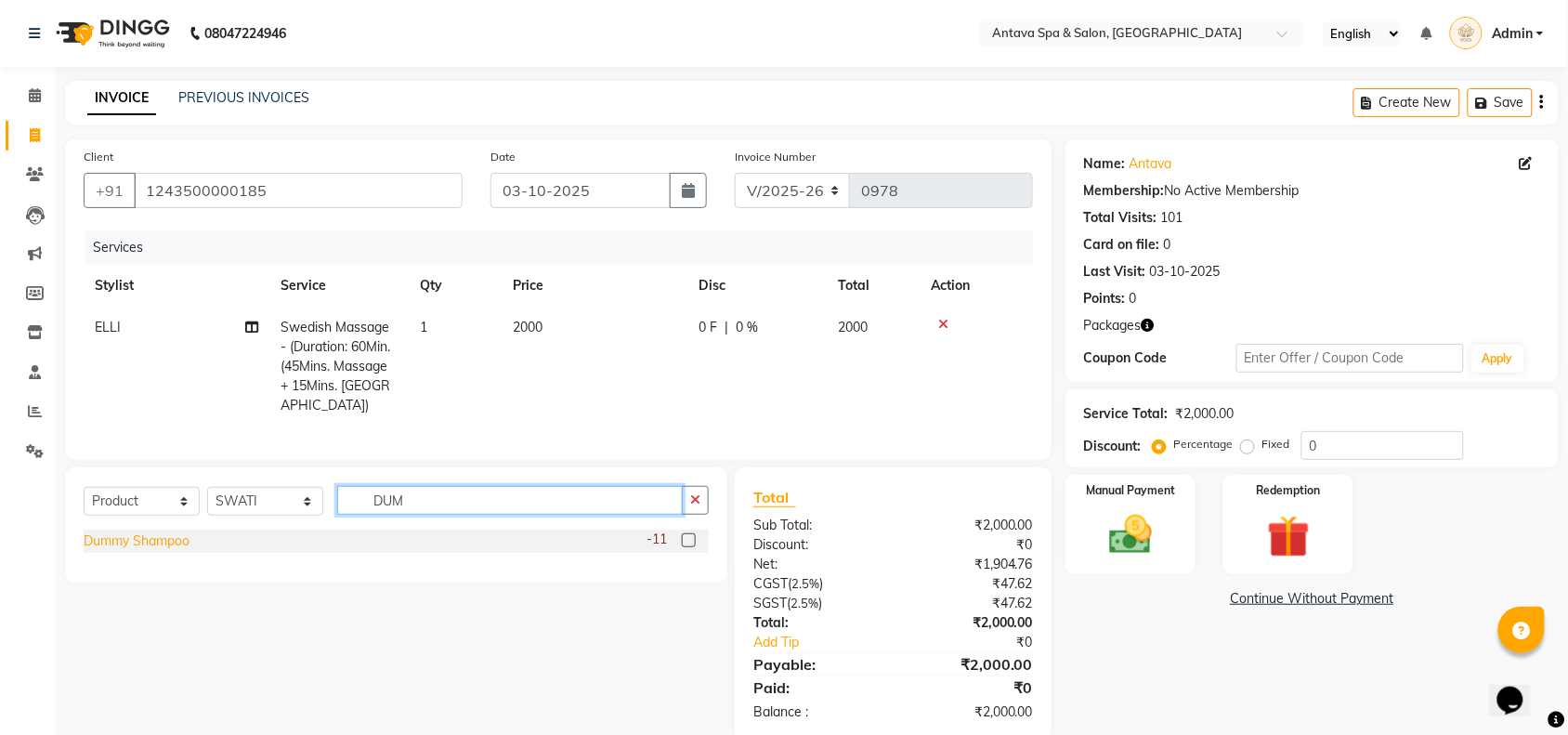
type input "DUM"
click at [168, 535] on div "Dummy Shampoo" at bounding box center [137, 541] width 106 height 19
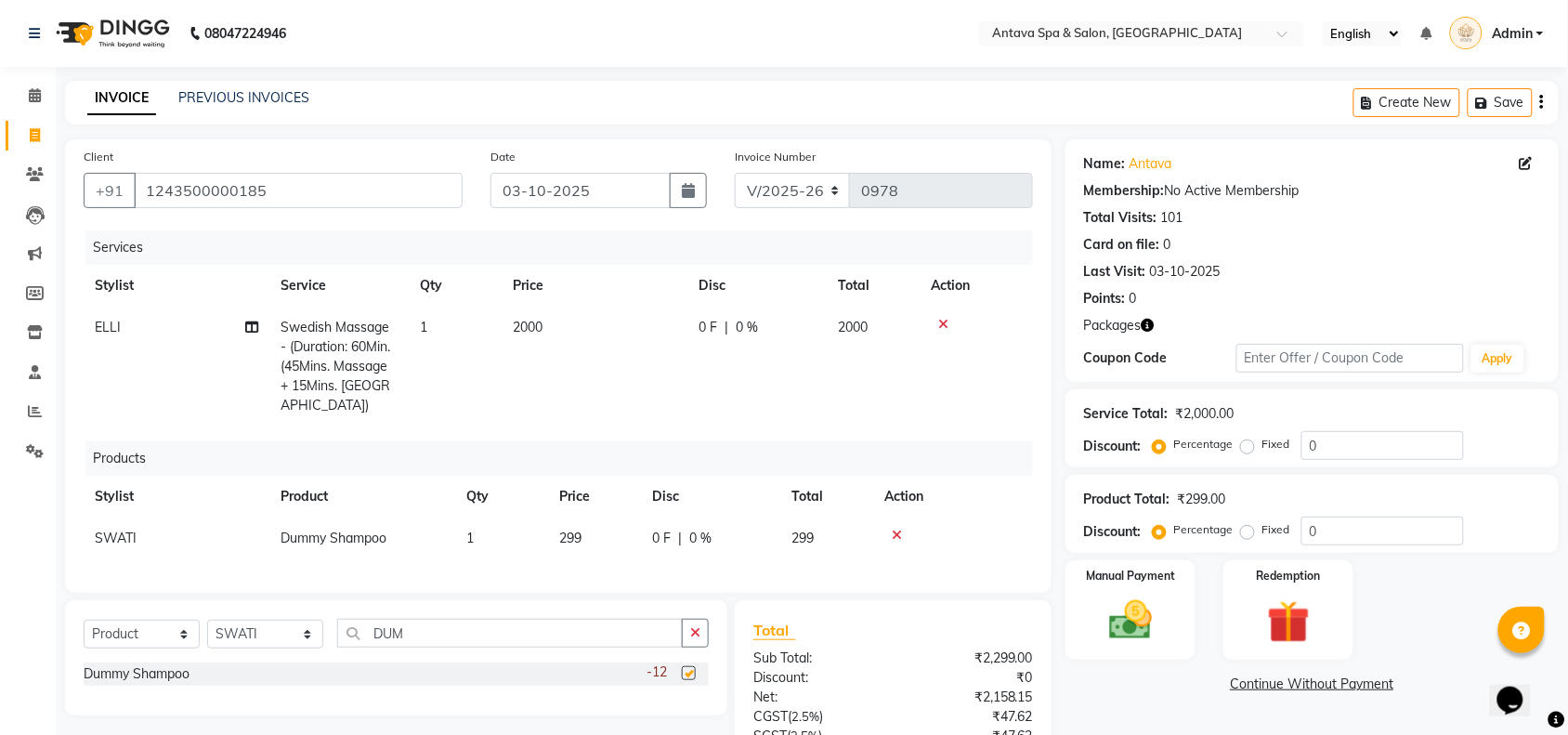
checkbox input "false"
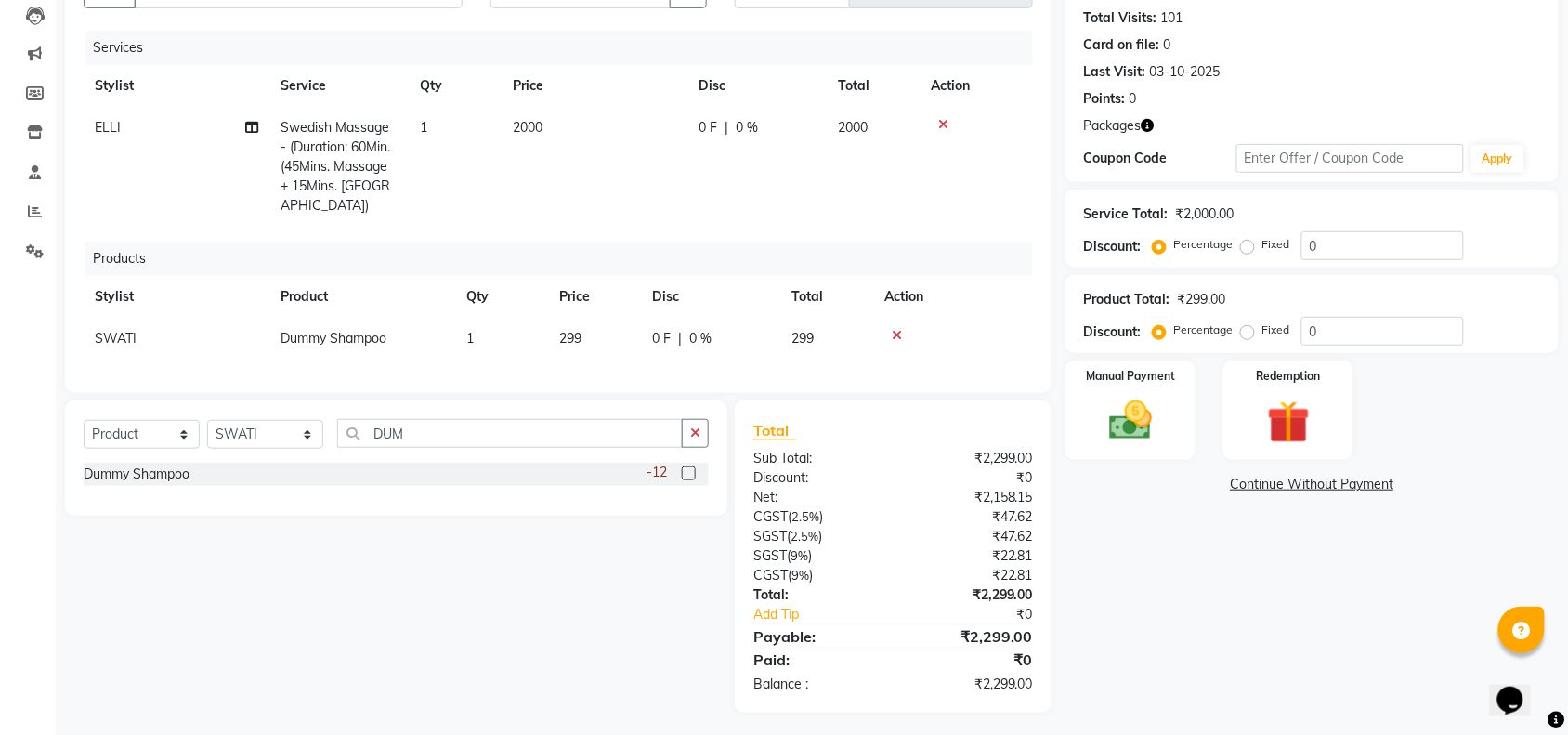
scroll to position [203, 0]
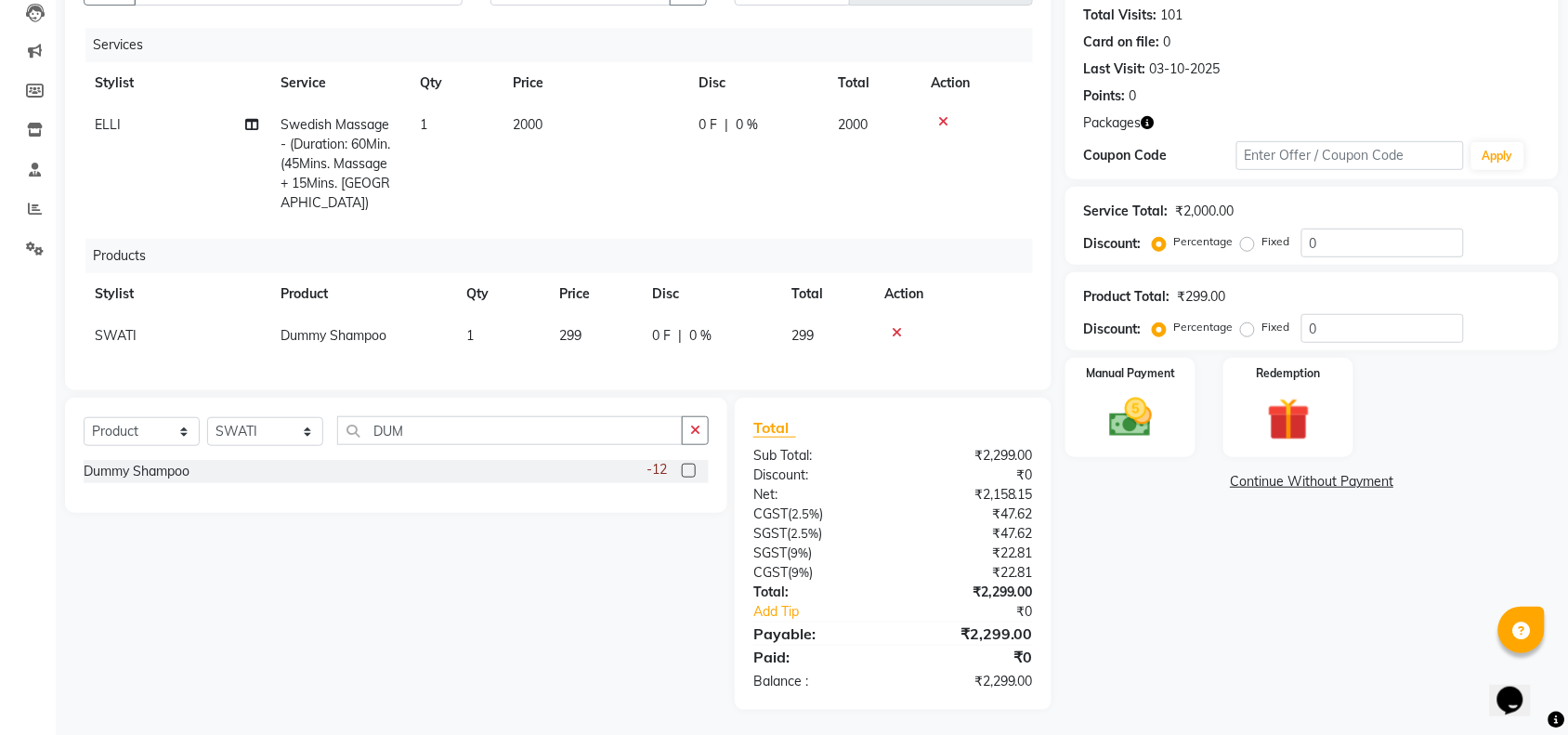
click at [618, 322] on td "299" at bounding box center [594, 336] width 93 height 41
select select "41525"
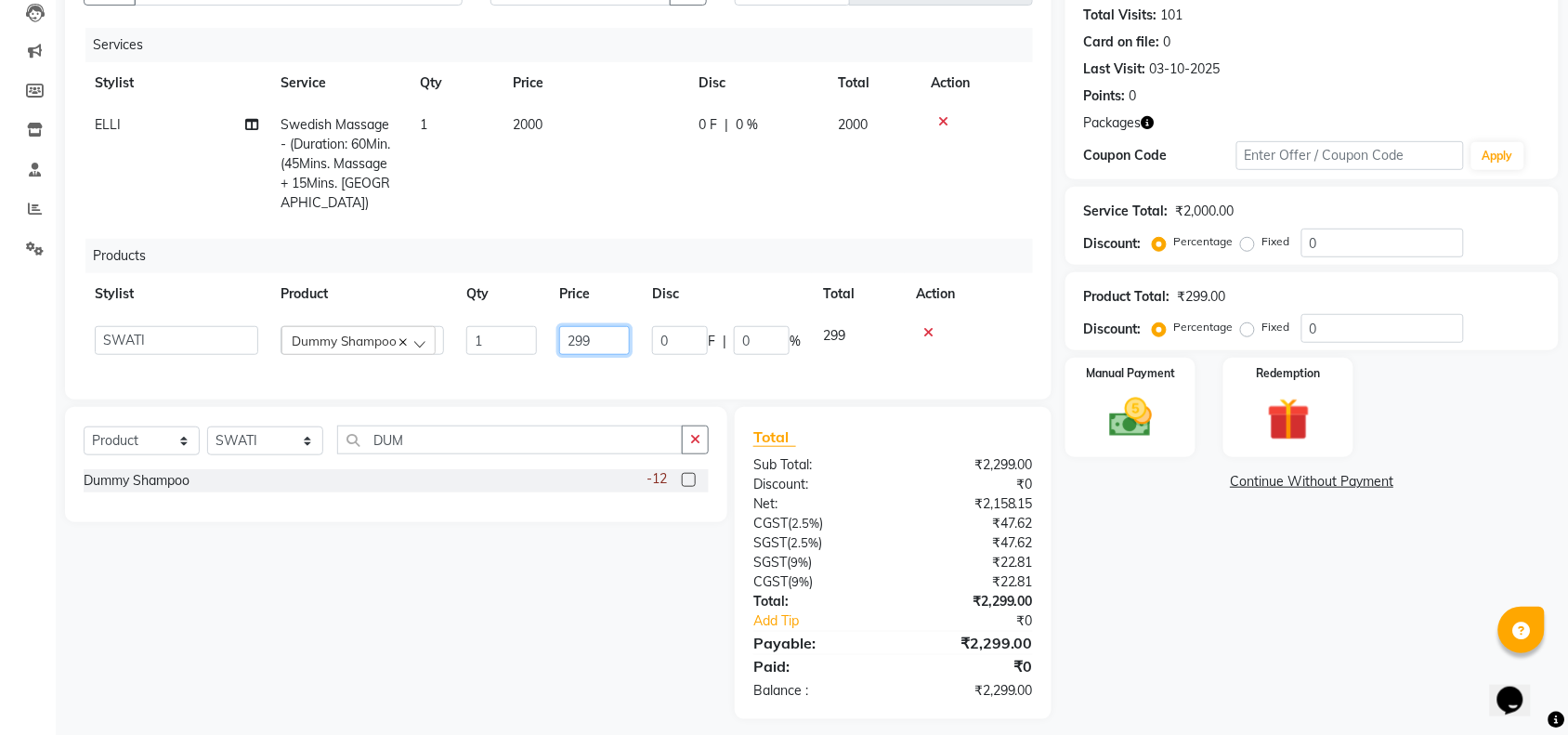
drag, startPoint x: 618, startPoint y: 322, endPoint x: 498, endPoint y: 326, distance: 120.1
click at [512, 326] on tr "[PERSON_NAME] [PERSON_NAME] LAMSI POOJA [PERSON_NAME] SWATI Dummy Shampoo 1 299…" at bounding box center [558, 340] width 949 height 51
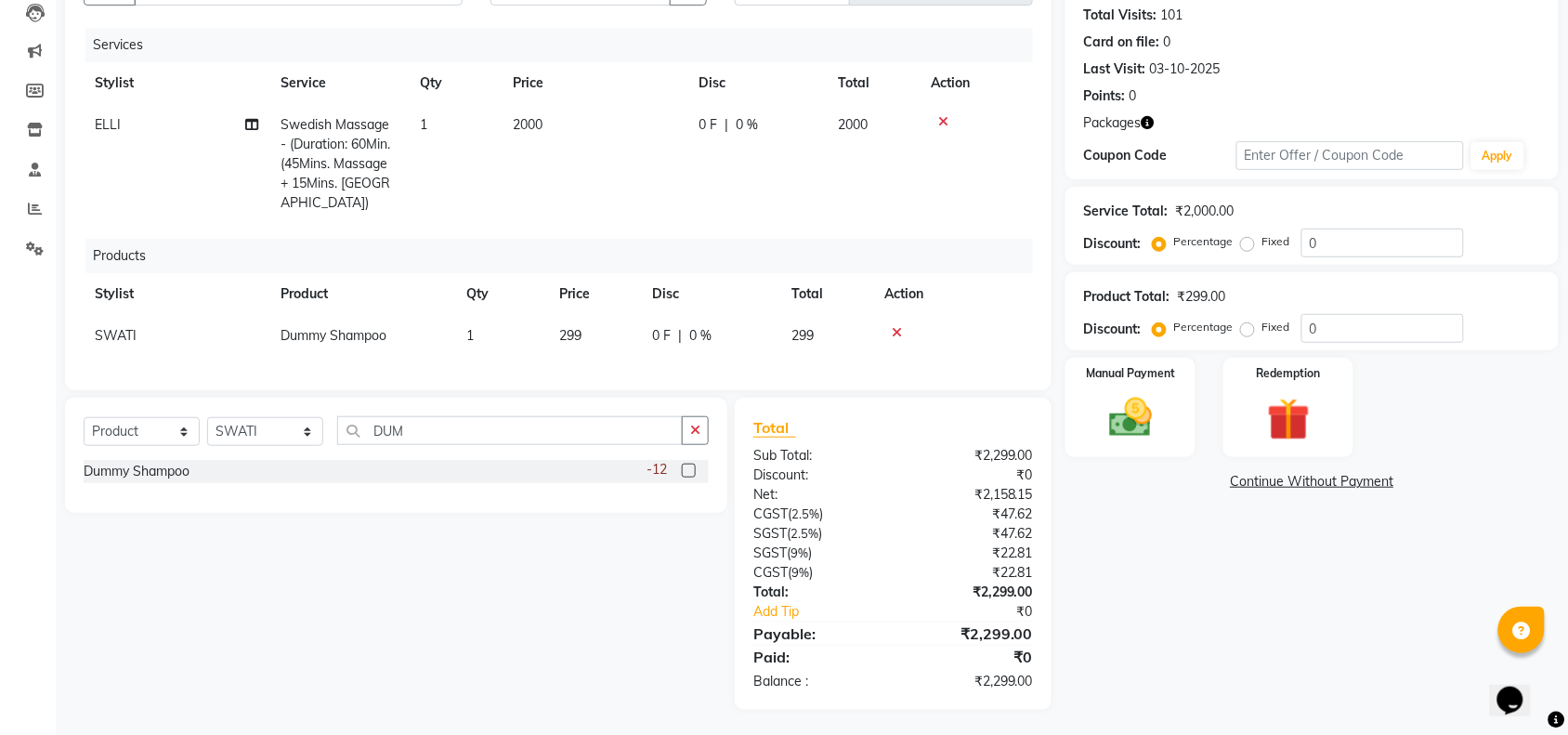
click at [585, 315] on td "299" at bounding box center [594, 336] width 93 height 41
select select "41525"
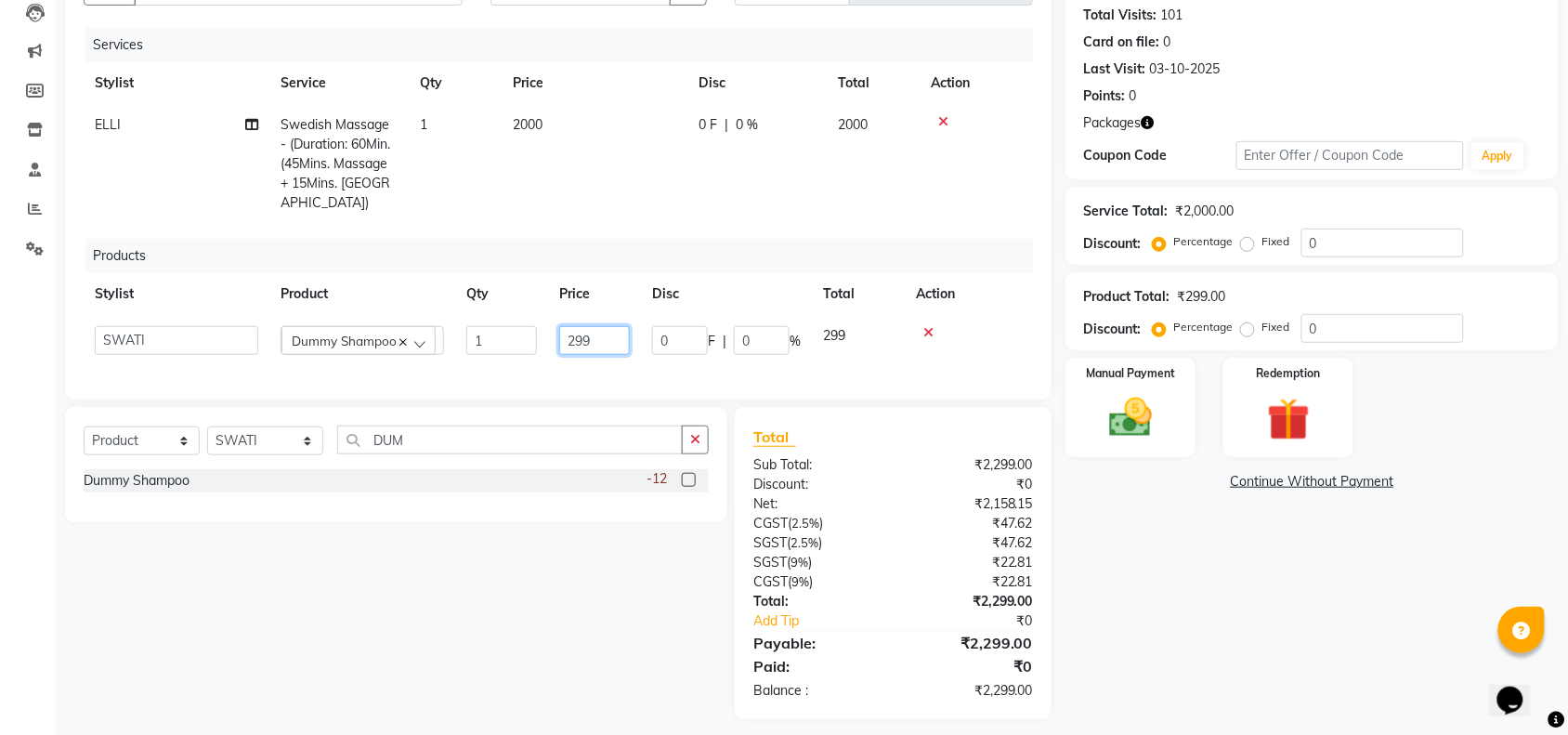
drag, startPoint x: 605, startPoint y: 313, endPoint x: 446, endPoint y: 315, distance: 159.0
click at [446, 315] on tr "[PERSON_NAME] [PERSON_NAME] LAMSI POOJA [PERSON_NAME] SWATI Dummy Shampoo 1 299…" at bounding box center [558, 340] width 949 height 51
type input "1219"
click at [650, 249] on div "Products" at bounding box center [566, 257] width 961 height 35
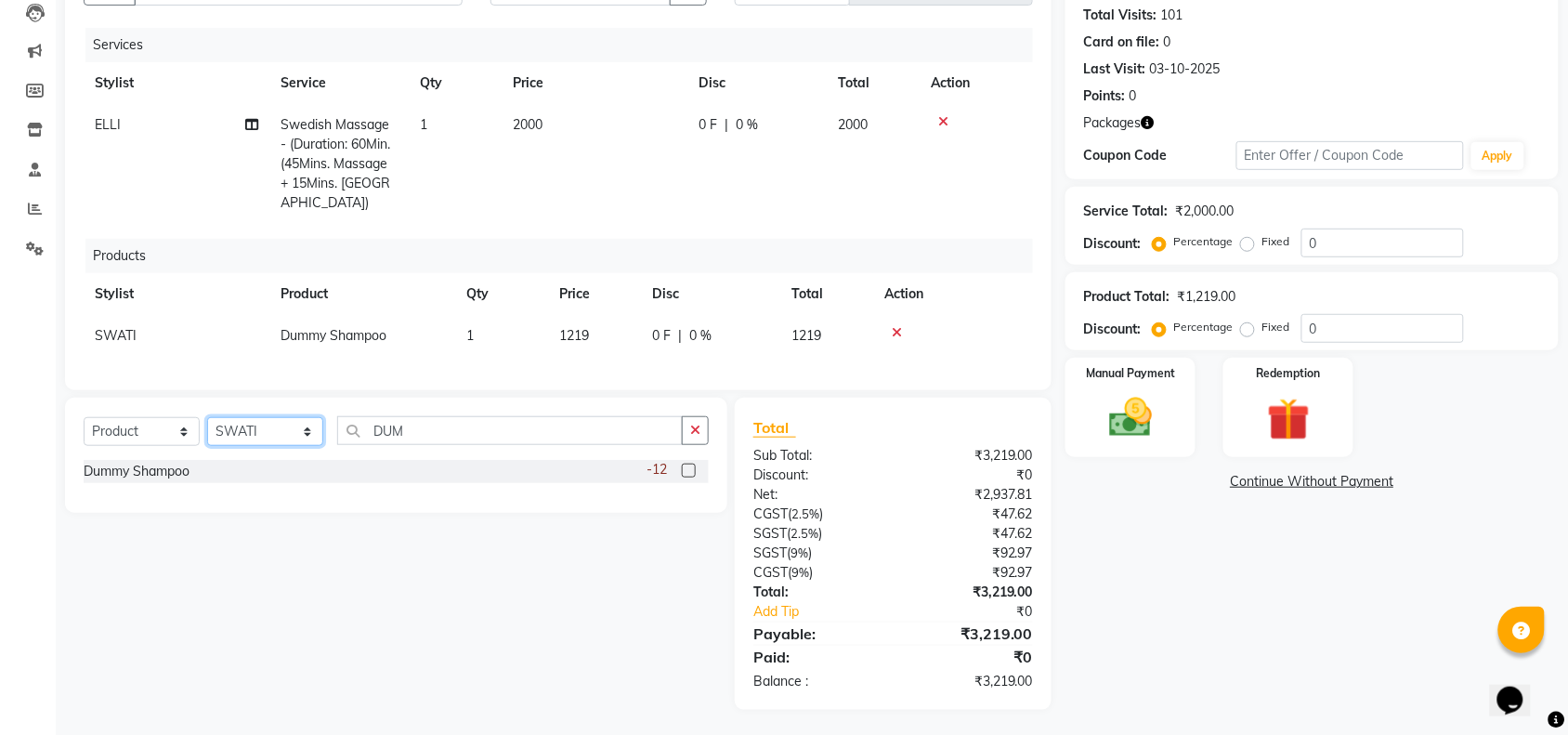
click at [293, 417] on select "Select Stylist [PERSON_NAME] [PERSON_NAME] LAMSI POOJA [PERSON_NAME]" at bounding box center [265, 431] width 116 height 29
select select "93667"
click at [207, 417] on select "Select Stylist [PERSON_NAME] [PERSON_NAME] LAMSI POOJA [PERSON_NAME]" at bounding box center [265, 431] width 116 height 29
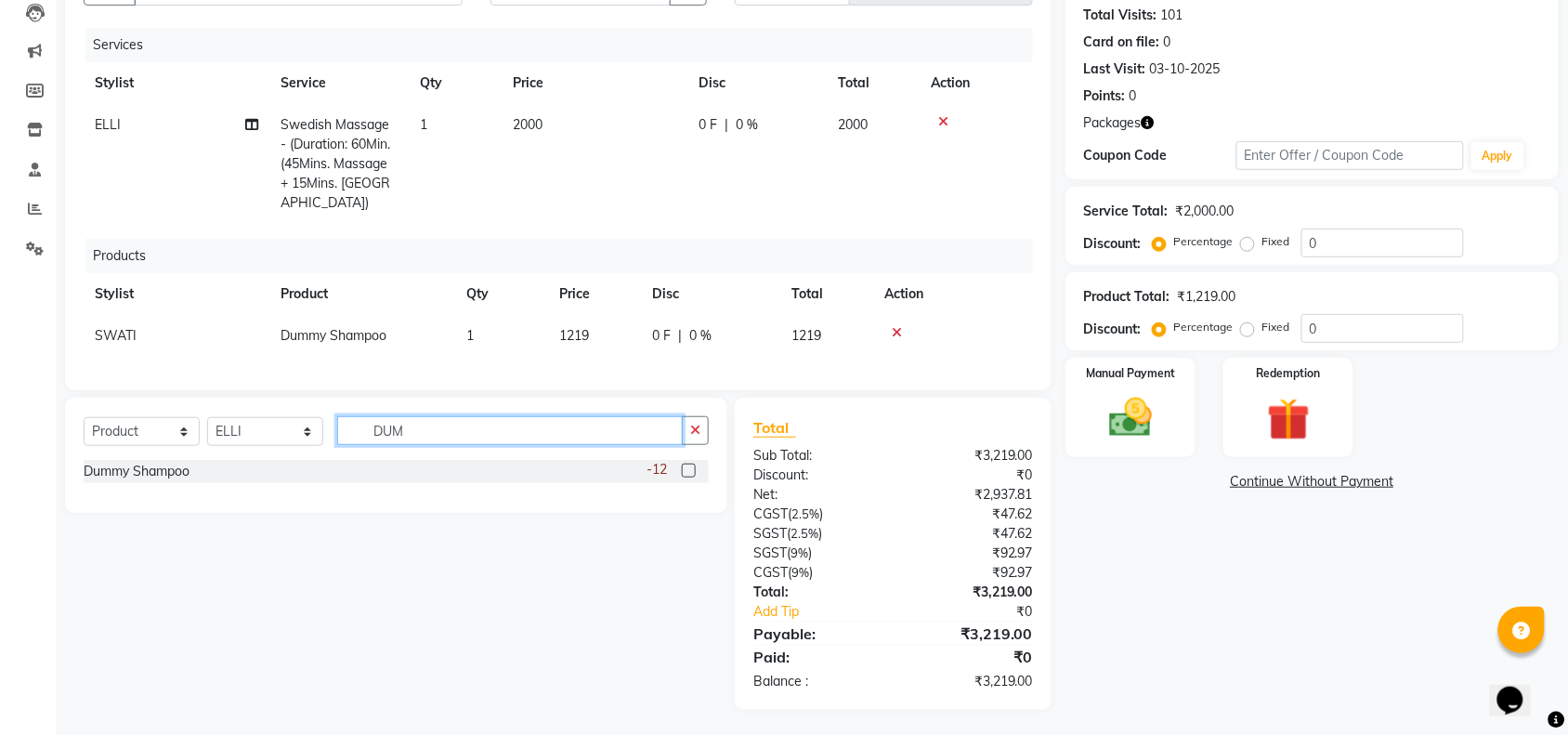
drag, startPoint x: 434, startPoint y: 438, endPoint x: 232, endPoint y: 437, distance: 202.0
click at [244, 437] on div "Select Service Product Membership Package Voucher Prepaid Gift Card Select Styl…" at bounding box center [396, 438] width 625 height 43
type input "AROM"
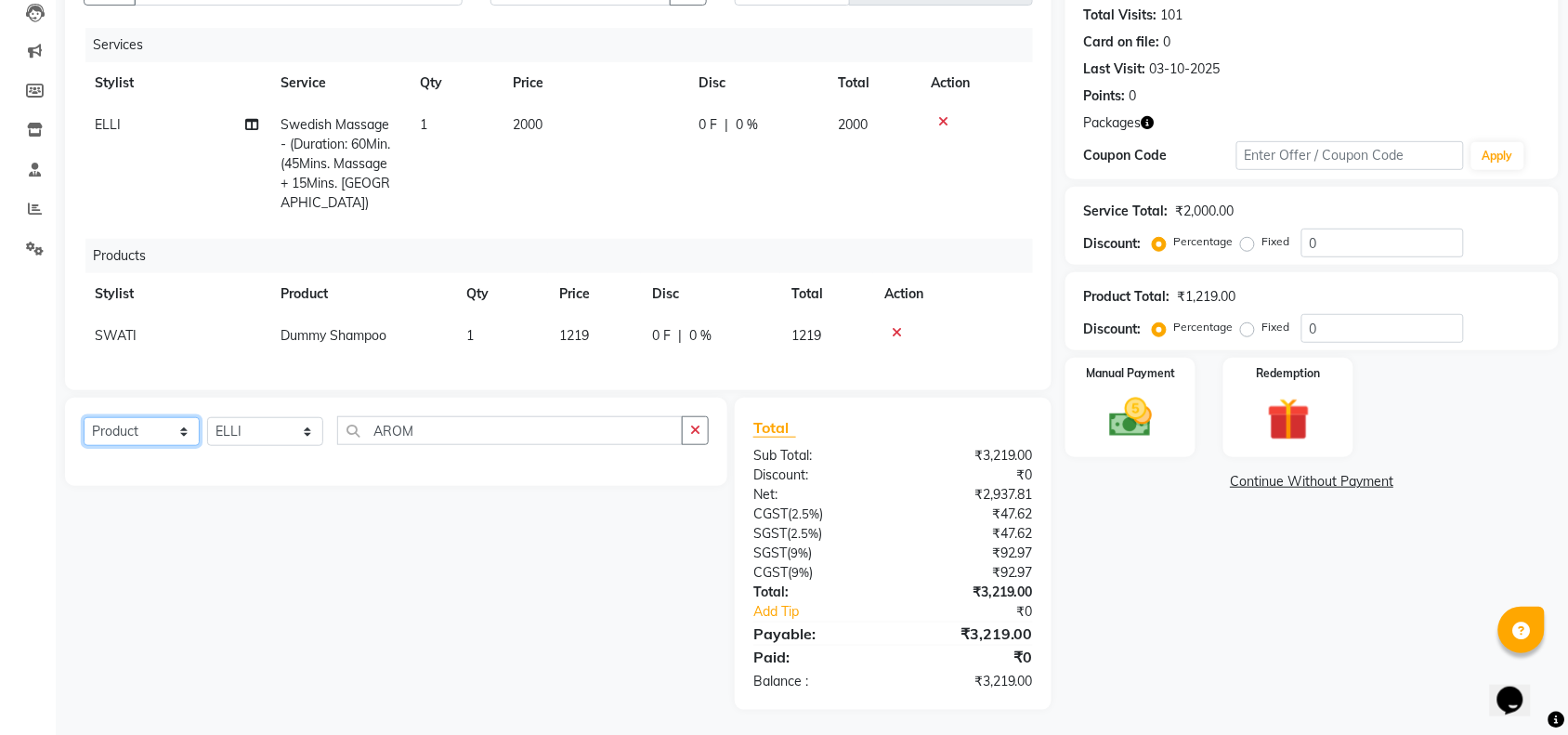
click at [167, 428] on select "Select Service Product Membership Package Voucher Prepaid Gift Card" at bounding box center [142, 431] width 116 height 29
click at [84, 417] on select "Select Service Product Membership Package Voucher Prepaid Gift Card" at bounding box center [142, 431] width 116 height 29
click at [149, 451] on div "Select Service Product Membership Package Voucher Prepaid Gift Card Select Styl…" at bounding box center [396, 438] width 625 height 43
click at [151, 440] on select "Select Service Product Membership Package Voucher Prepaid Gift Card" at bounding box center [142, 431] width 116 height 29
select select "service"
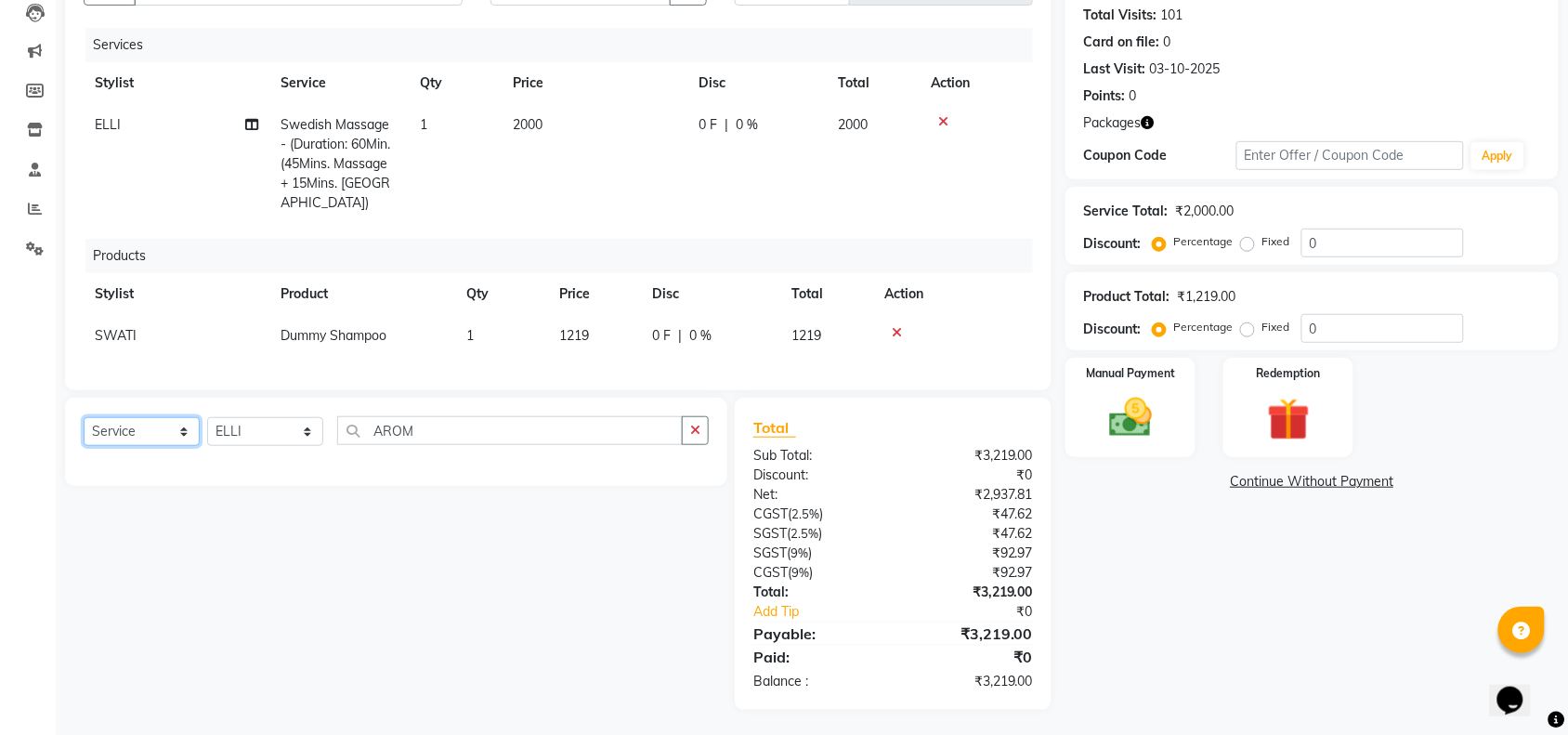
click at [84, 417] on select "Select Service Product Membership Package Voucher Prepaid Gift Card" at bounding box center [142, 431] width 116 height 29
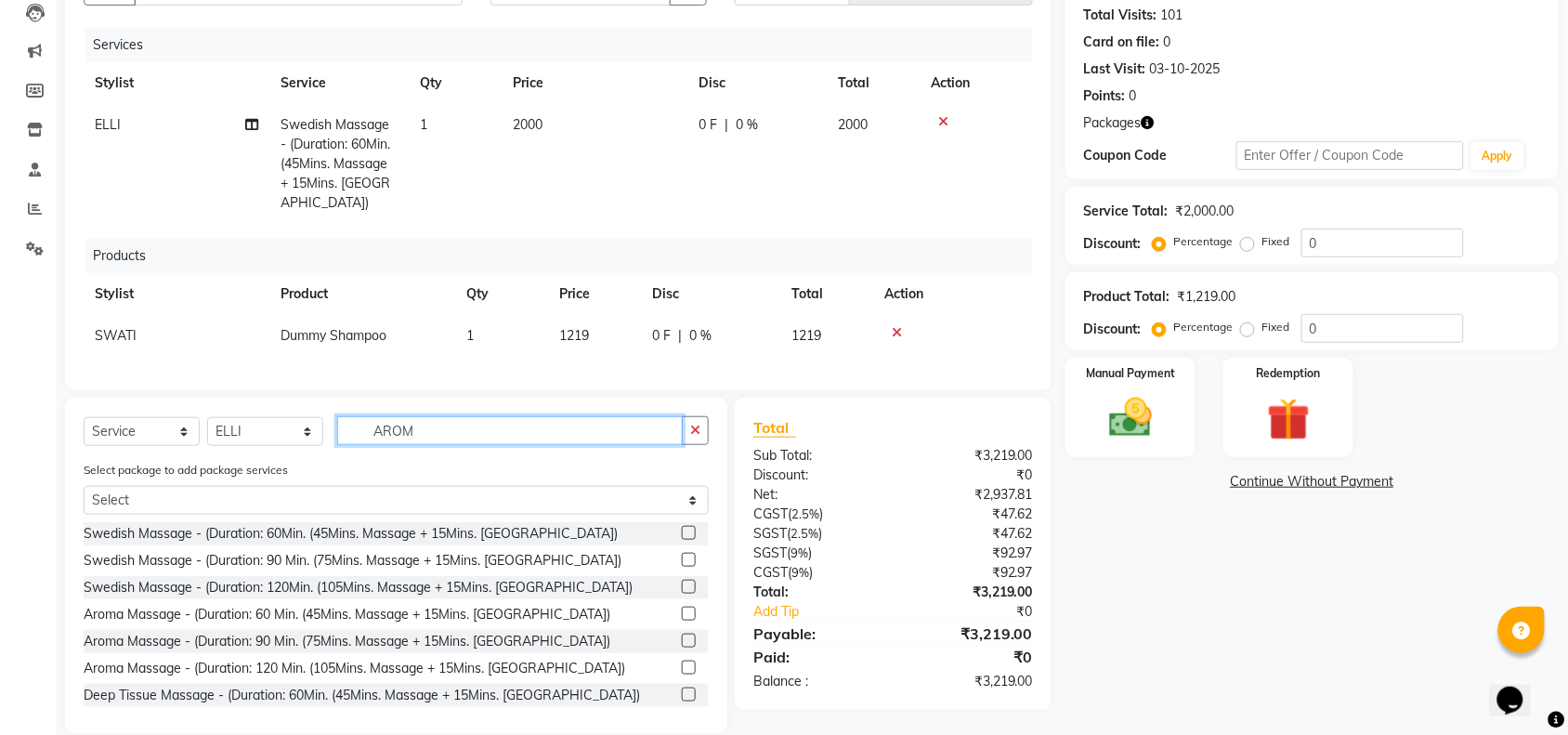
click at [424, 433] on input "AROM" at bounding box center [510, 431] width 345 height 29
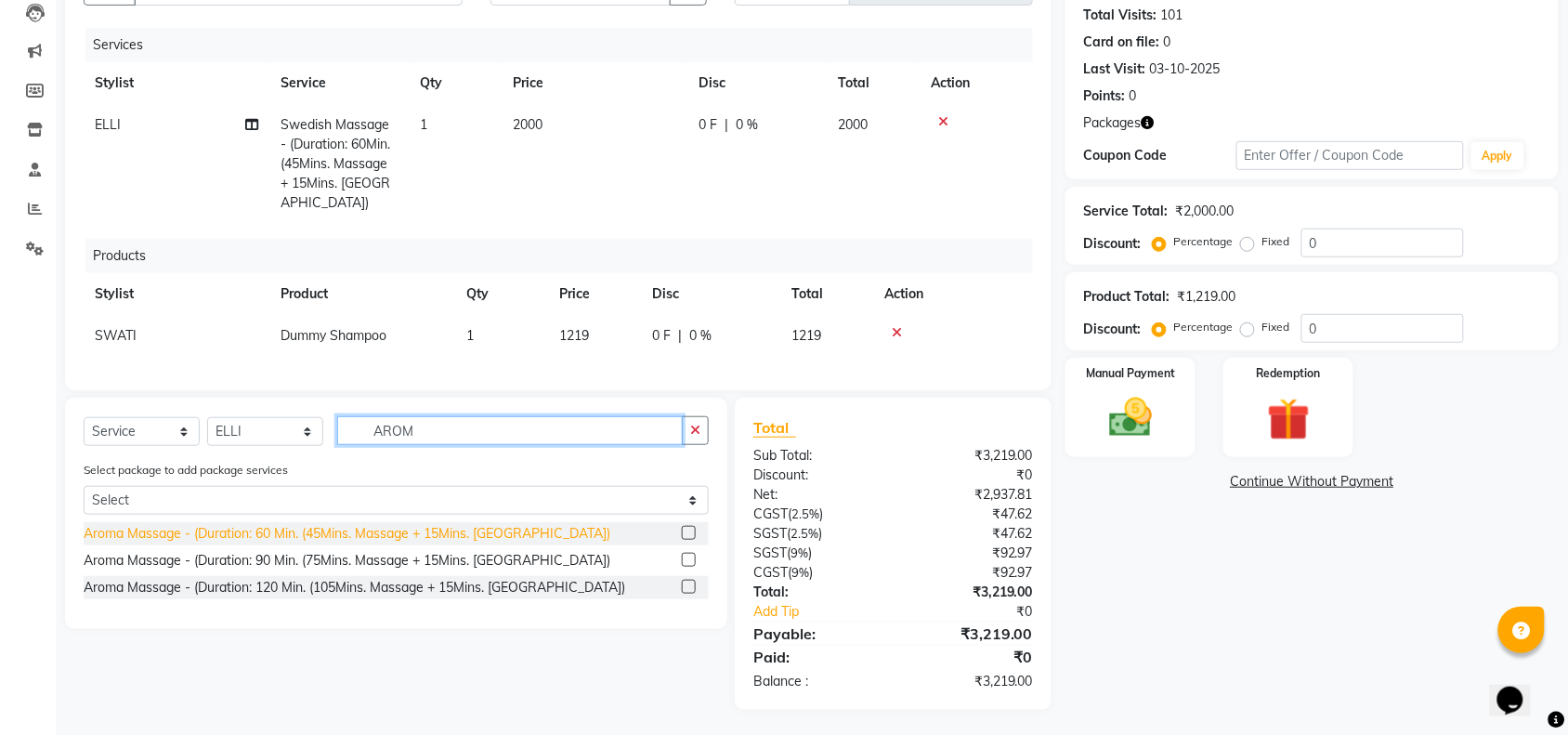
type input "AROM"
click at [383, 526] on div "Aroma Massage - (Duration: 60 Min. (45Mins. Massage + 15Mins. [GEOGRAPHIC_DATA])" at bounding box center [347, 533] width 527 height 19
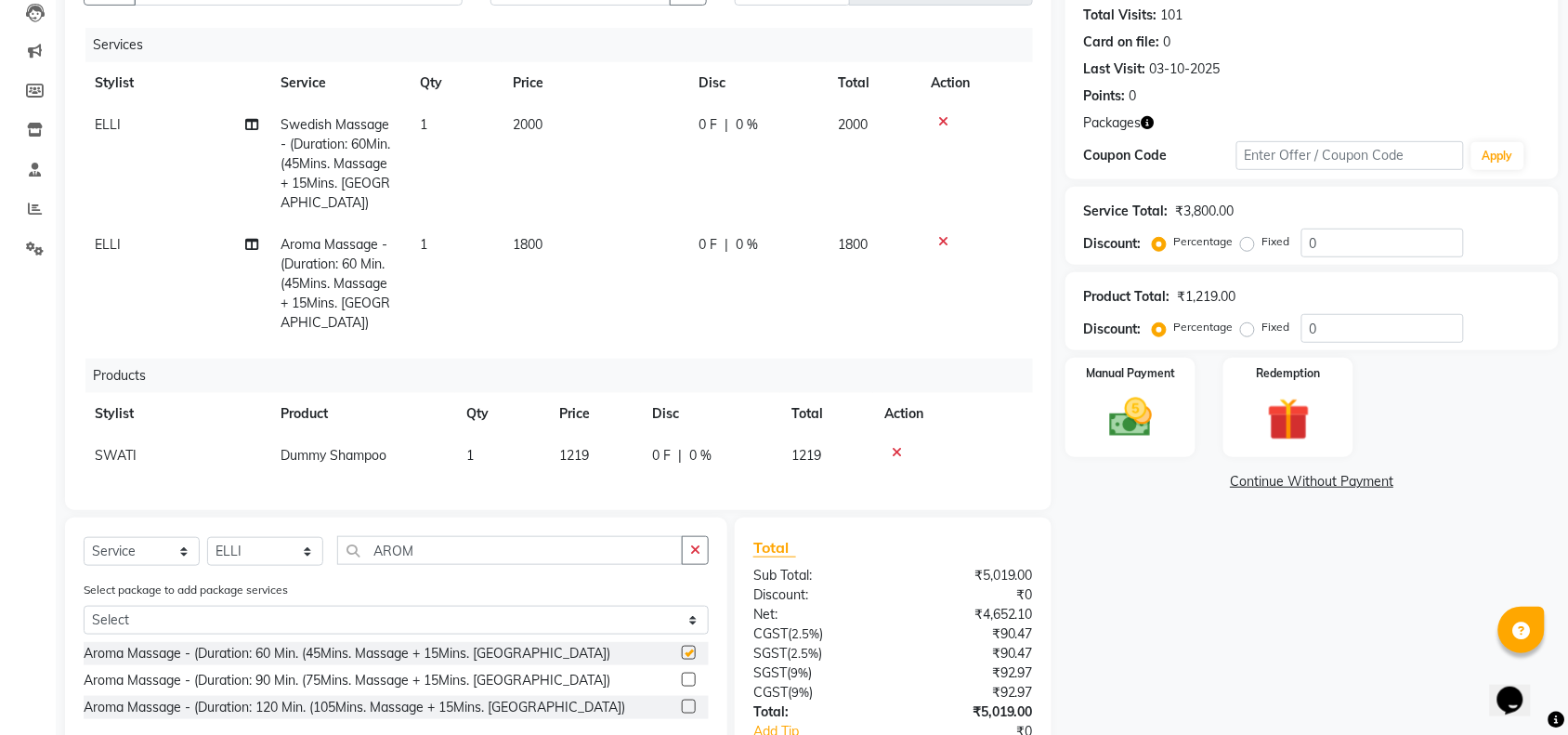
checkbox input "false"
click at [263, 542] on select "Select Stylist [PERSON_NAME] [PERSON_NAME] LAMSI POOJA [PERSON_NAME]" at bounding box center [265, 552] width 116 height 29
select select "41136"
click at [207, 537] on select "Select Stylist [PERSON_NAME] [PERSON_NAME] LAMSI POOJA [PERSON_NAME]" at bounding box center [265, 552] width 116 height 29
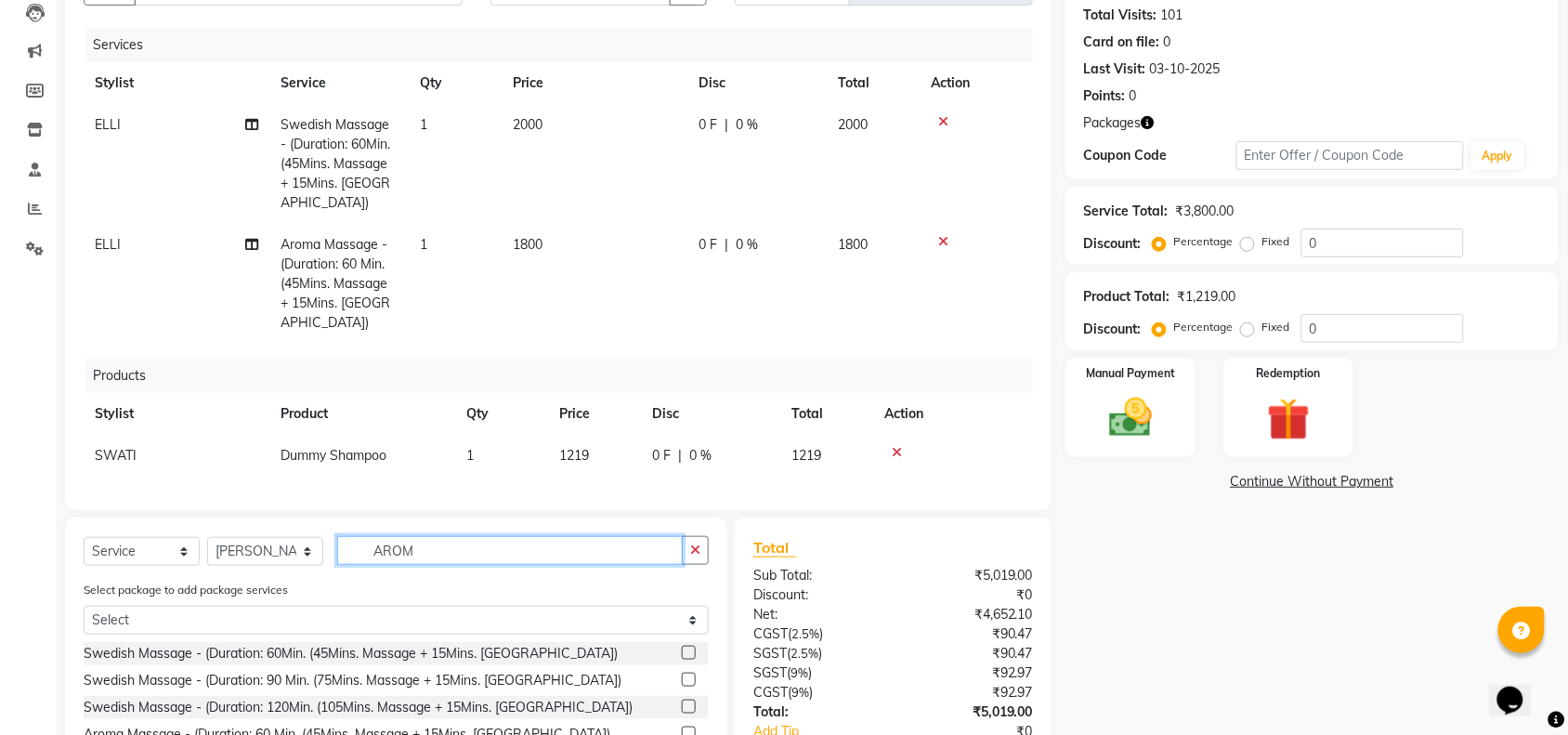
click at [469, 536] on input "AROM" at bounding box center [510, 551] width 345 height 29
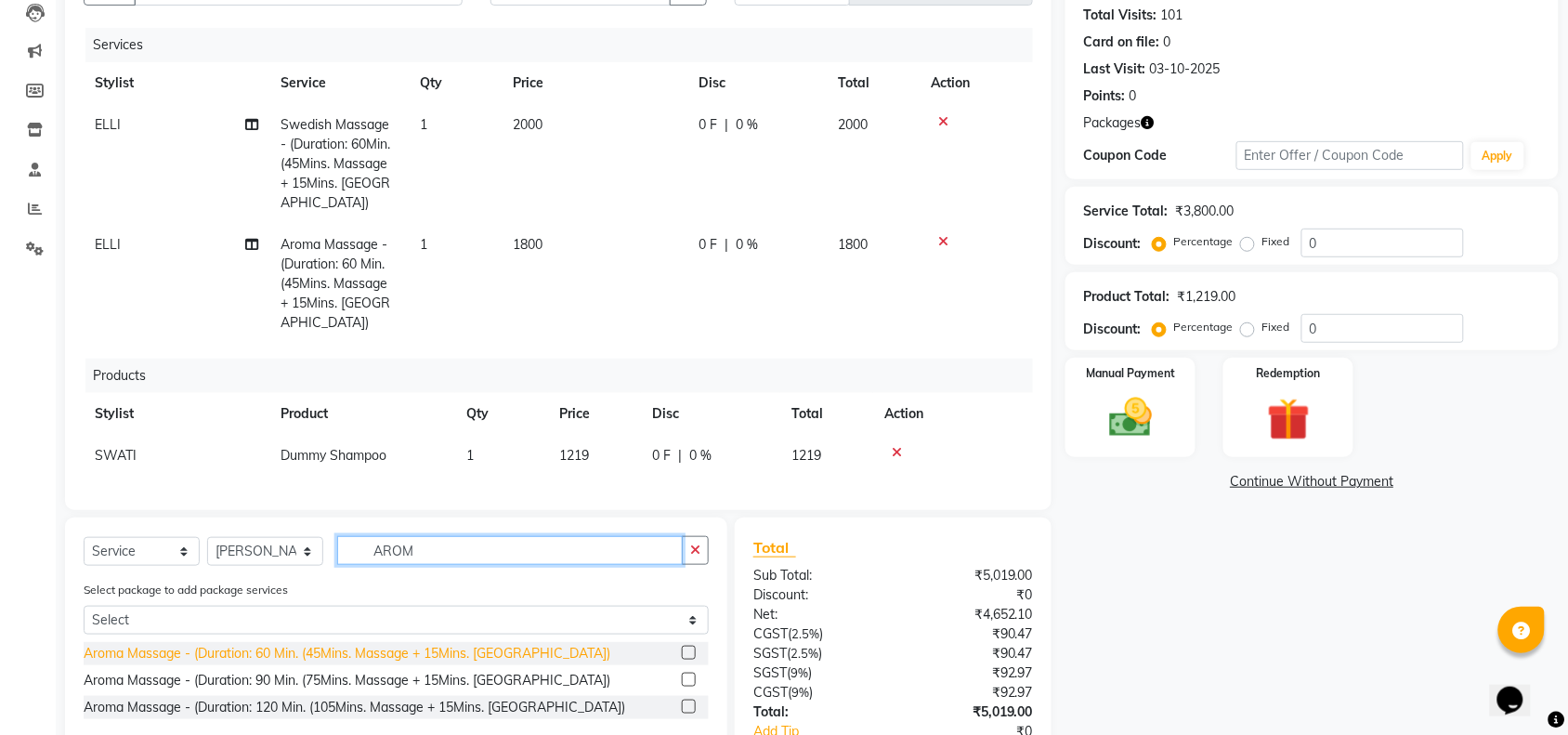
type input "AROM"
click at [469, 643] on div "Aroma Massage - (Duration: 60 Min. (45Mins. Massage + 15Mins. [GEOGRAPHIC_DATA])" at bounding box center [347, 653] width 527 height 19
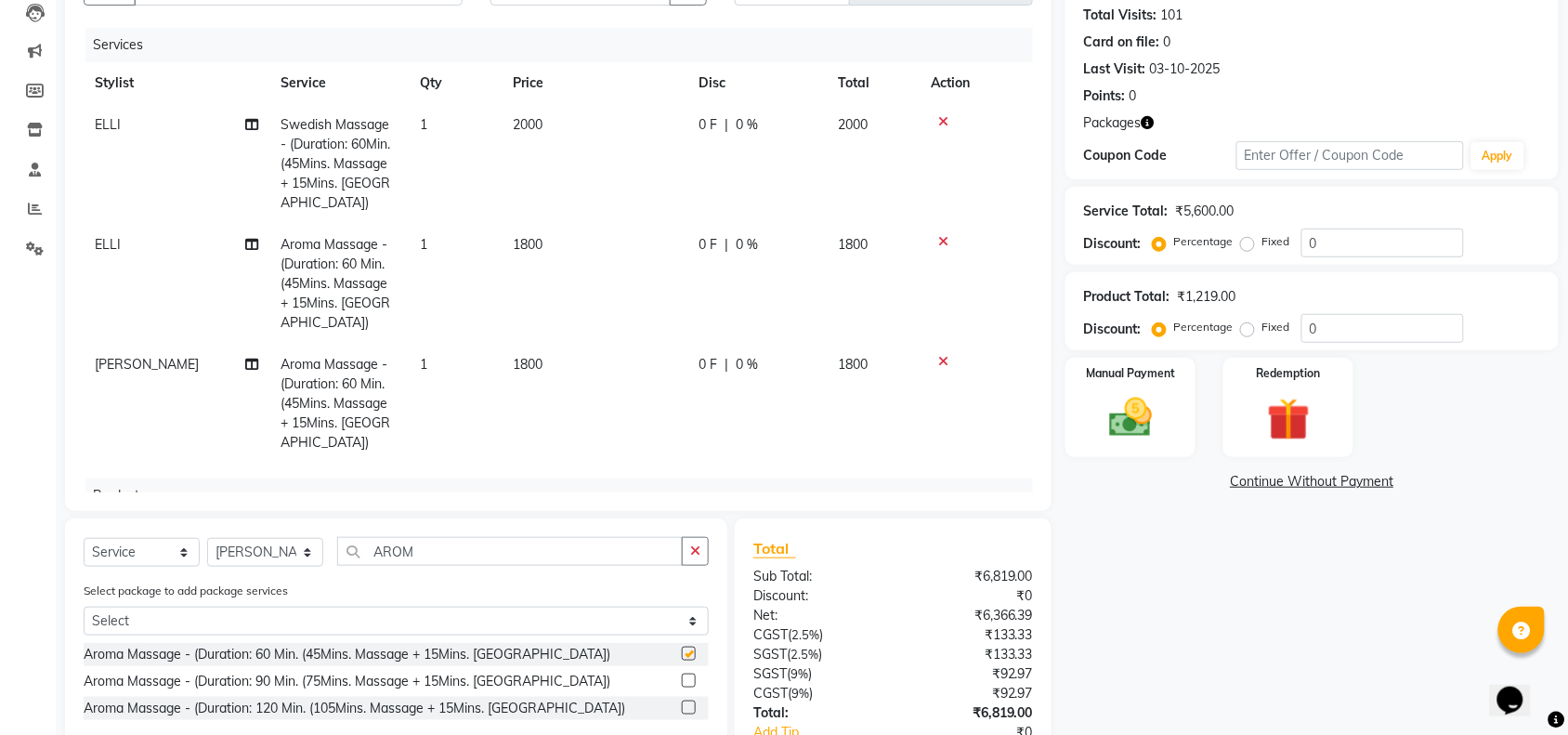
checkbox input "false"
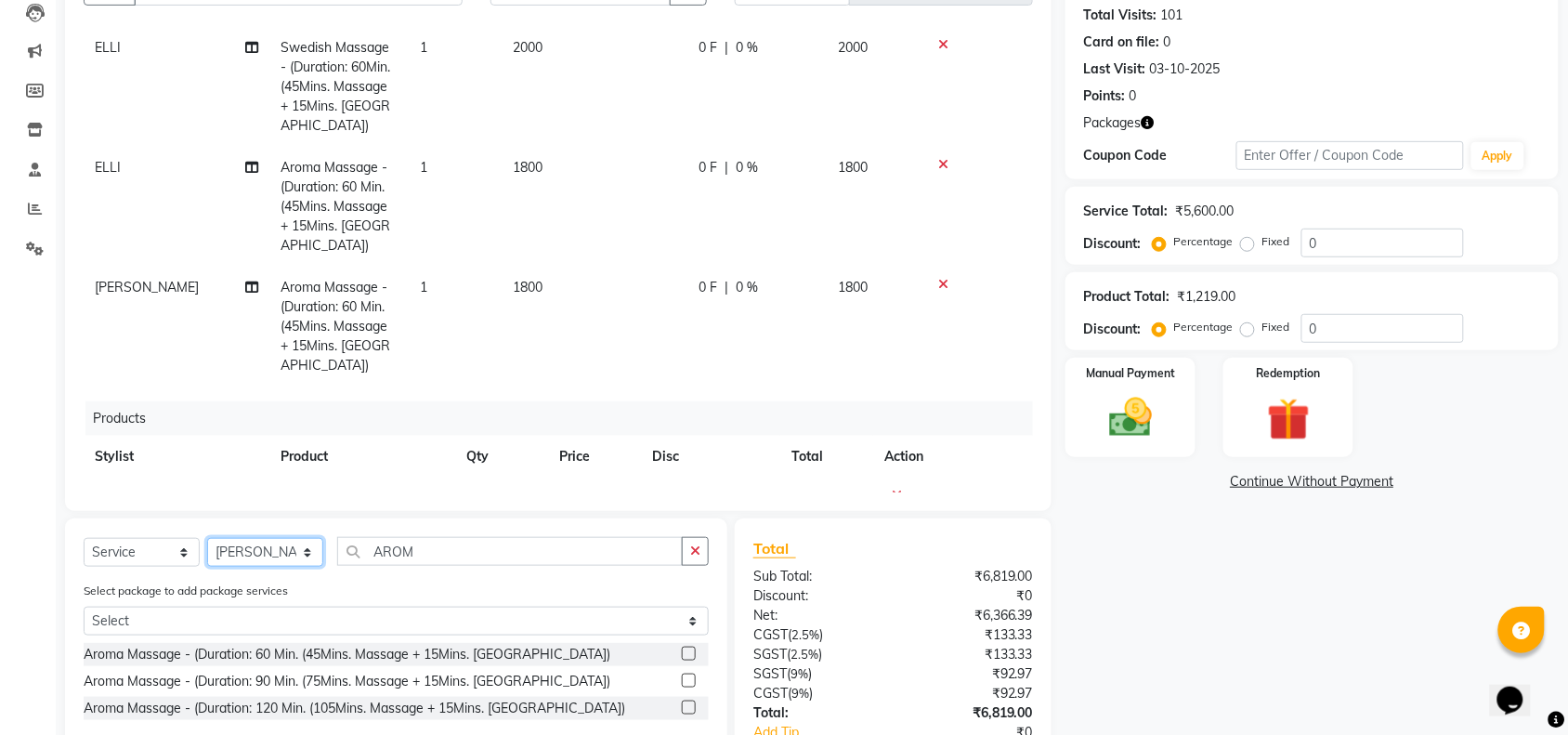
drag, startPoint x: 247, startPoint y: 565, endPoint x: 260, endPoint y: 554, distance: 17.0
click at [247, 565] on select "Select Stylist [PERSON_NAME] [PERSON_NAME] LAMSI POOJA [PERSON_NAME]" at bounding box center [265, 553] width 116 height 29
select select "38644"
click at [207, 538] on select "Select Stylist [PERSON_NAME] [PERSON_NAME] LAMSI POOJA [PERSON_NAME]" at bounding box center [265, 553] width 116 height 29
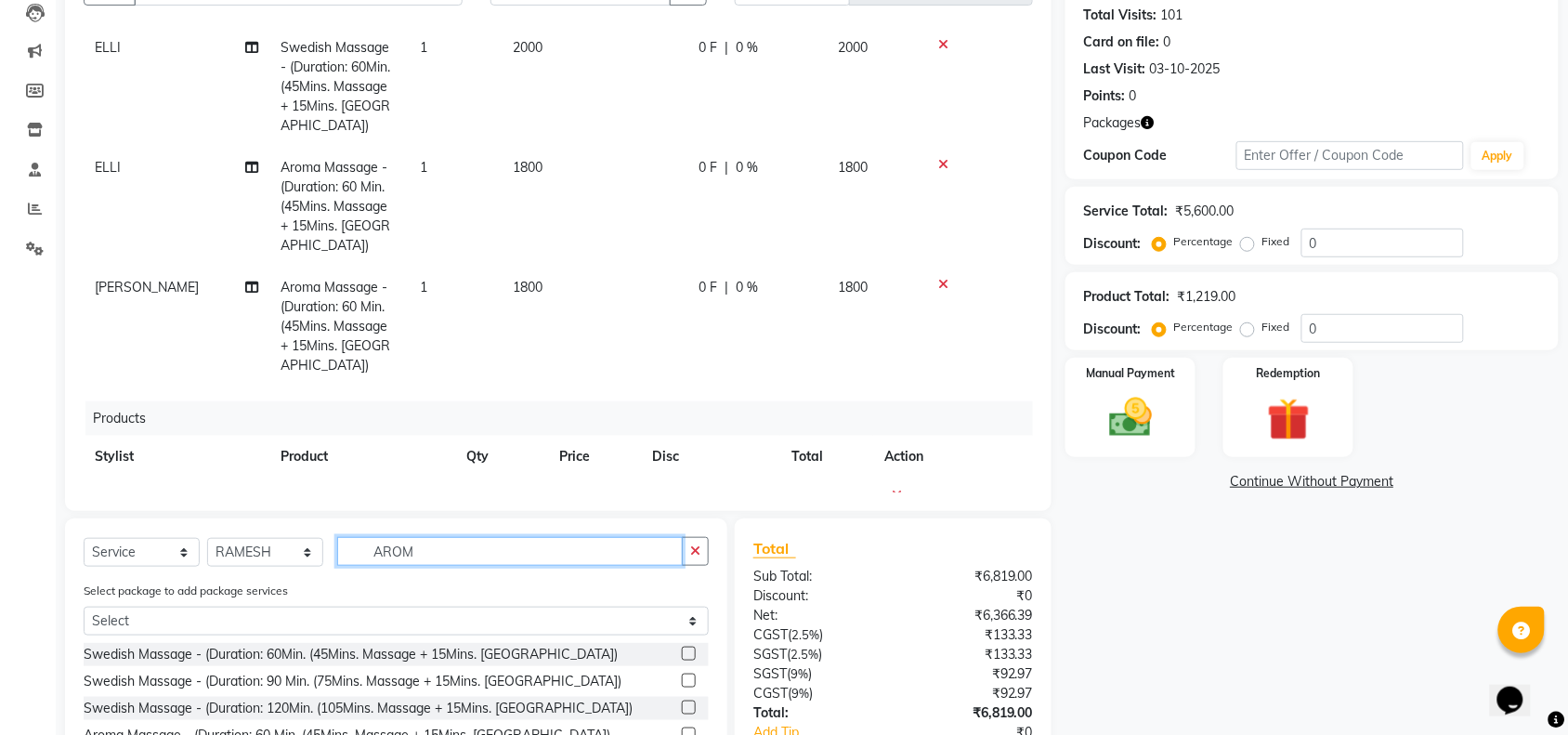
drag, startPoint x: 420, startPoint y: 551, endPoint x: 248, endPoint y: 558, distance: 172.1
click at [257, 558] on div "Select Service Product Membership Package Voucher Prepaid Gift Card Select Styl…" at bounding box center [396, 558] width 625 height 43
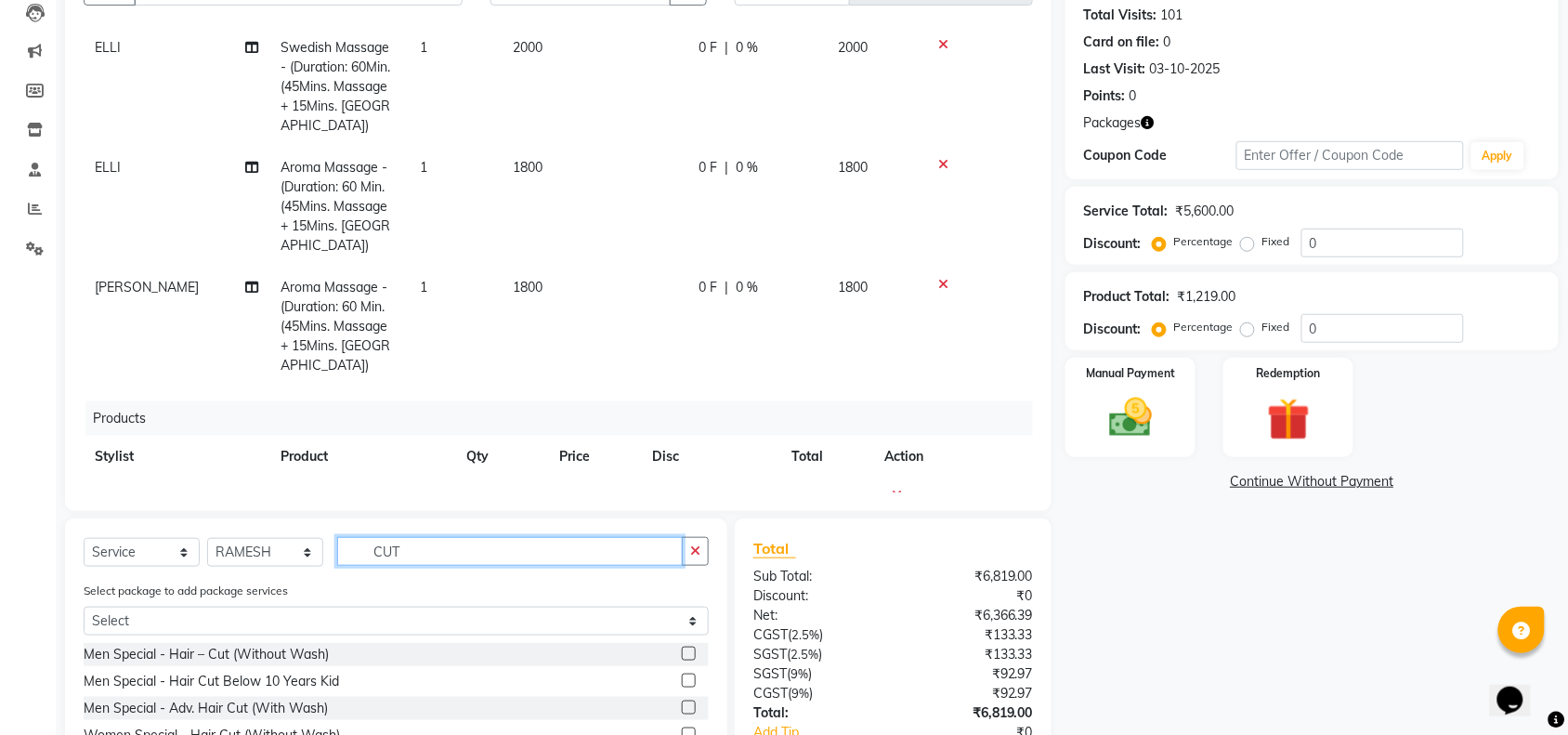
type input "CUT"
click at [331, 650] on div "Men Special - Hair – Cut (Without Wash)" at bounding box center [396, 655] width 625 height 23
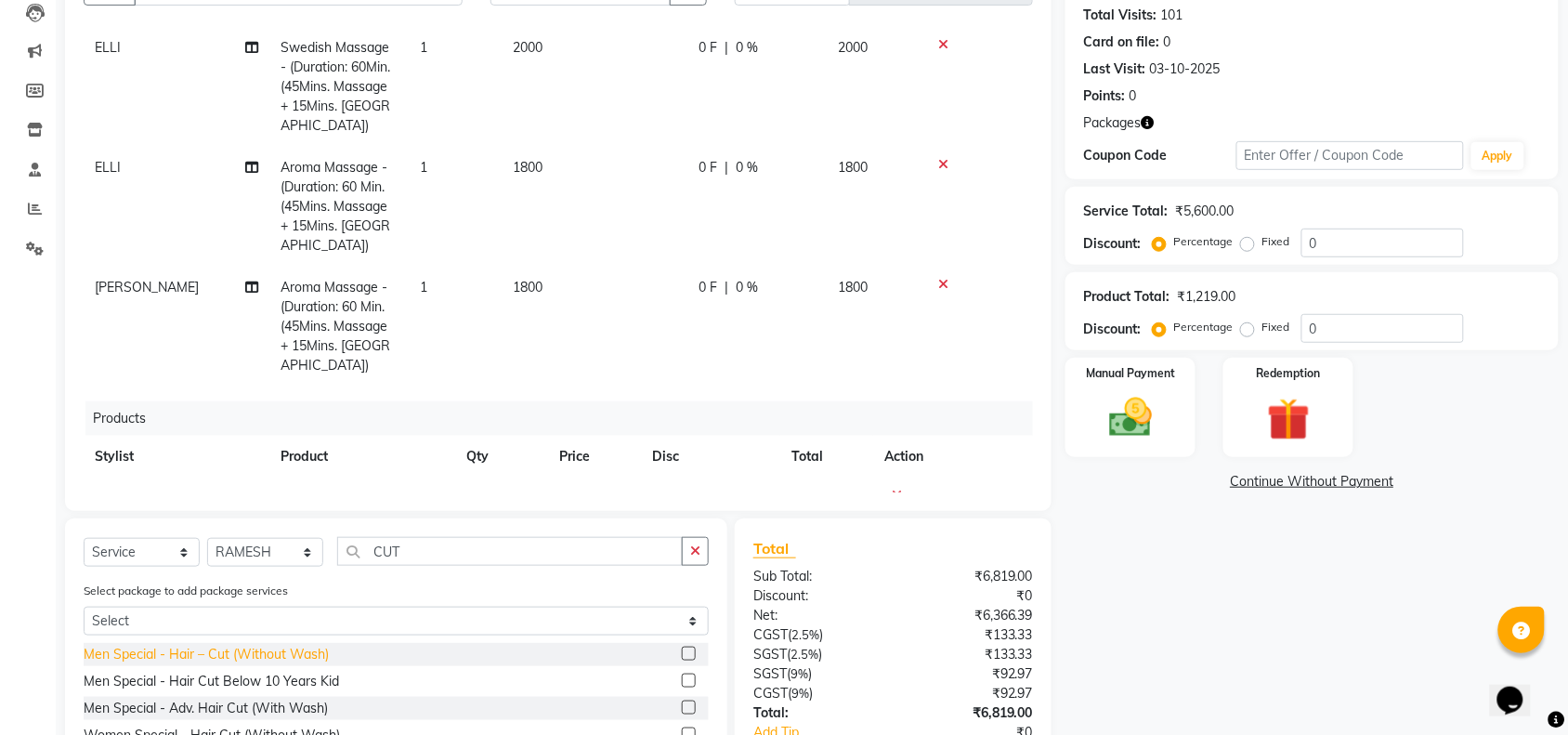
click at [257, 657] on div "Men Special - Hair – Cut (Without Wash)" at bounding box center [206, 654] width 245 height 19
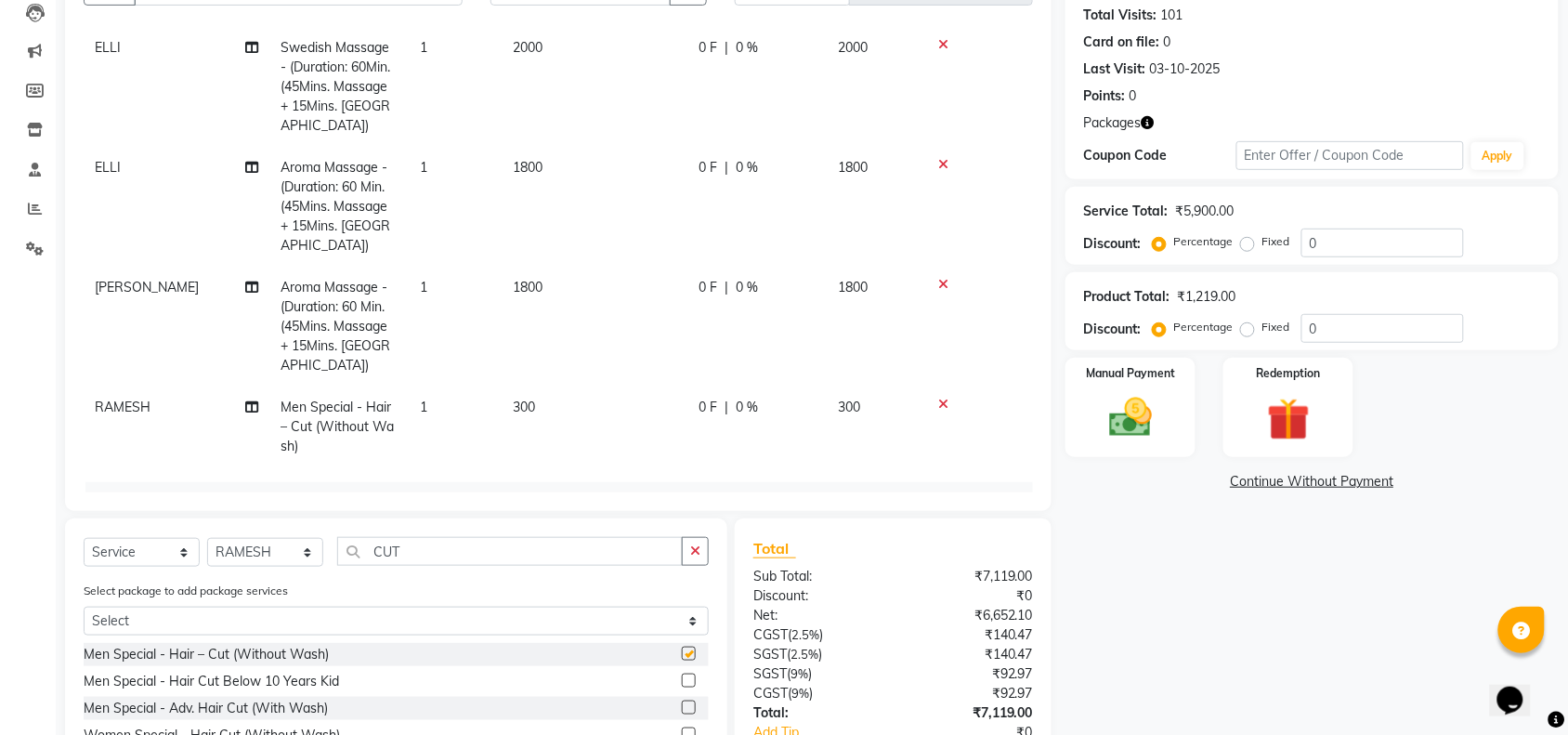
checkbox input "false"
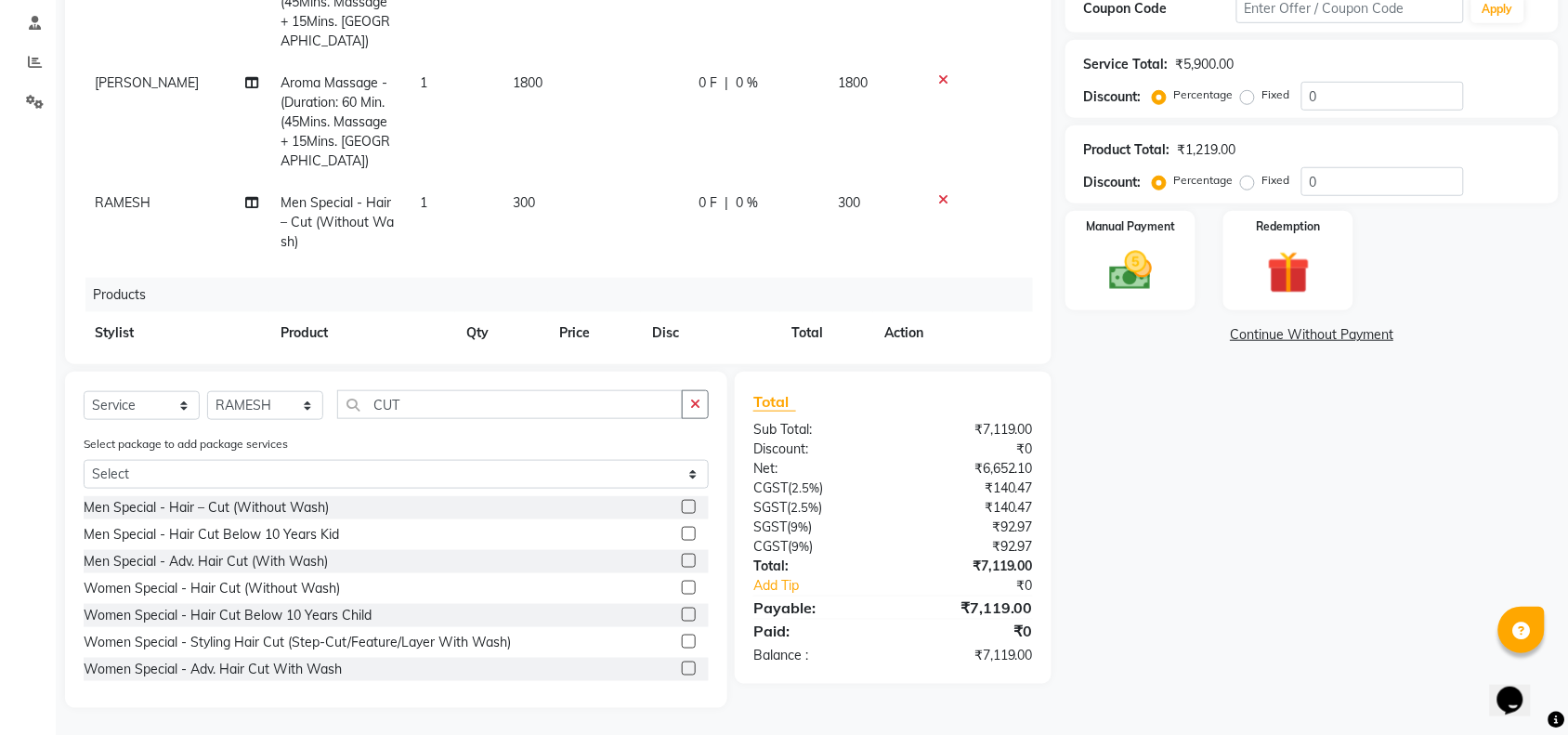
scroll to position [158, 0]
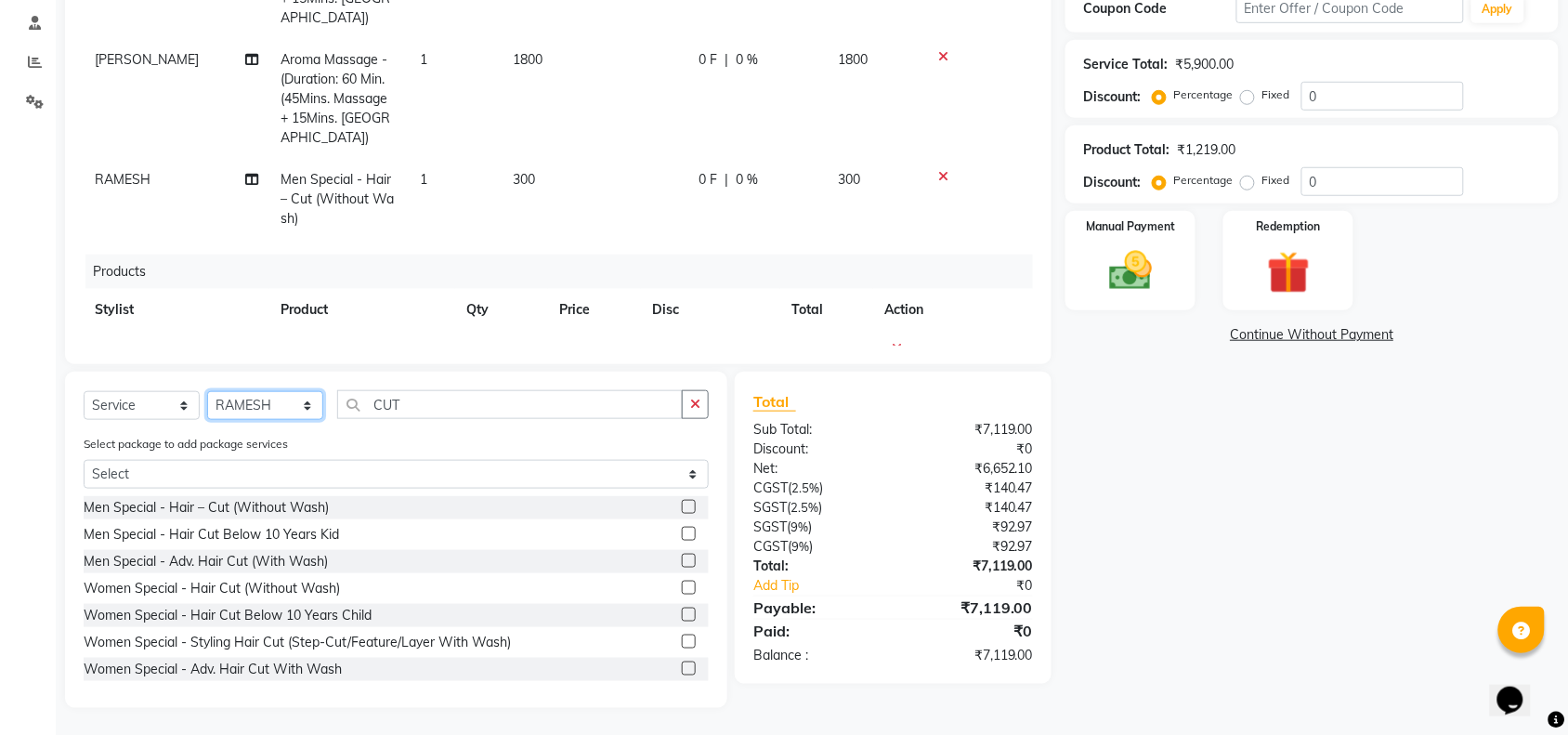
click at [243, 396] on select "Select Stylist [PERSON_NAME] [PERSON_NAME] LAMSI POOJA [PERSON_NAME]" at bounding box center [265, 405] width 116 height 29
select select "66087"
click at [207, 391] on select "Select Stylist [PERSON_NAME] [PERSON_NAME] LAMSI POOJA [PERSON_NAME]" at bounding box center [265, 405] width 116 height 29
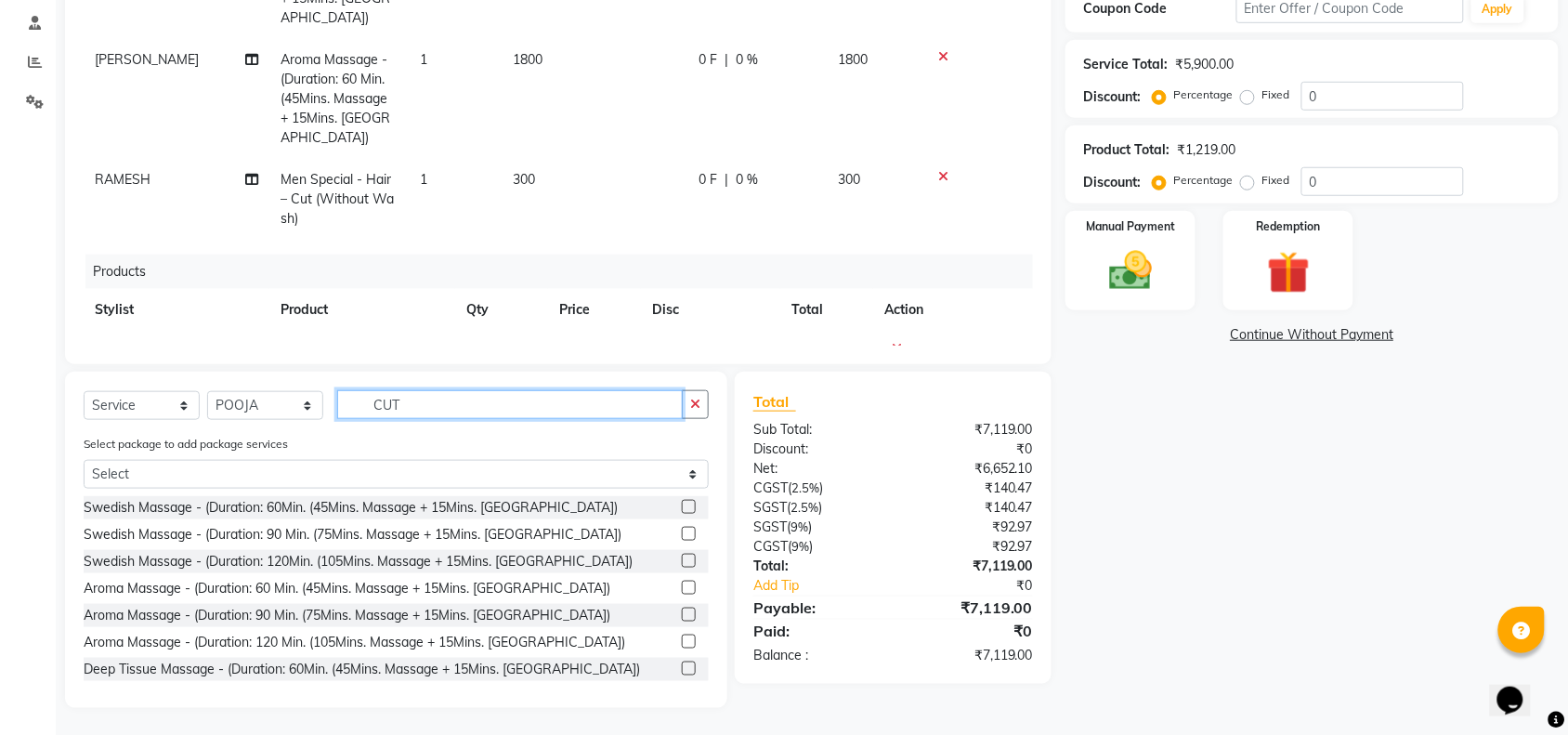
drag, startPoint x: 439, startPoint y: 400, endPoint x: 151, endPoint y: 402, distance: 288.0
click at [170, 402] on div "Select Service Product Membership Package Voucher Prepaid Gift Card Select Styl…" at bounding box center [396, 412] width 625 height 43
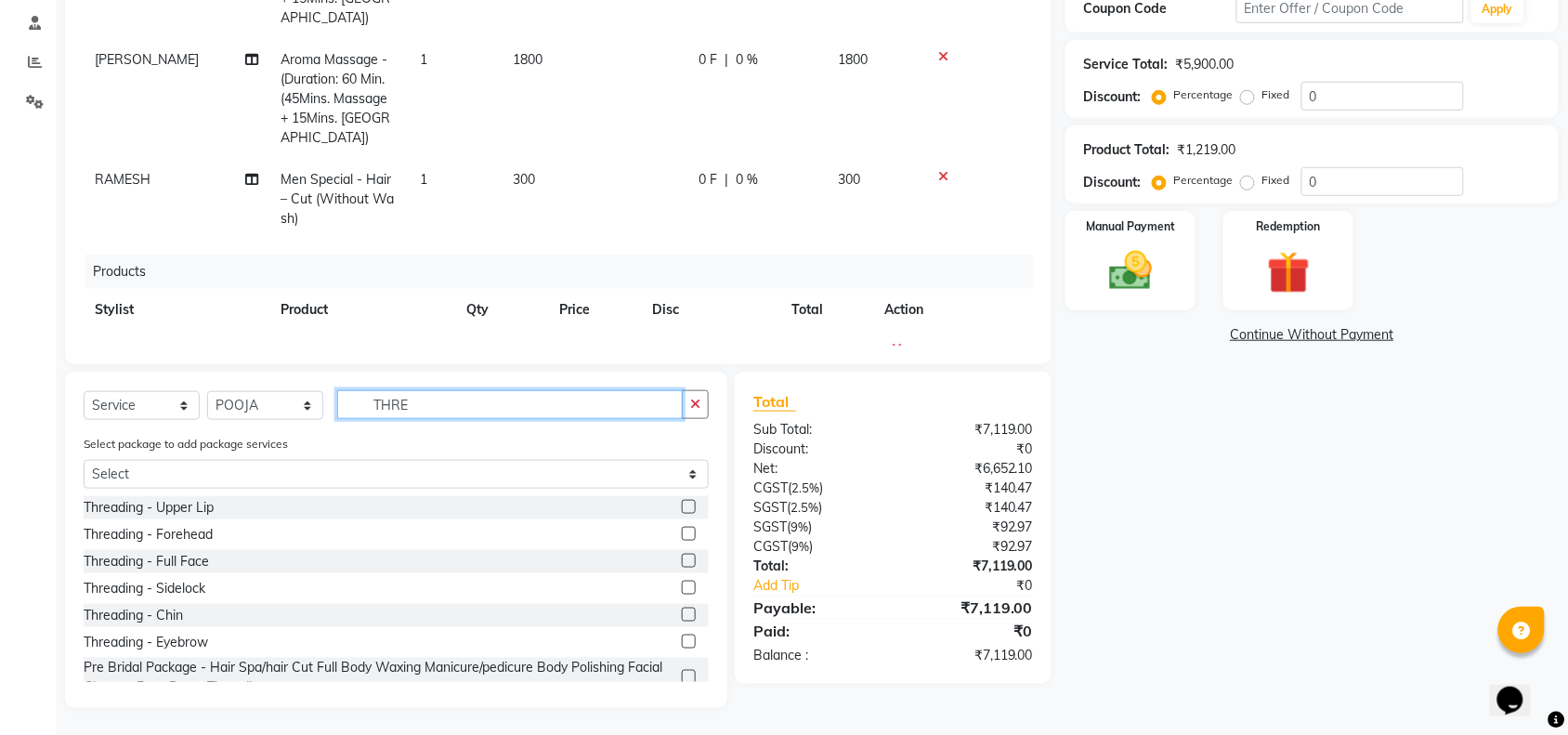
type input "THRE"
click at [158, 631] on div "Threading - Eyebrow" at bounding box center [396, 642] width 625 height 23
click at [159, 618] on div "Threading - Chin" at bounding box center [133, 615] width 99 height 19
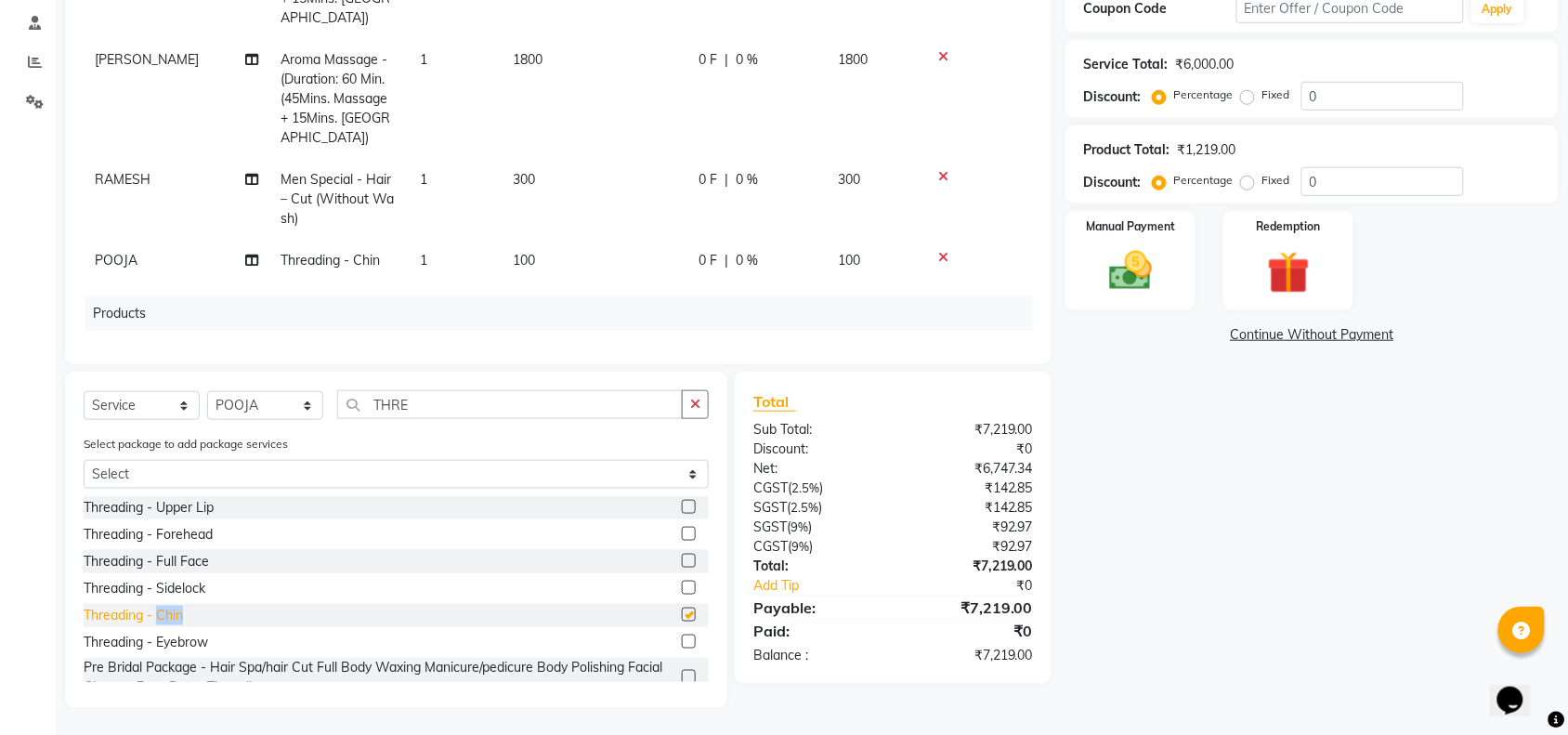
click at [159, 618] on div "Threading - Chin" at bounding box center [133, 615] width 99 height 19
checkbox input "false"
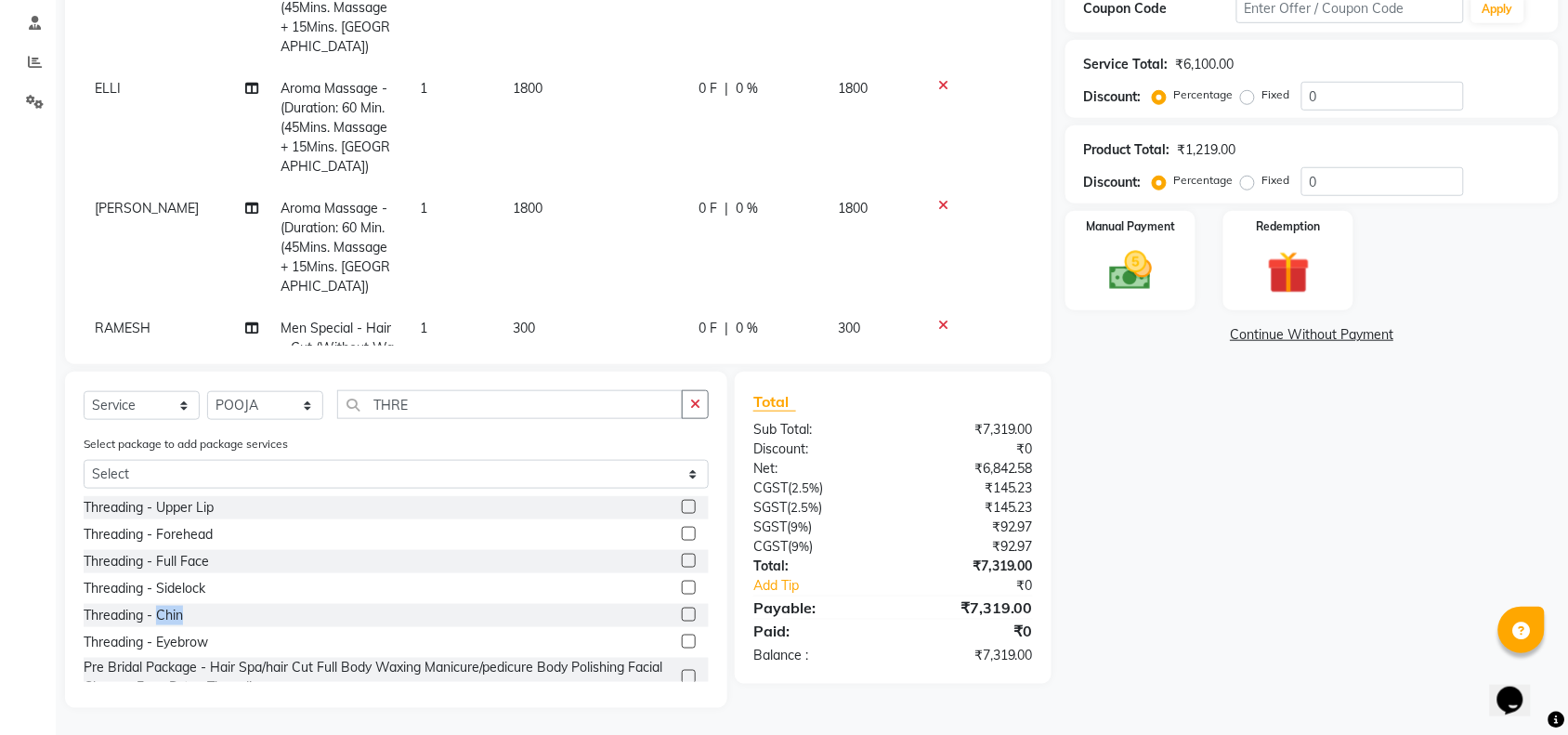
scroll to position [125, 0]
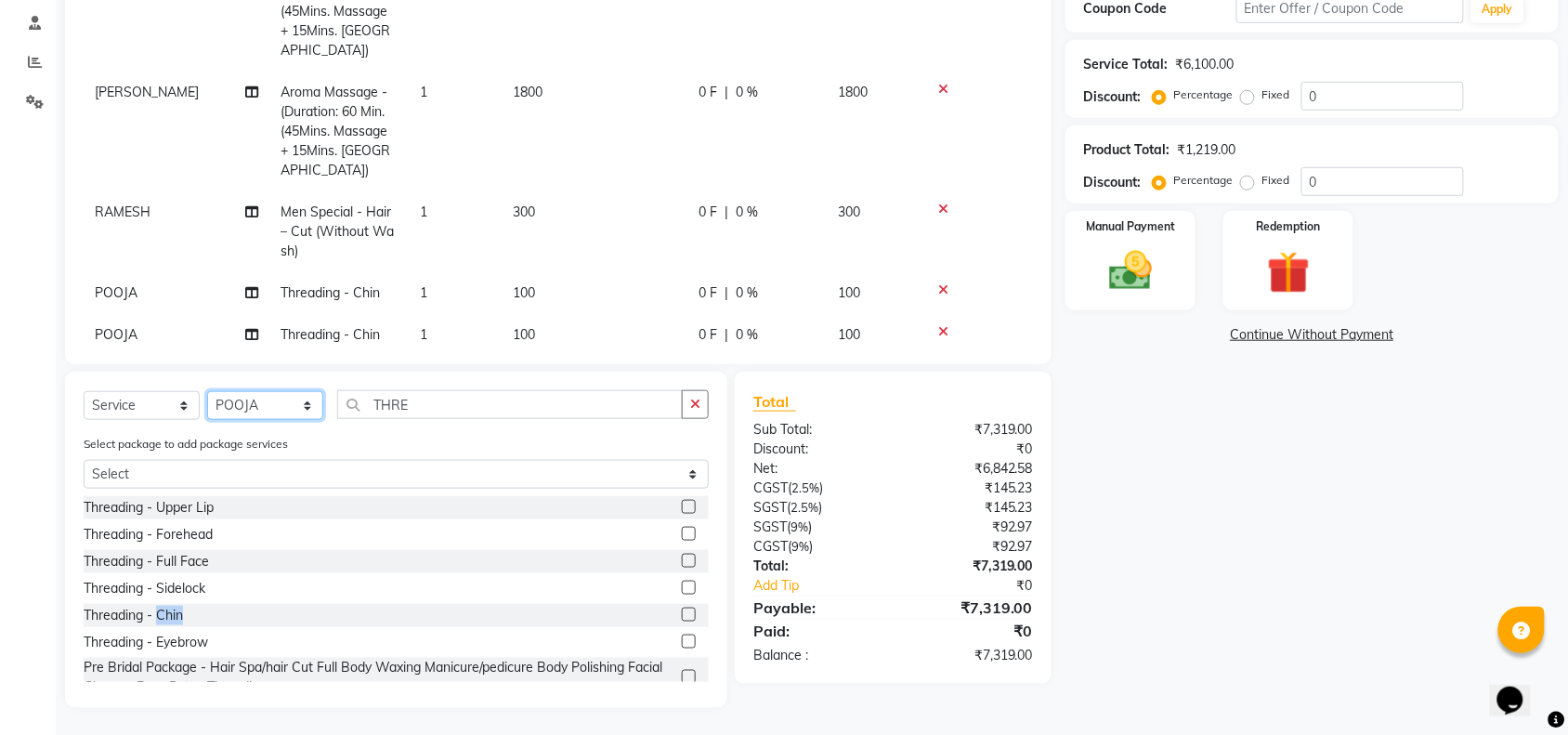
click at [269, 410] on select "Select Stylist [PERSON_NAME] [PERSON_NAME] LAMSI POOJA [PERSON_NAME]" at bounding box center [265, 405] width 116 height 29
select select "87590"
click at [207, 391] on select "Select Stylist [PERSON_NAME] [PERSON_NAME] LAMSI POOJA [PERSON_NAME]" at bounding box center [265, 405] width 116 height 29
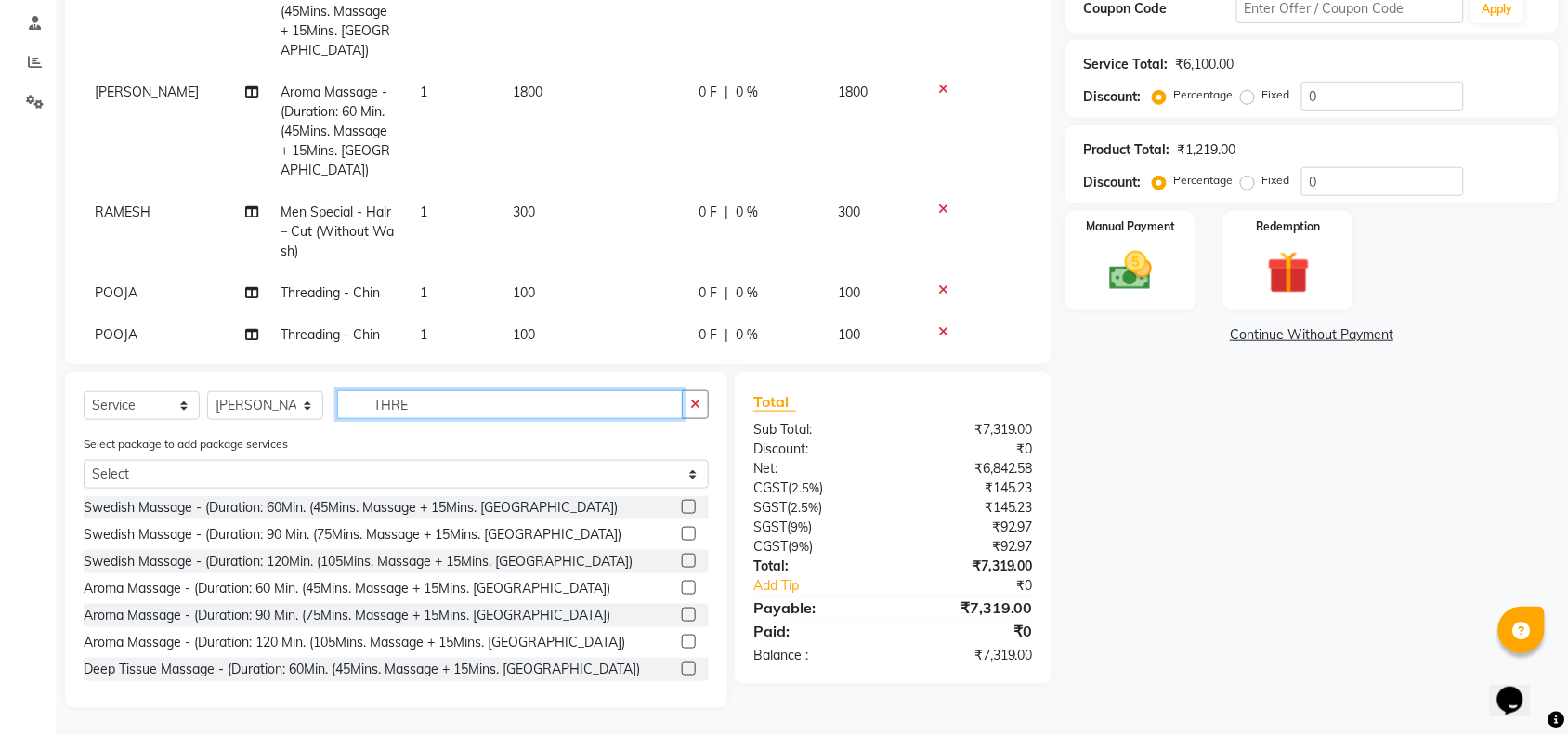
drag, startPoint x: 422, startPoint y: 399, endPoint x: 246, endPoint y: 404, distance: 176.1
click at [246, 404] on div "Select Service Product Membership Package Voucher Prepaid Gift Card Select Styl…" at bounding box center [396, 412] width 625 height 43
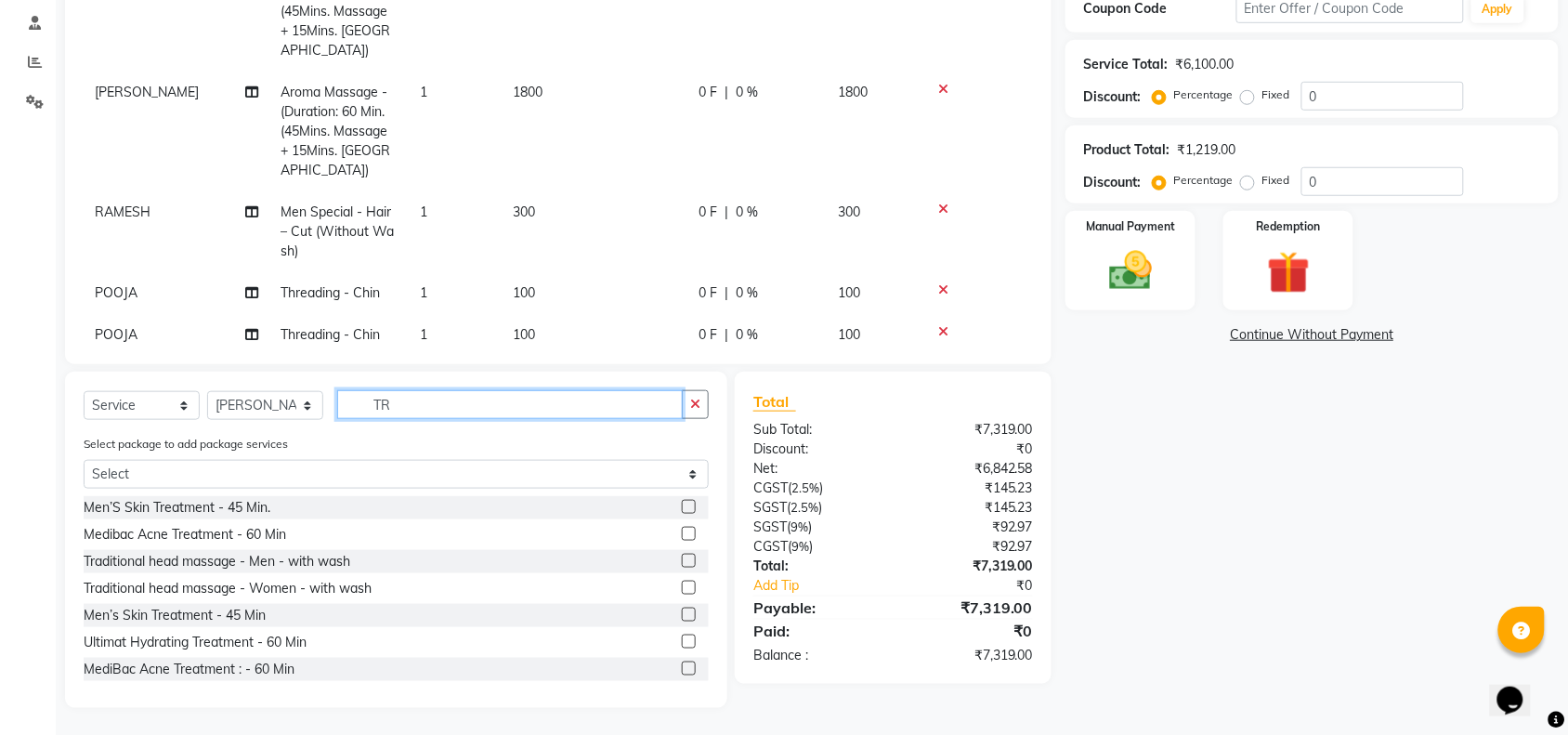
type input "T"
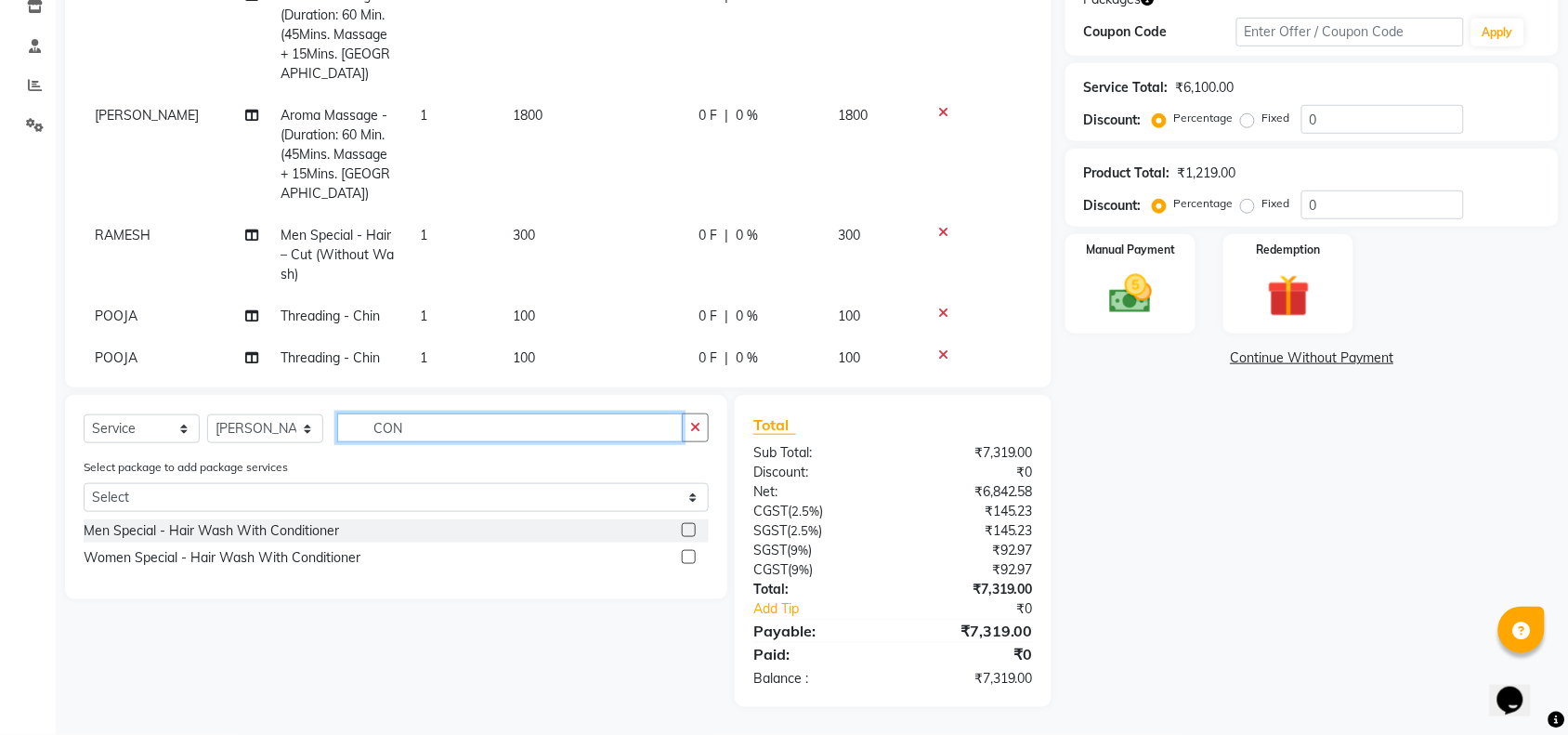
scroll to position [326, 0]
type input "COND"
click at [241, 528] on div "Men Special - Hair Wash With Conditioner" at bounding box center [211, 531] width 256 height 19
checkbox input "false"
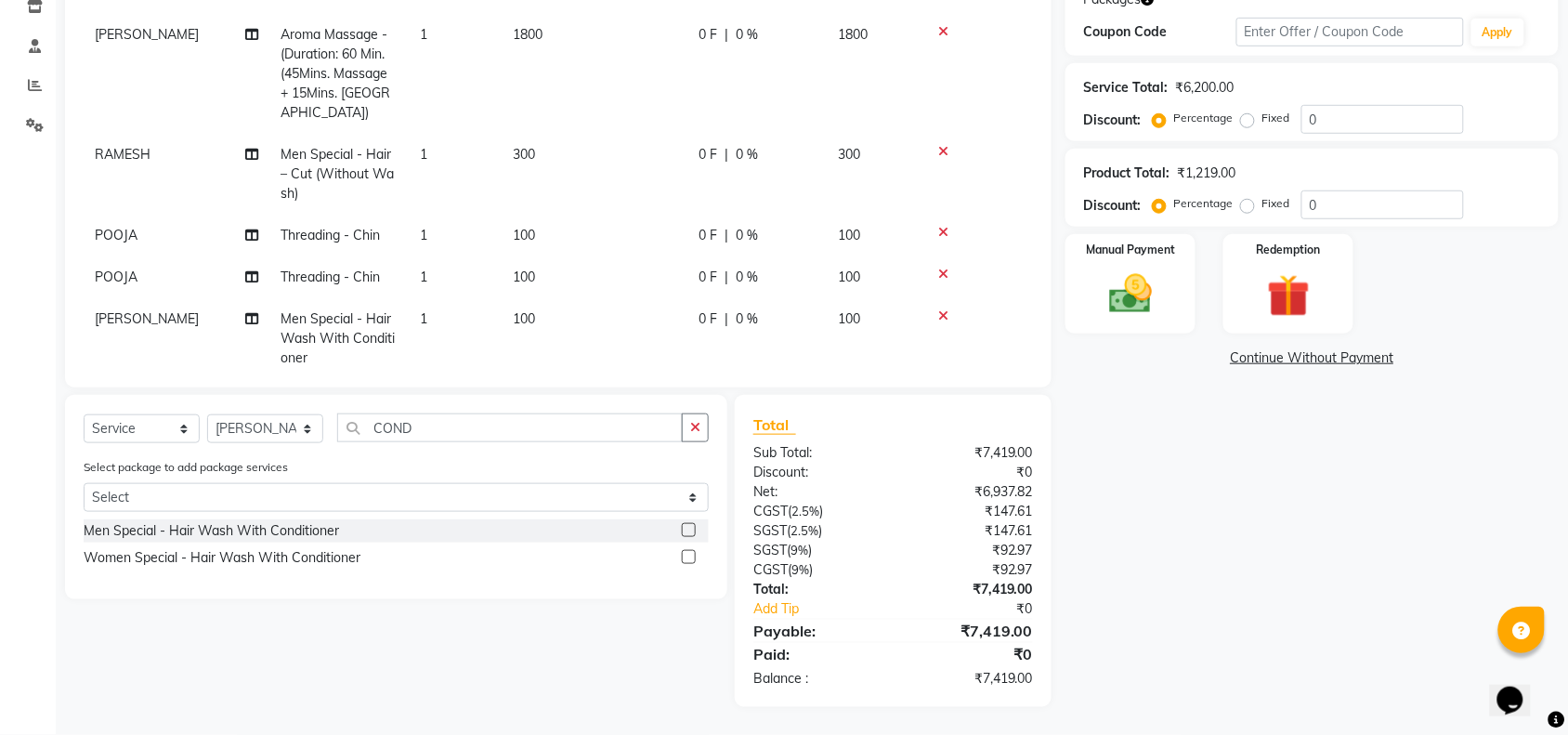
scroll to position [322, 0]
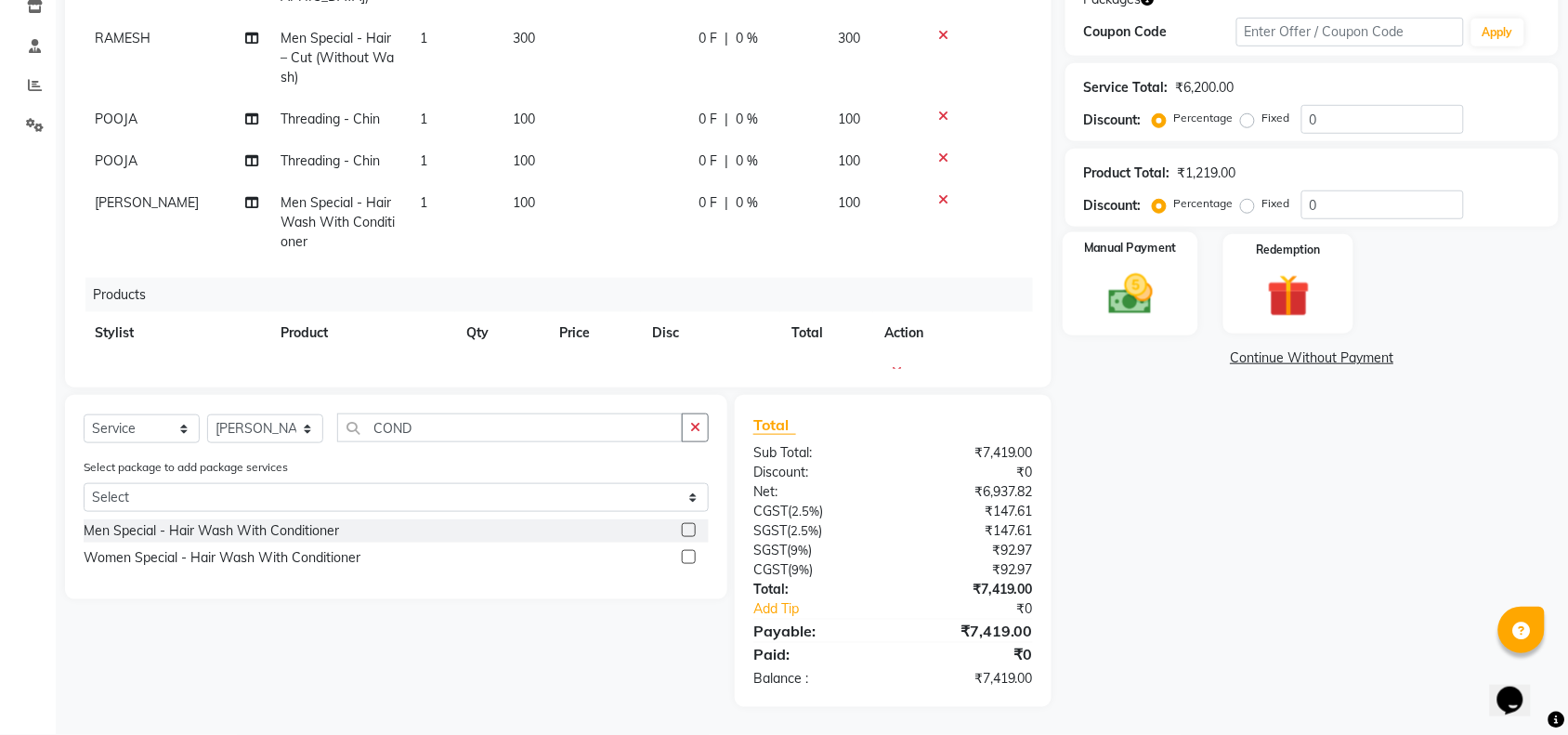
click at [1072, 290] on div "Manual Payment" at bounding box center [1130, 285] width 136 height 104
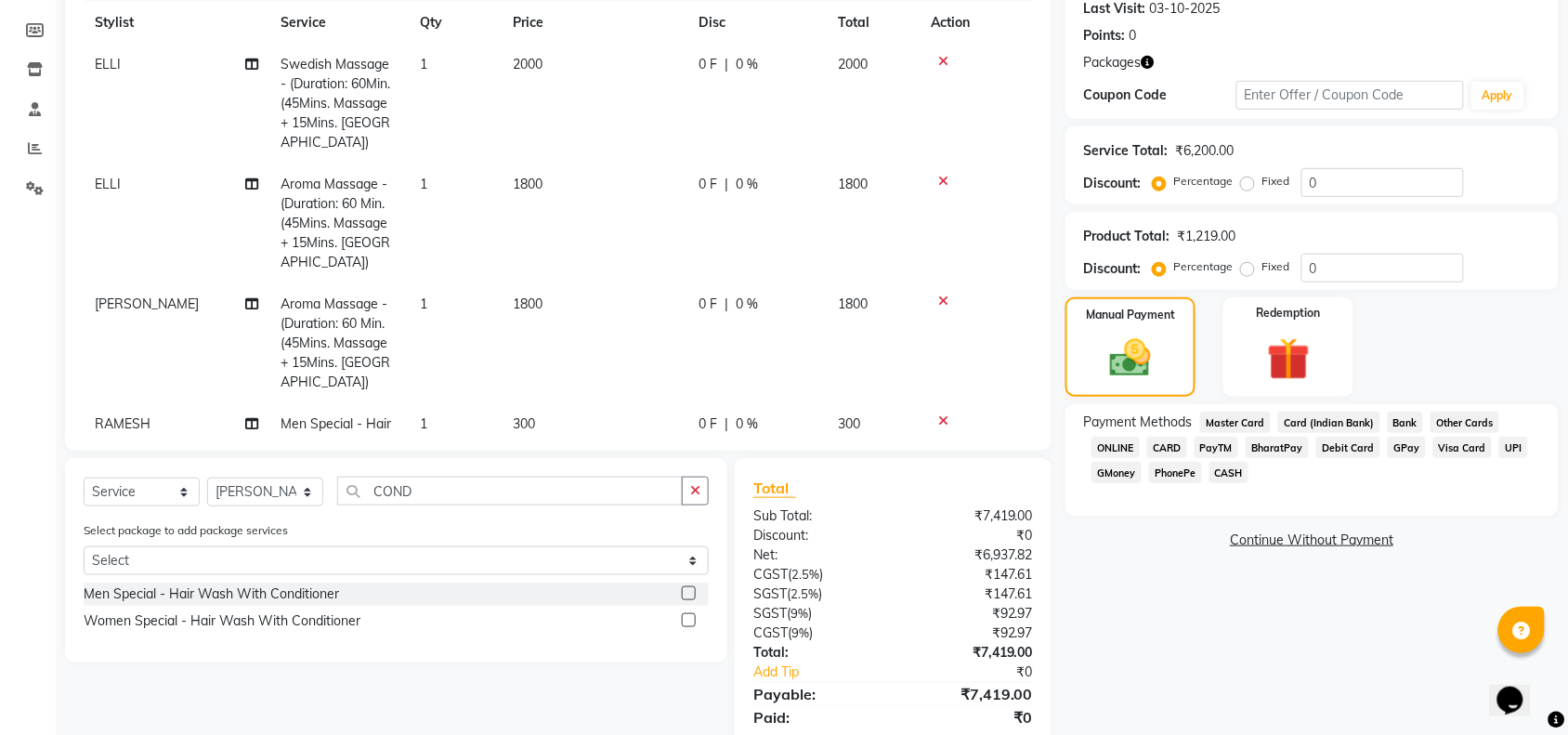
scroll to position [326, 0]
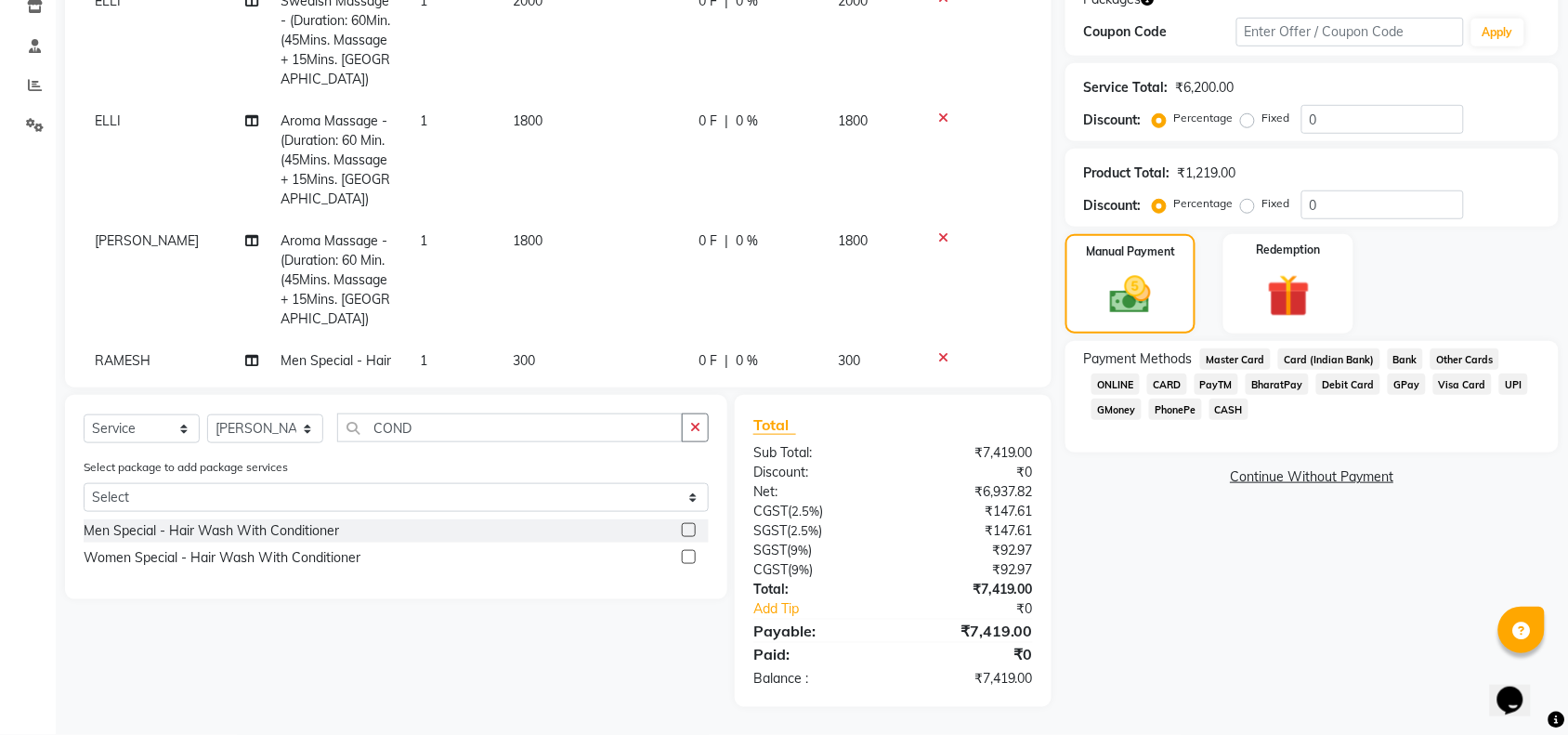
click at [1138, 383] on span "ONLINE" at bounding box center [1116, 384] width 48 height 21
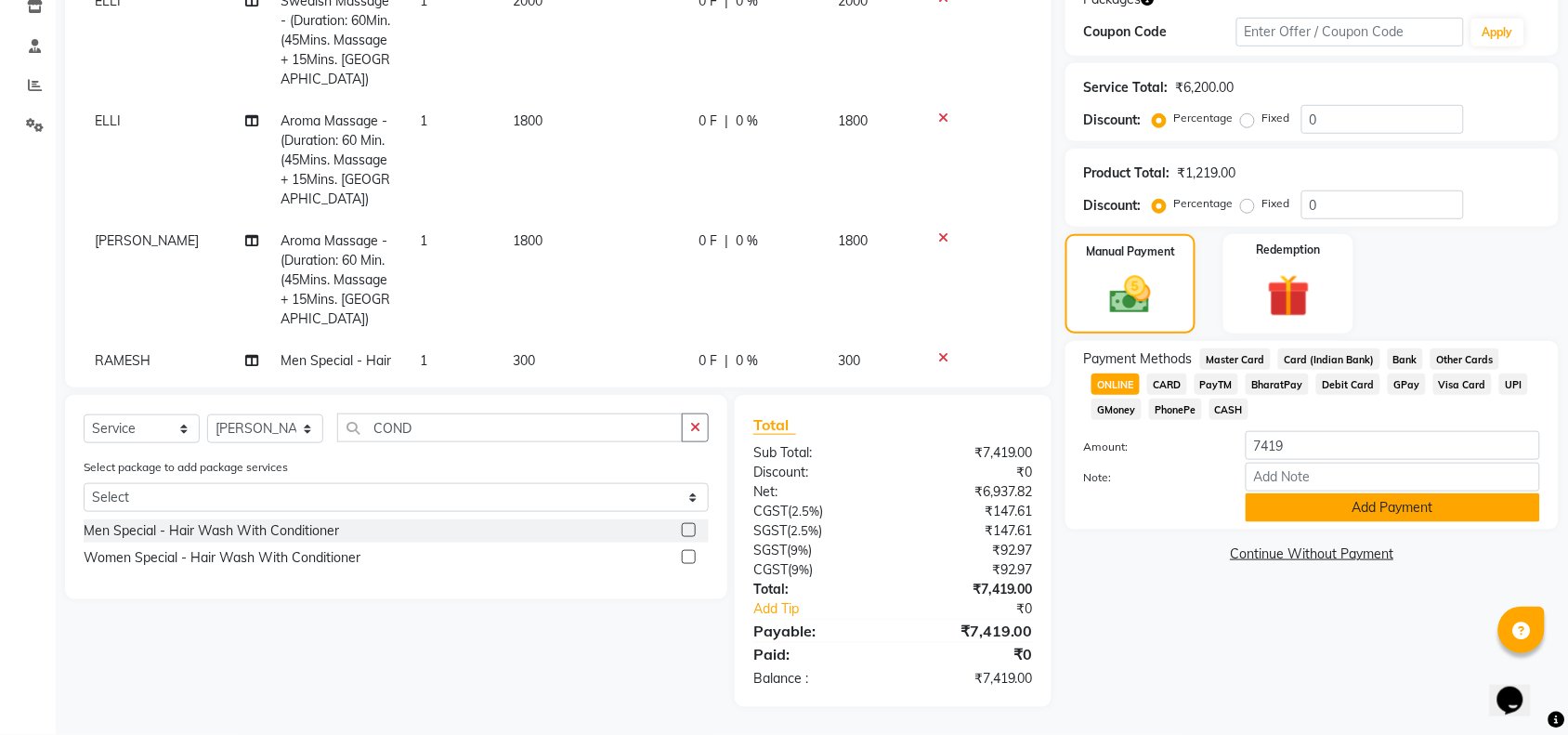
click at [1282, 507] on button "Add Payment" at bounding box center [1392, 507] width 294 height 29
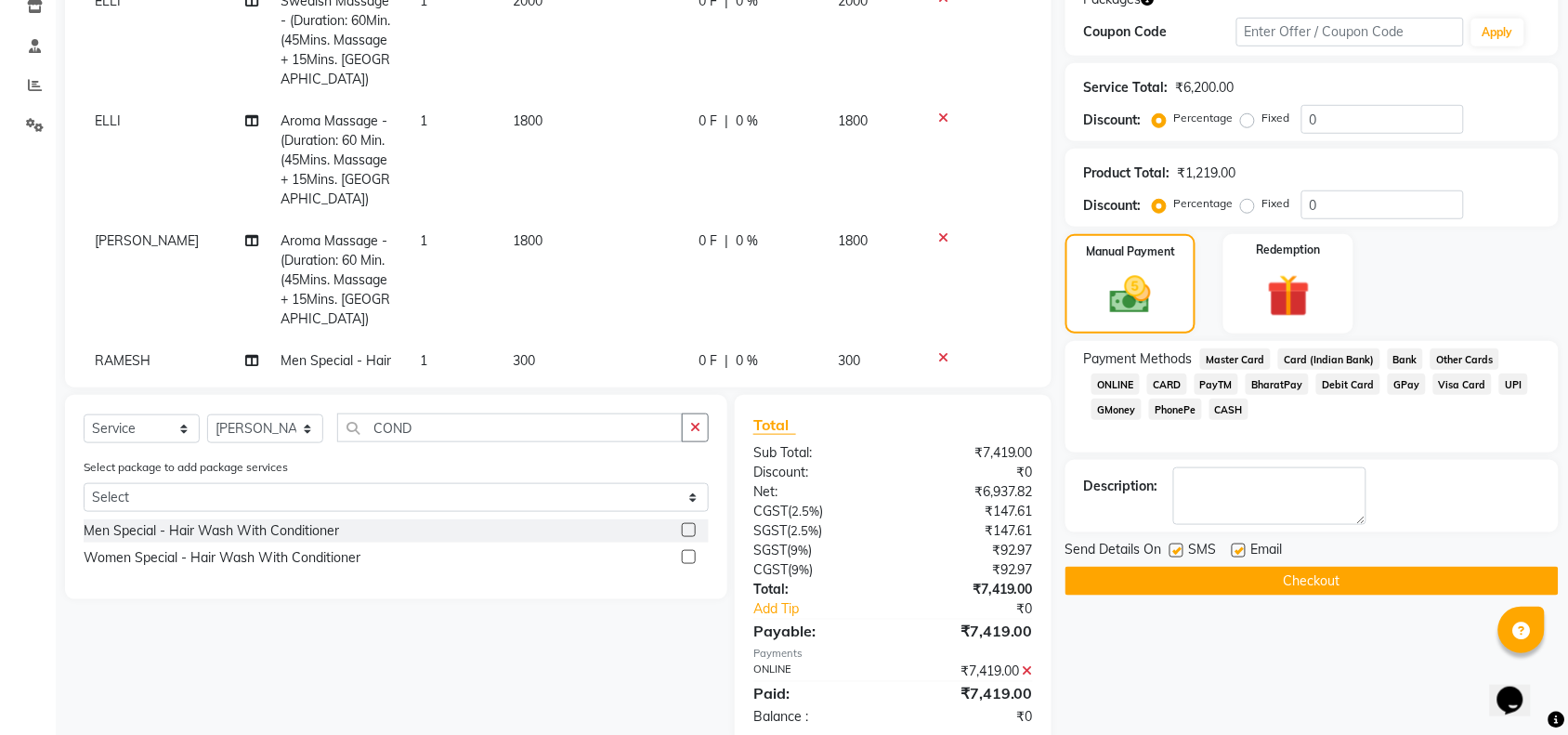
click at [1242, 559] on div at bounding box center [1237, 553] width 13 height 19
click at [1172, 555] on label at bounding box center [1176, 550] width 14 height 14
click at [1172, 555] on input "checkbox" at bounding box center [1176, 551] width 13 height 13
checkbox input "false"
click at [1236, 546] on label at bounding box center [1238, 550] width 14 height 14
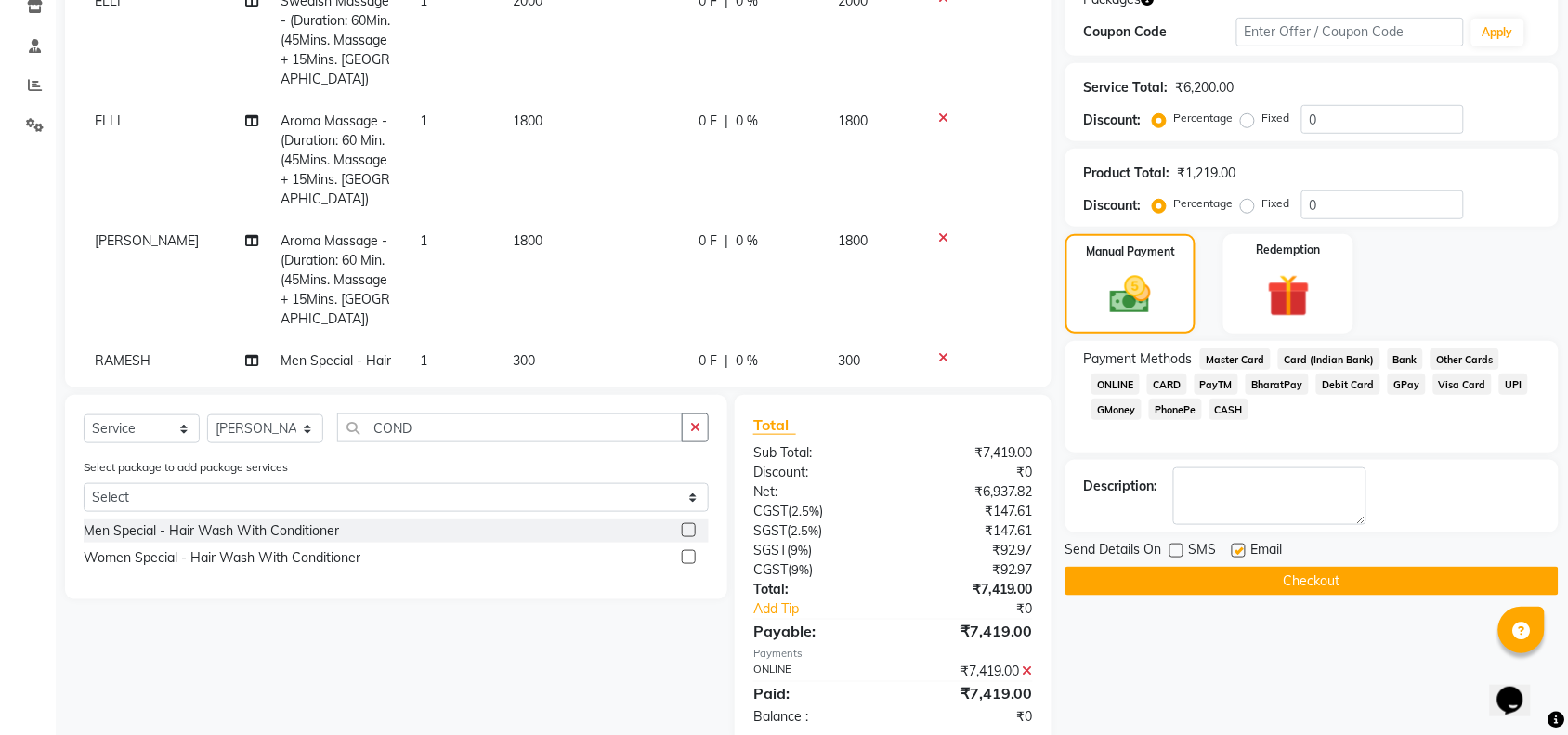
click at [1236, 546] on input "checkbox" at bounding box center [1237, 551] width 13 height 13
checkbox input "false"
click at [1208, 574] on button "Checkout" at bounding box center [1311, 582] width 493 height 29
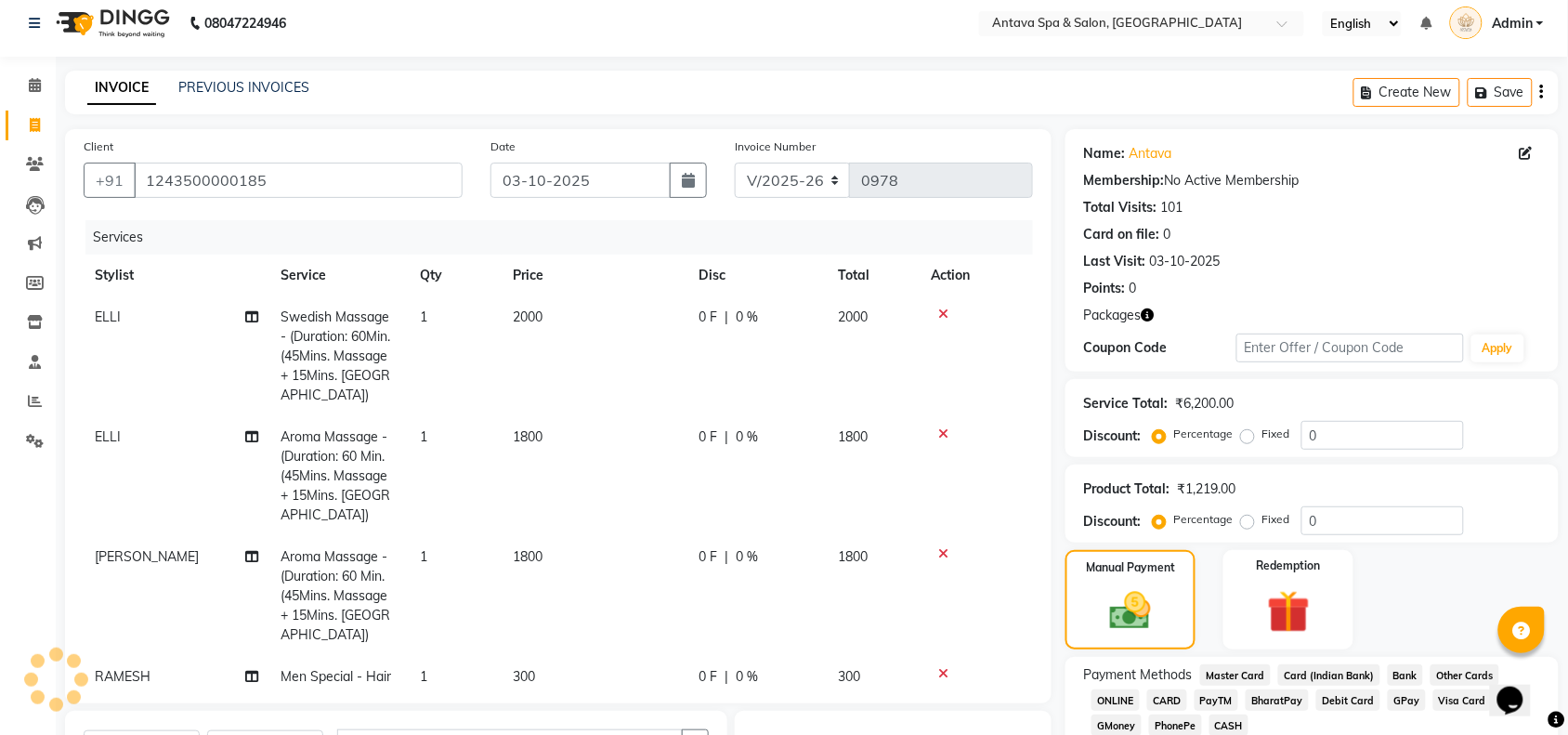
scroll to position [0, 0]
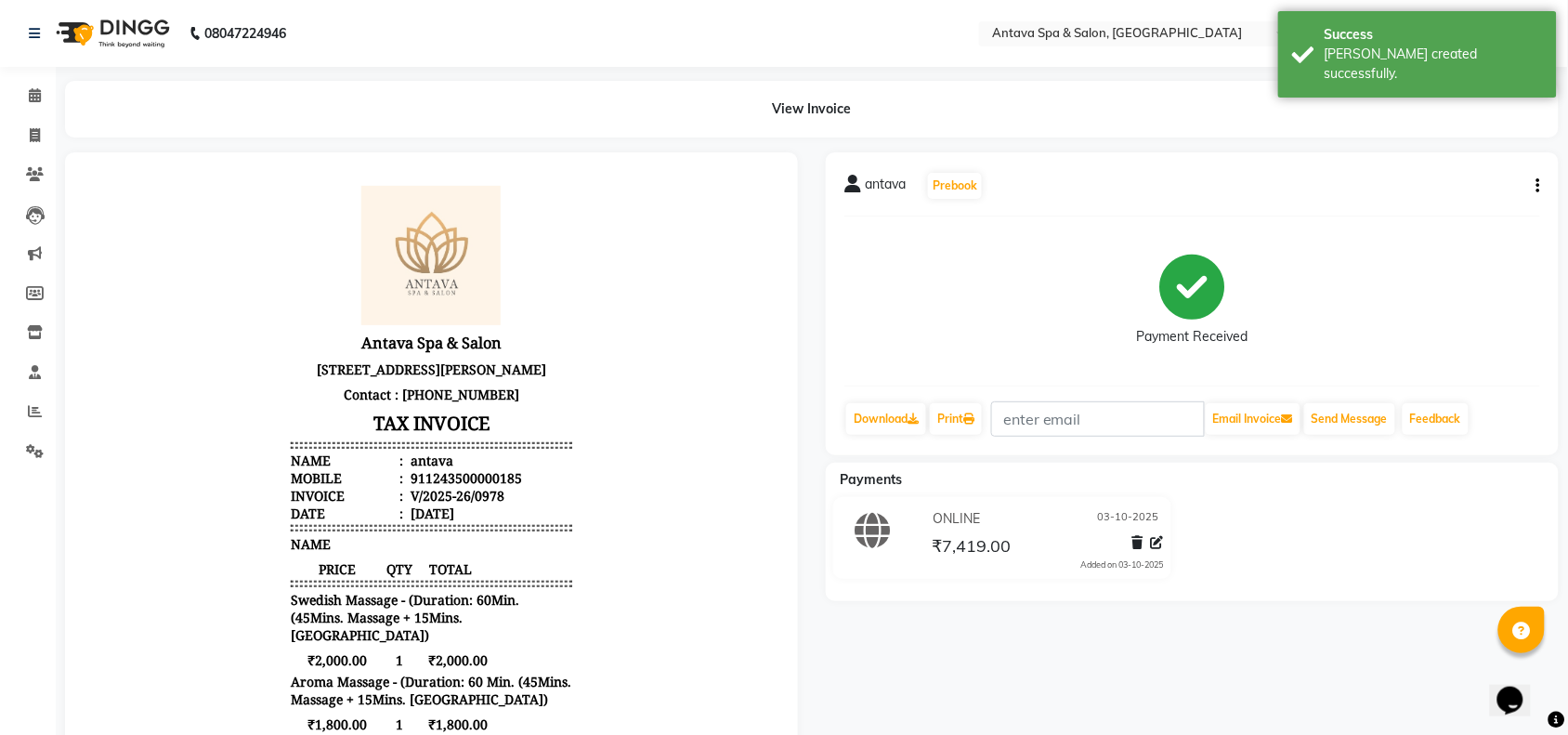
click at [56, 125] on div "View Invoice" at bounding box center [812, 109] width 1522 height 57
click at [25, 137] on span at bounding box center [35, 136] width 33 height 21
select select "service"
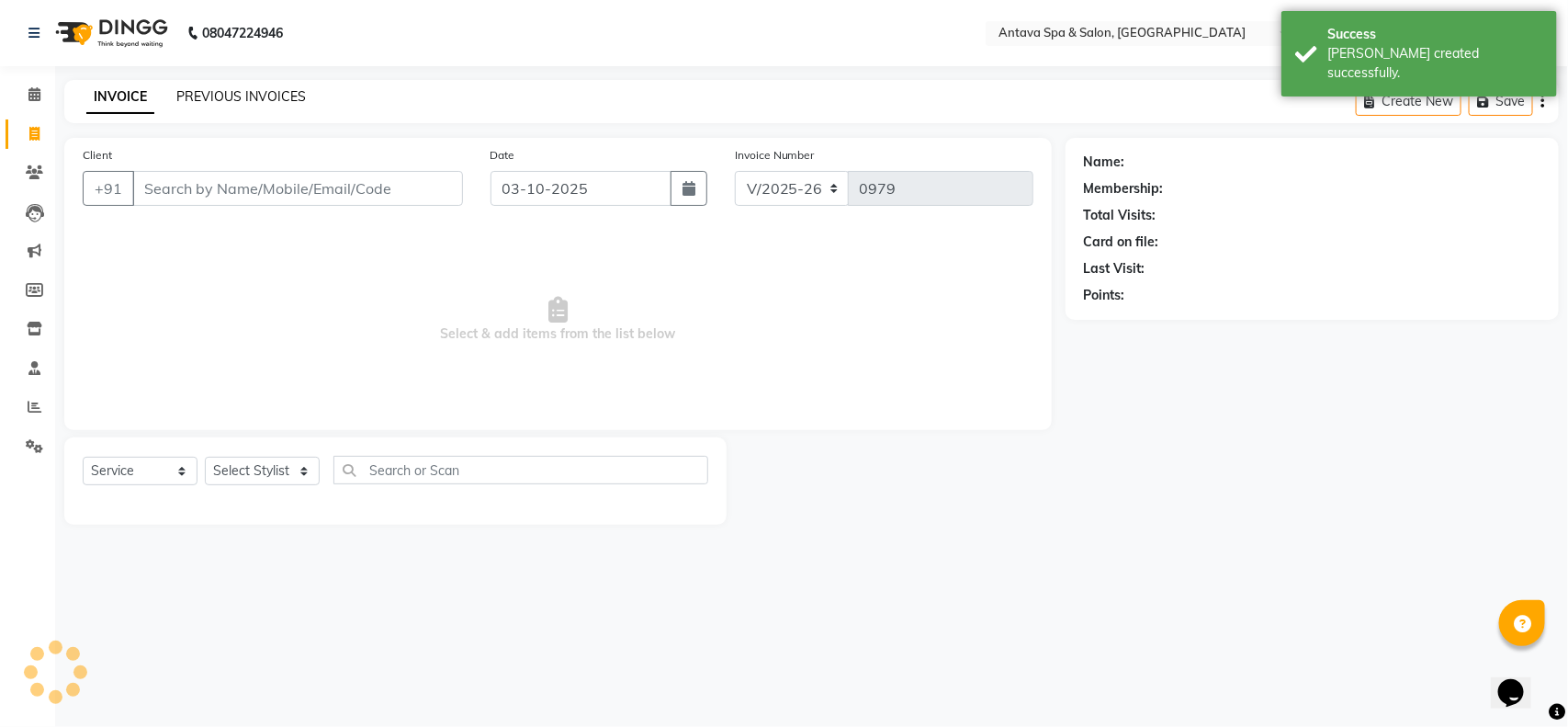
click at [189, 92] on link "PREVIOUS INVOICES" at bounding box center [241, 95] width 130 height 16
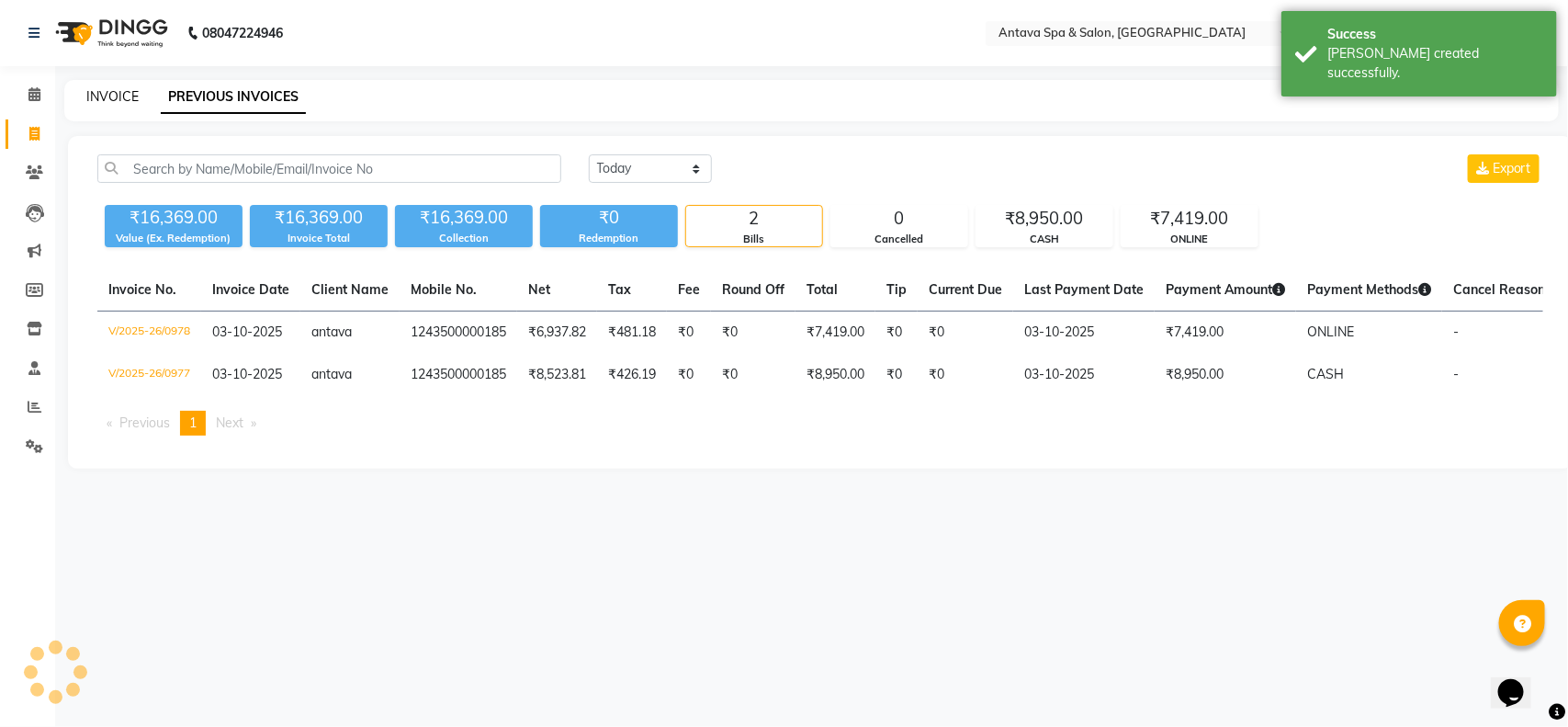
click at [112, 92] on link "INVOICE" at bounding box center [113, 95] width 52 height 16
select select "5663"
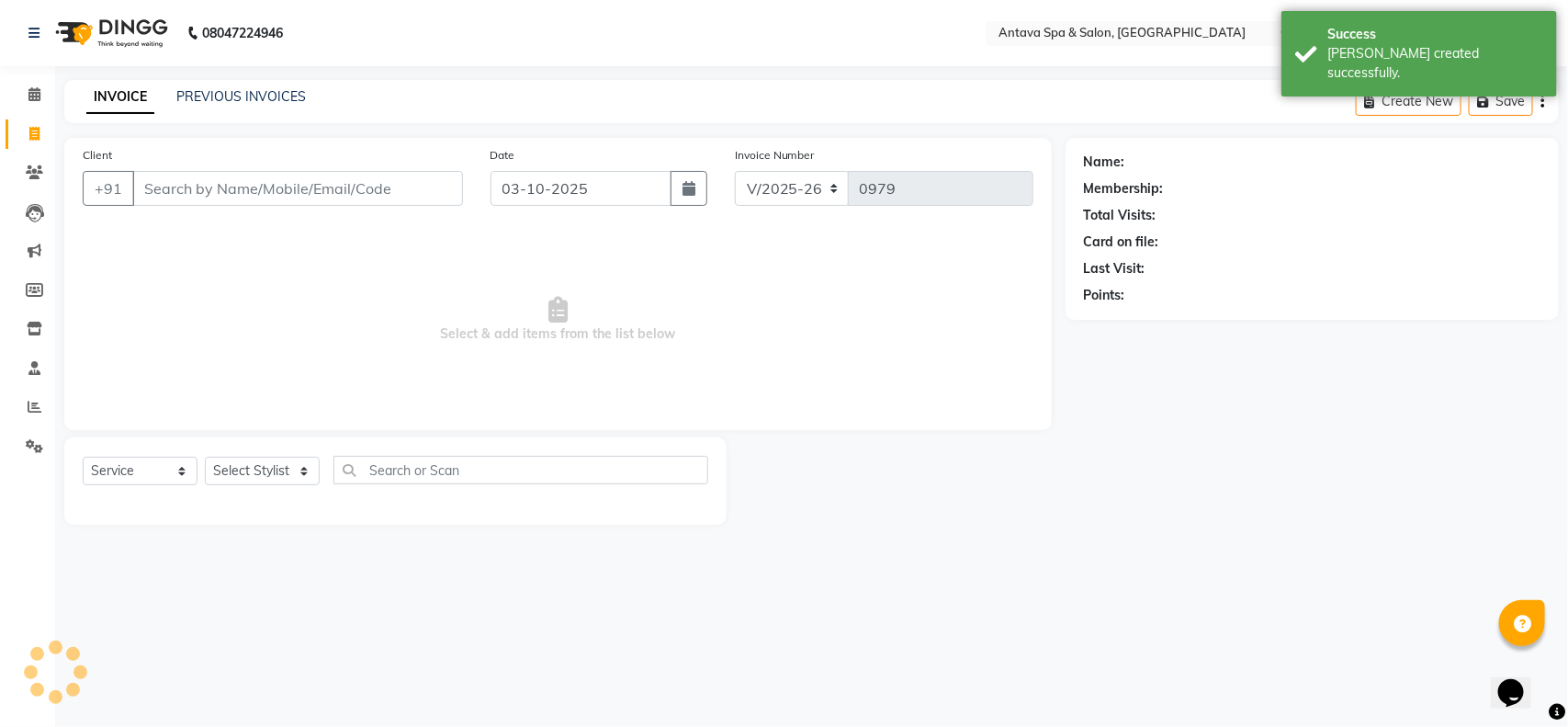
select select "package"
select select "41525"
